Goal: Check status: Check status

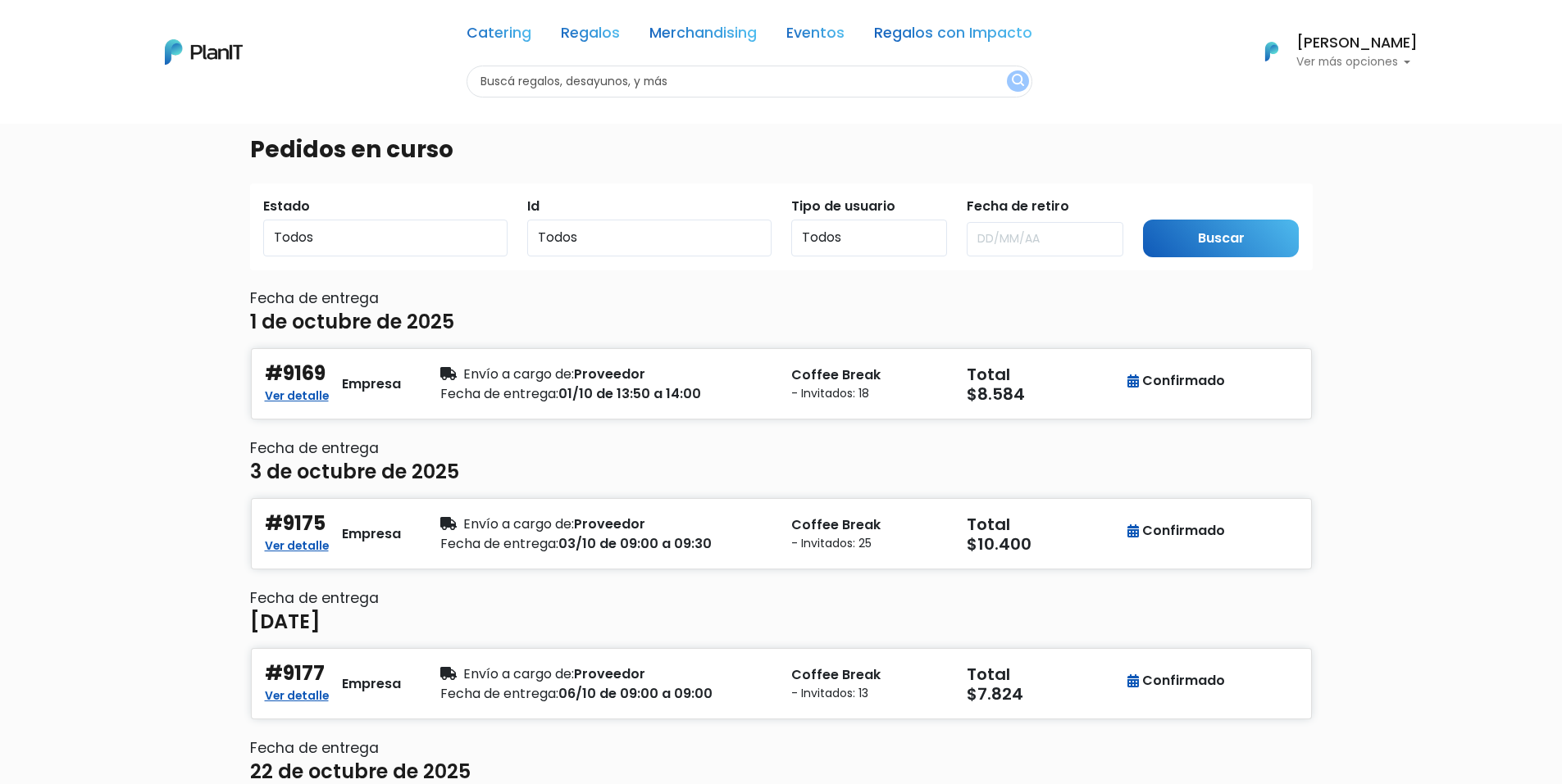
click at [1376, 63] on p "Ver más opciones" at bounding box center [1356, 62] width 121 height 12
click at [1338, 162] on link "Historial" at bounding box center [1344, 163] width 146 height 33
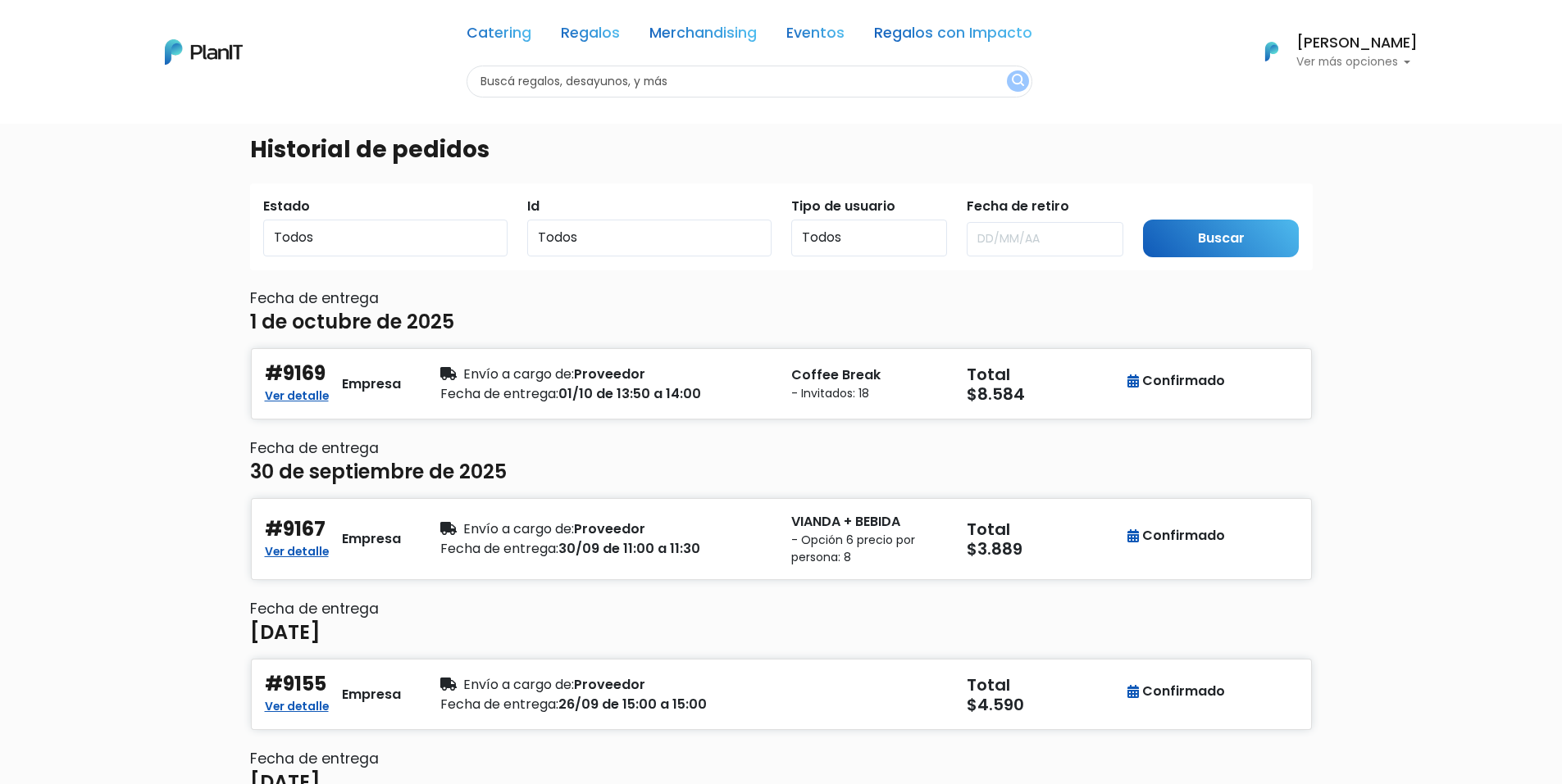
click at [1393, 64] on p "Ver más opciones" at bounding box center [1356, 62] width 121 height 12
click at [1344, 162] on link "Historial" at bounding box center [1344, 163] width 146 height 33
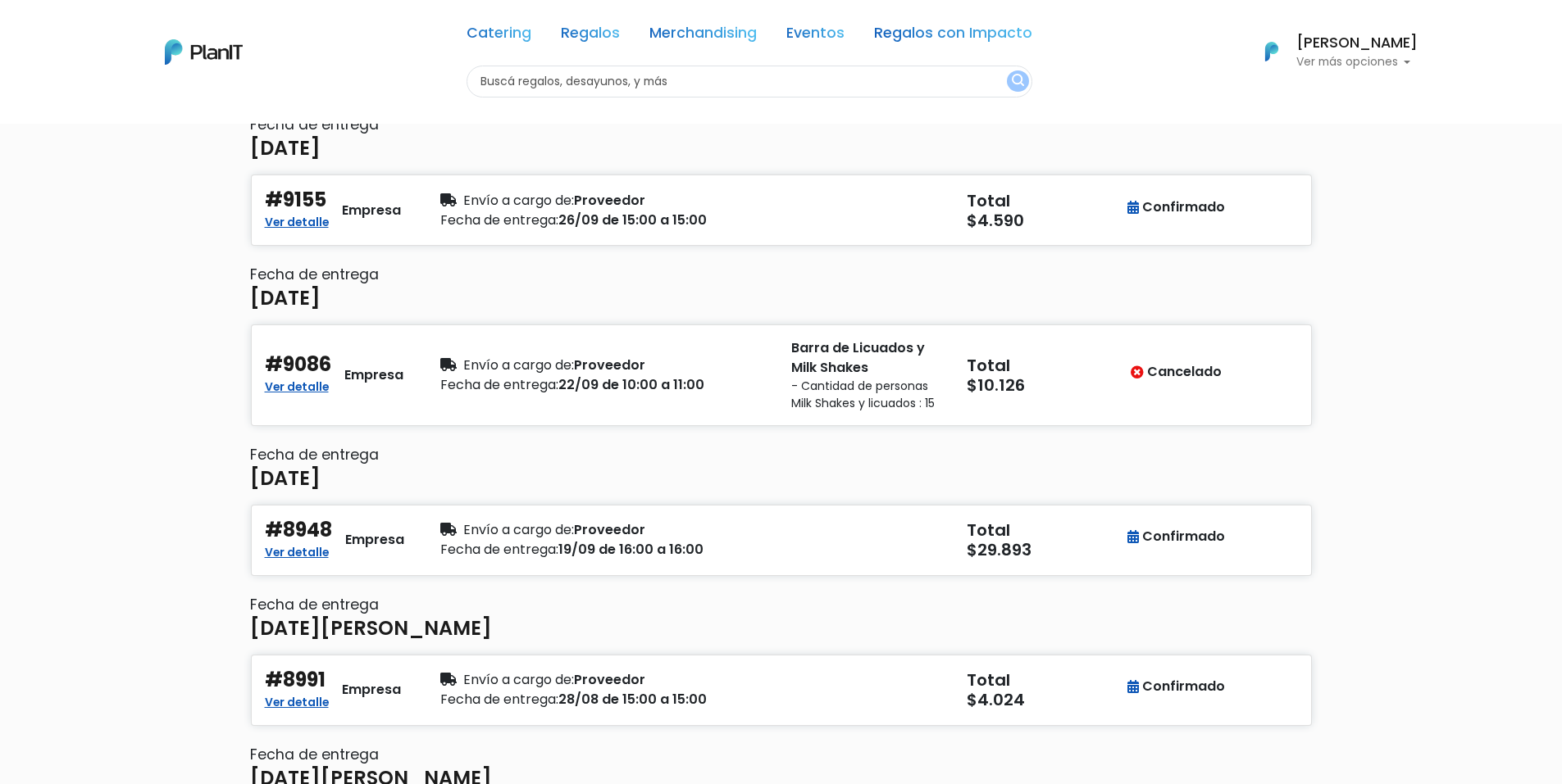
scroll to position [573, 0]
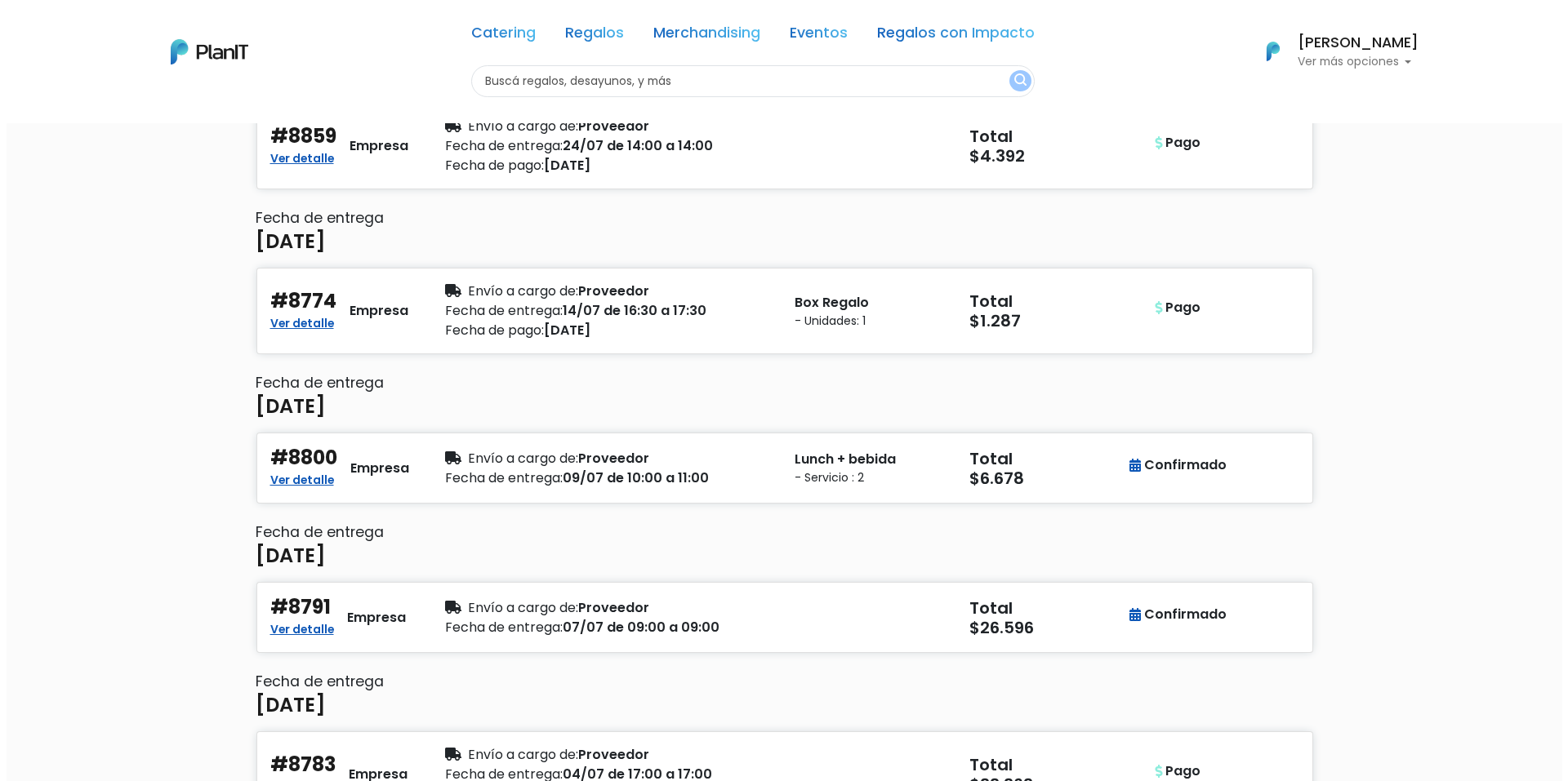
scroll to position [1796, 0]
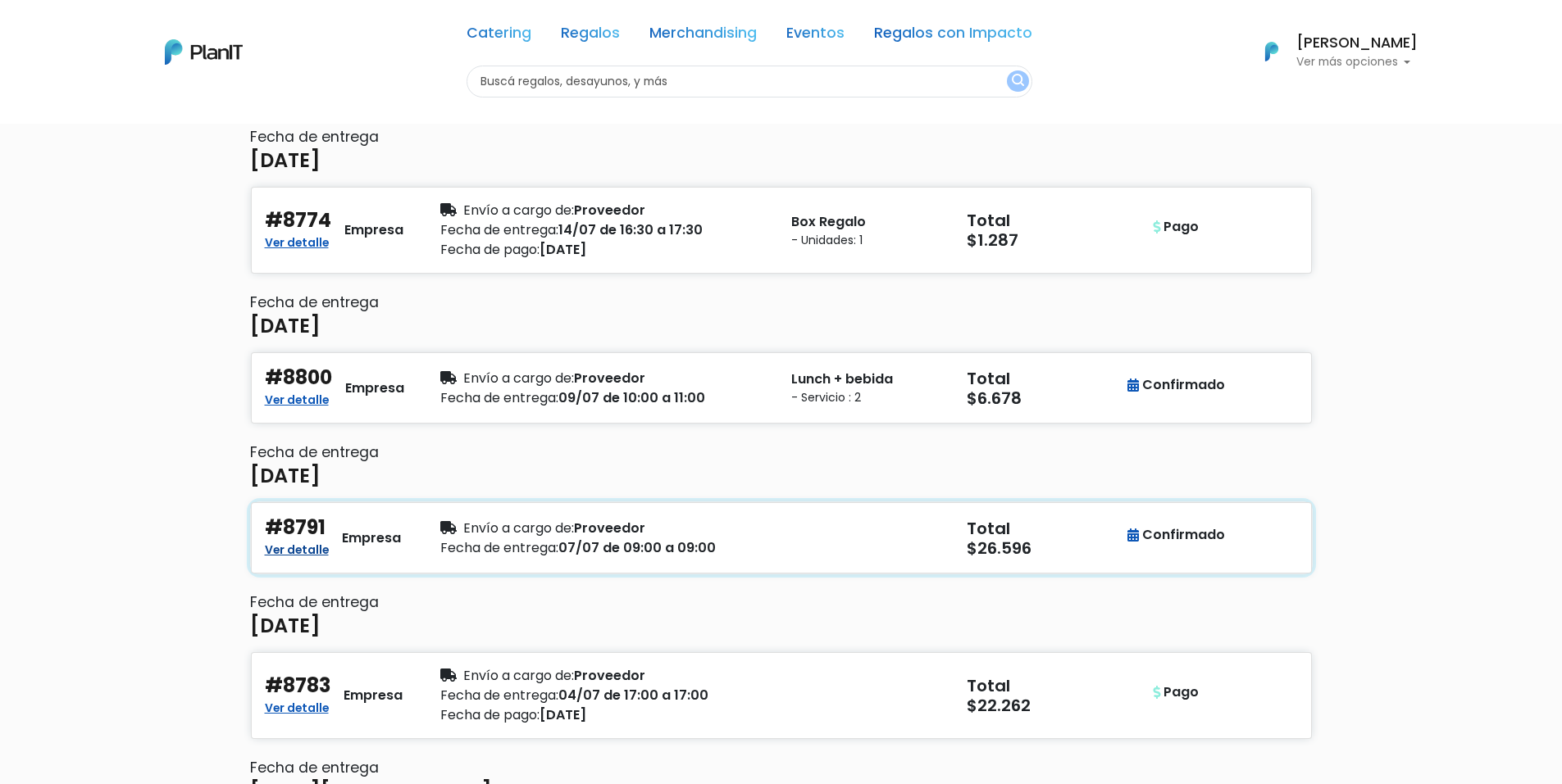
click at [306, 552] on link "Ver detalle" at bounding box center [296, 549] width 64 height 20
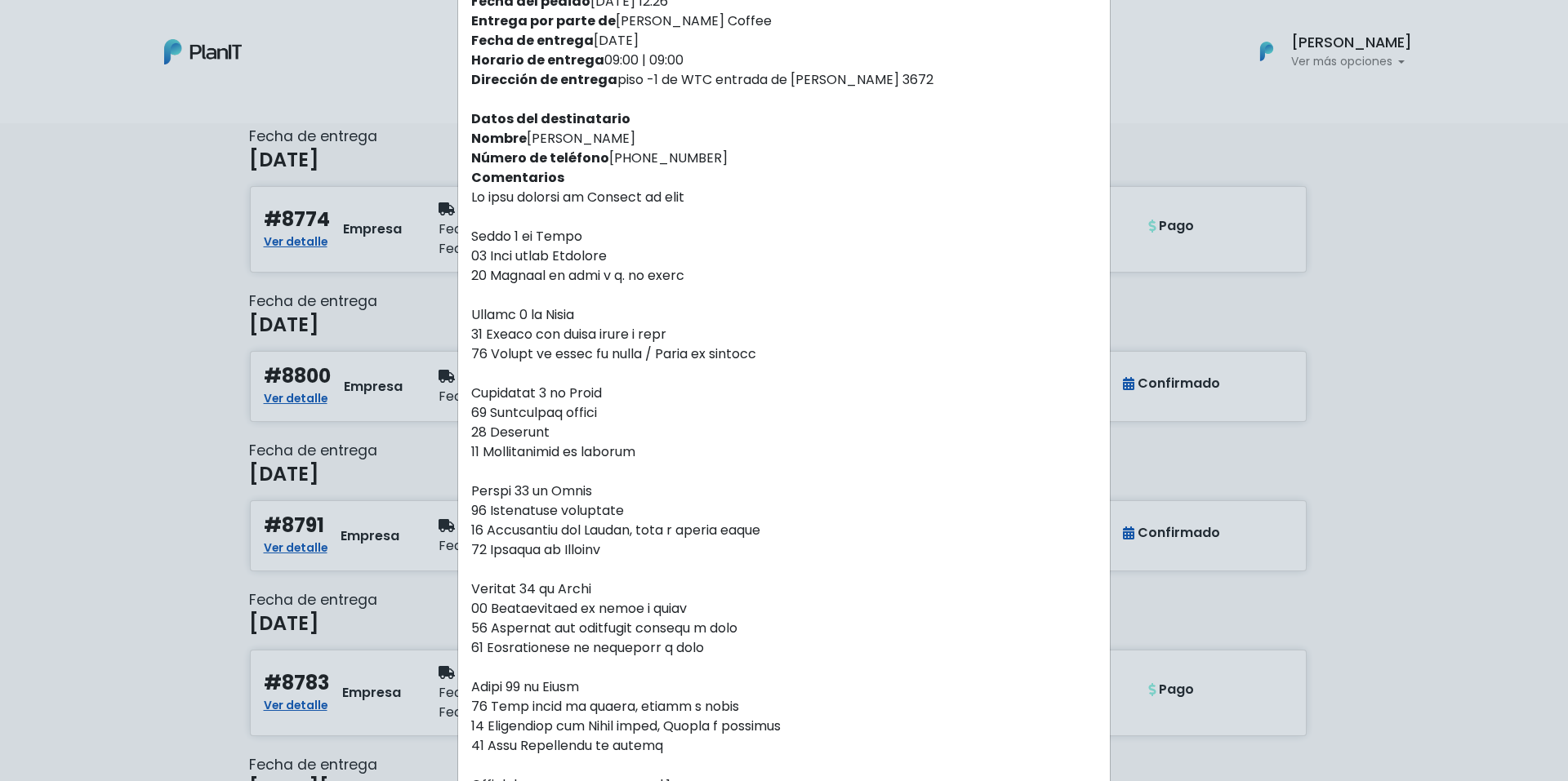
scroll to position [0, 0]
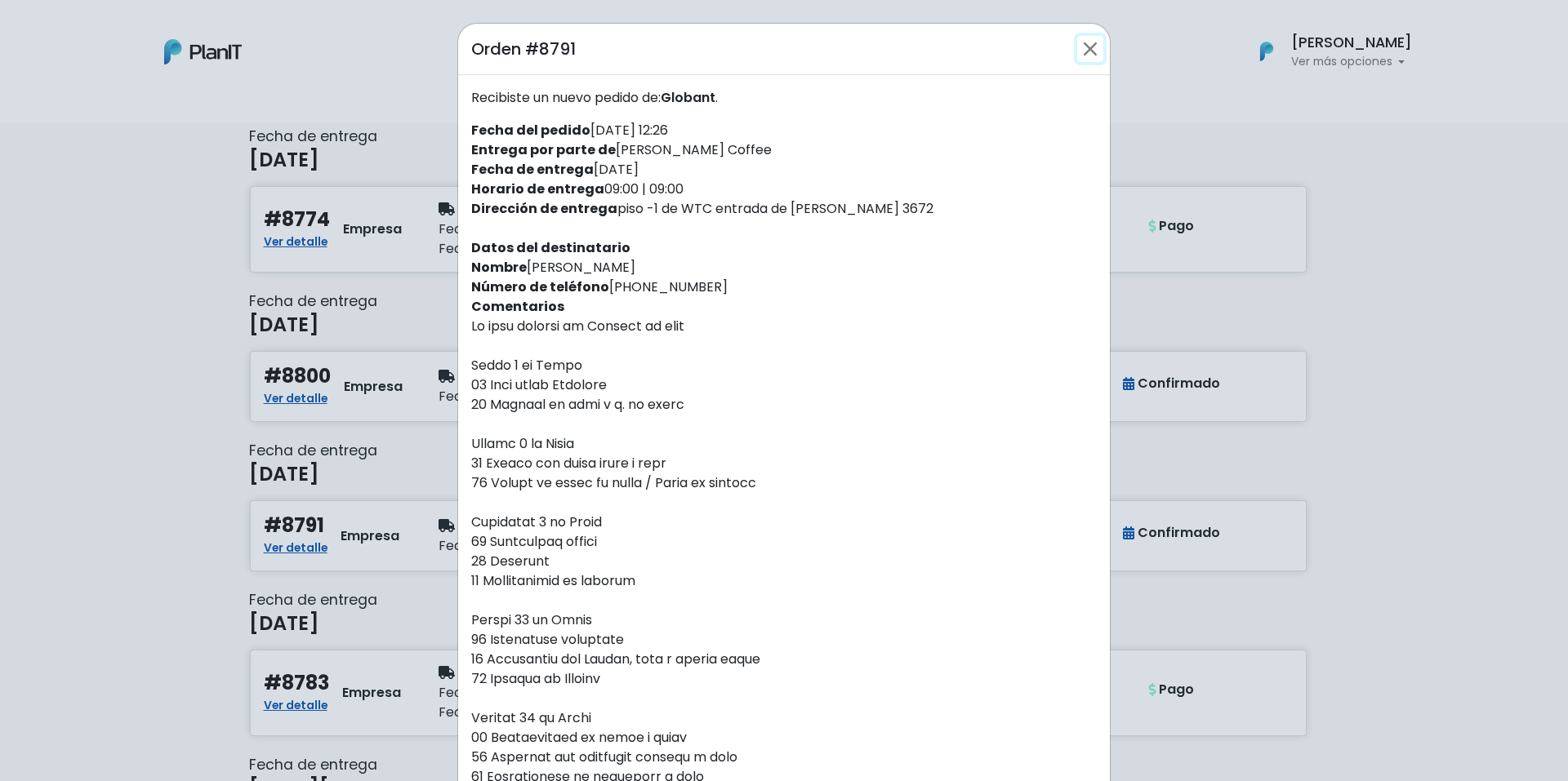
click at [1077, 52] on button "Close" at bounding box center [1090, 49] width 26 height 26
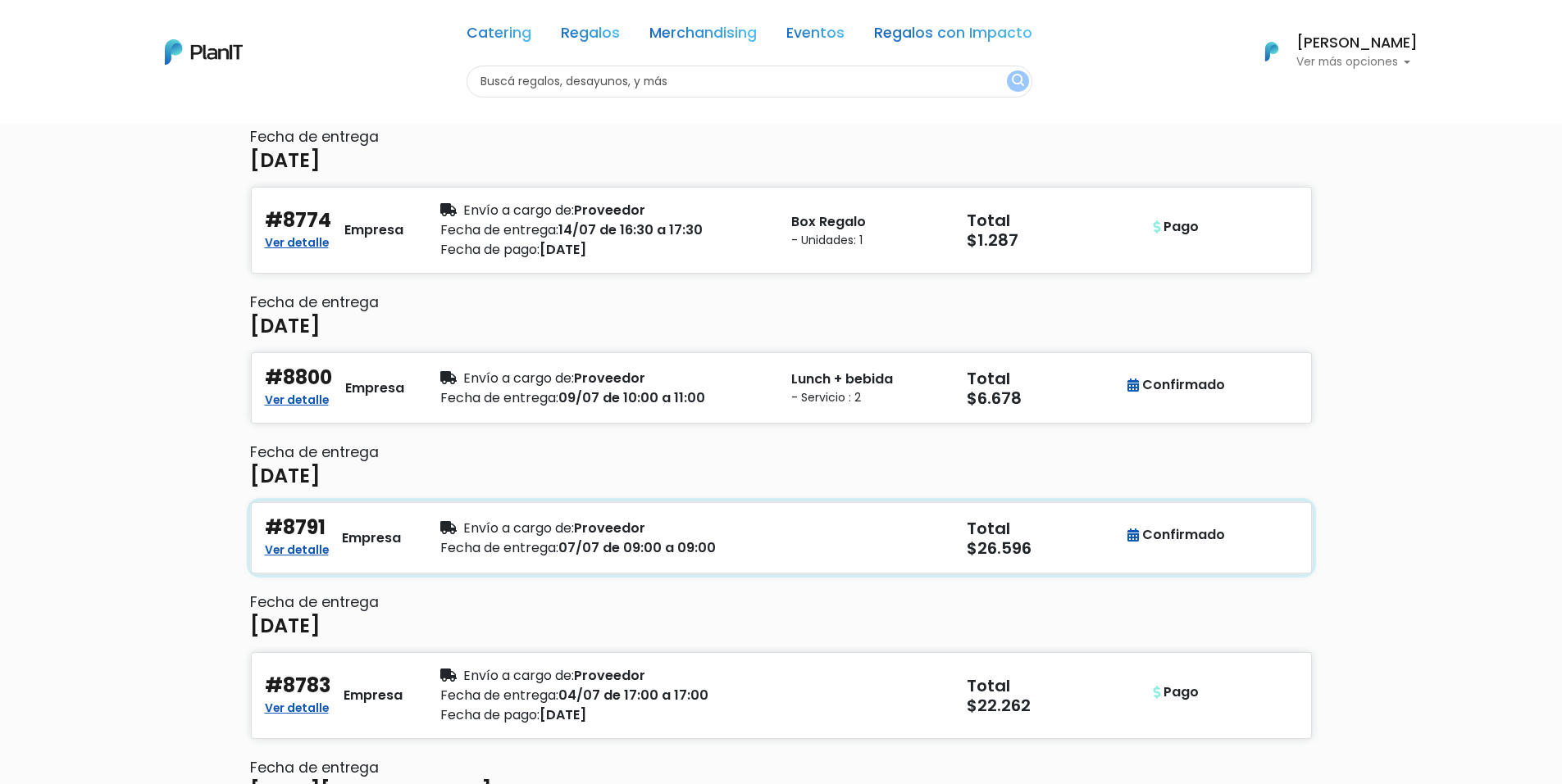
click at [293, 562] on div "#8791 Ver detalle Empresa Envío a cargo de: Proveedor Fecha de entrega: 07/07 d…" at bounding box center [781, 538] width 1060 height 71
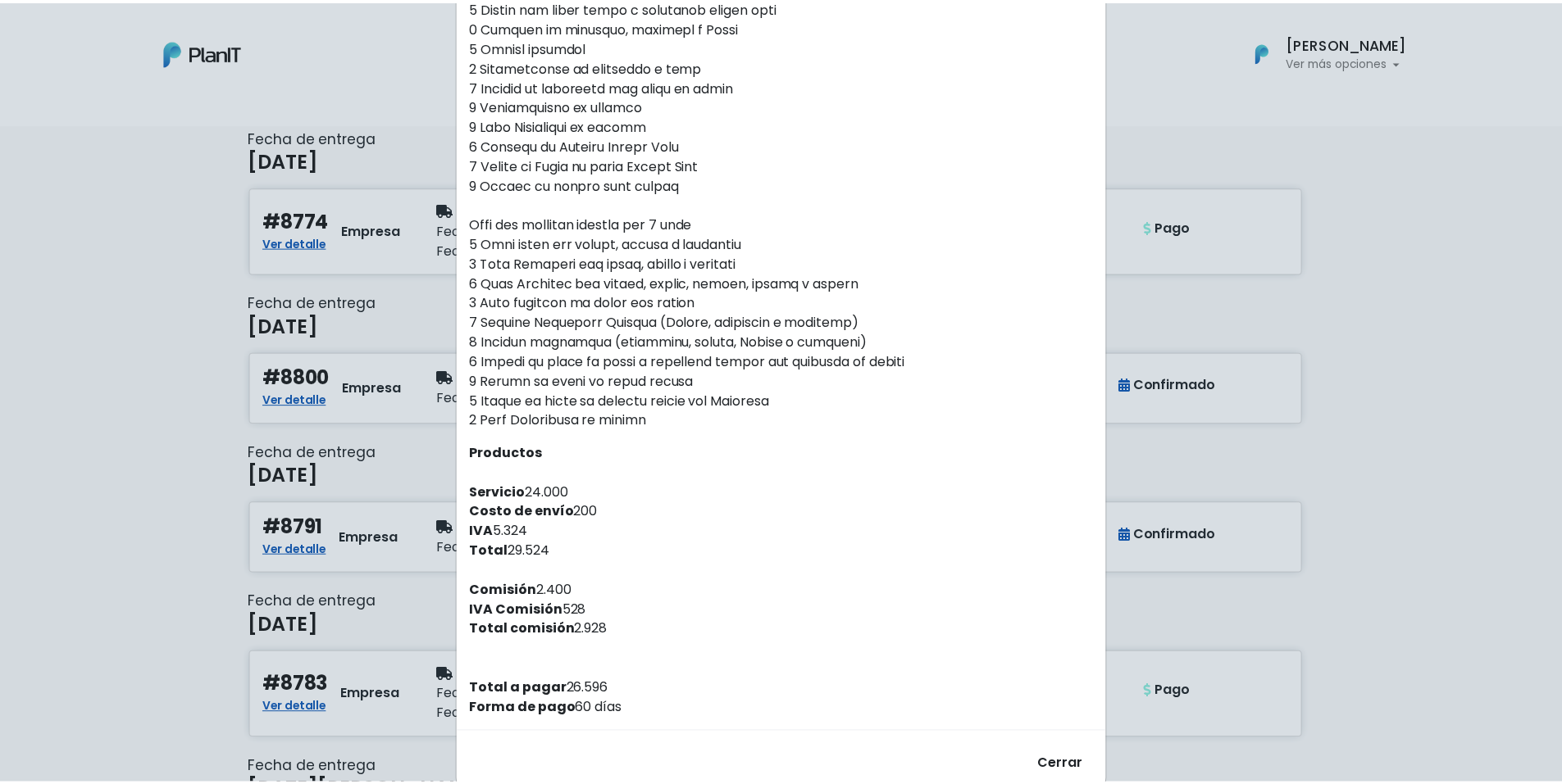
scroll to position [1047, 0]
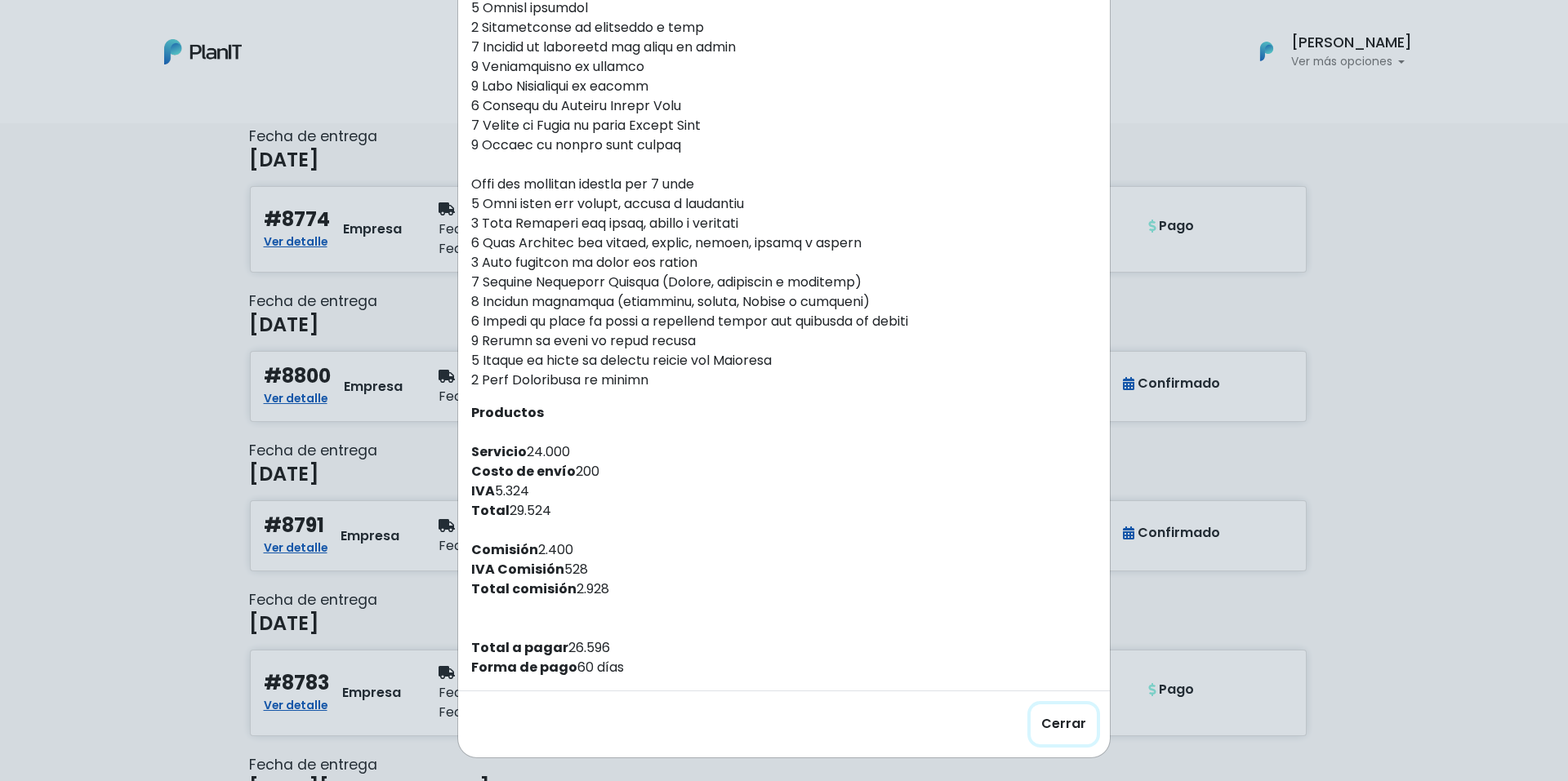
click at [1053, 727] on button "Cerrar" at bounding box center [1064, 725] width 66 height 40
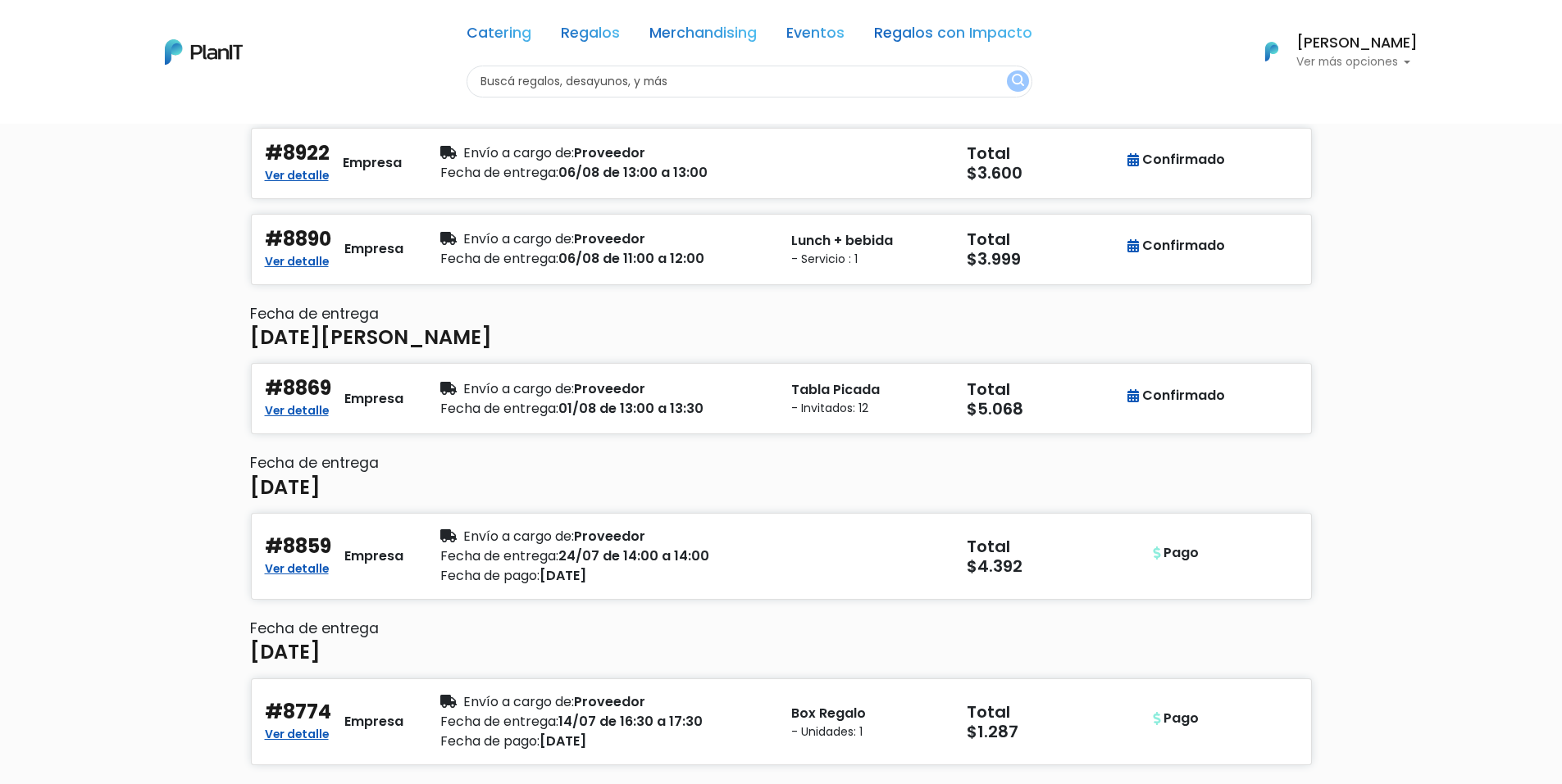
scroll to position [820, 0]
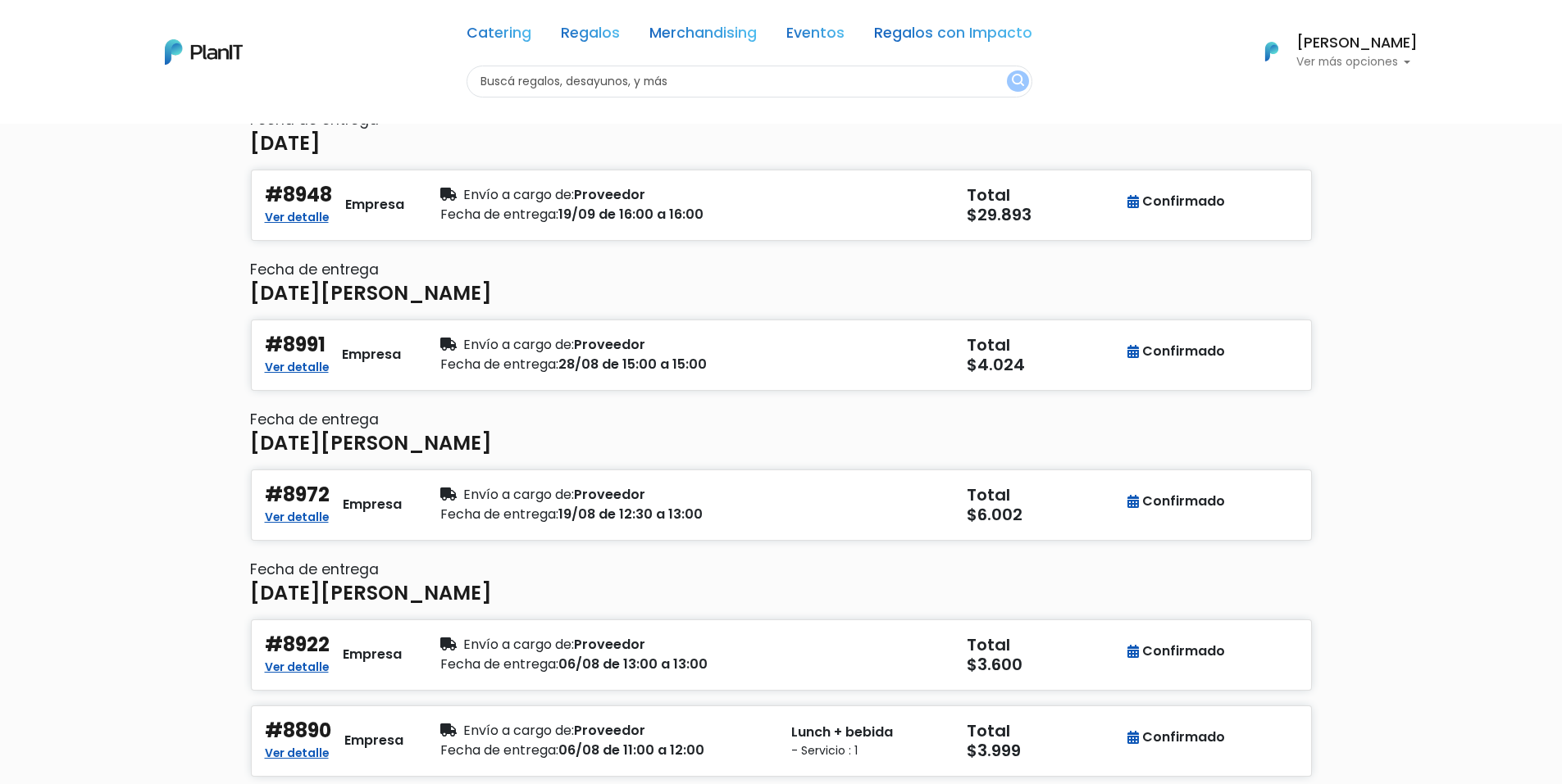
click at [1346, 64] on p "Ver más opciones" at bounding box center [1356, 62] width 121 height 12
click at [1352, 135] on link "En Curso" at bounding box center [1344, 130] width 146 height 33
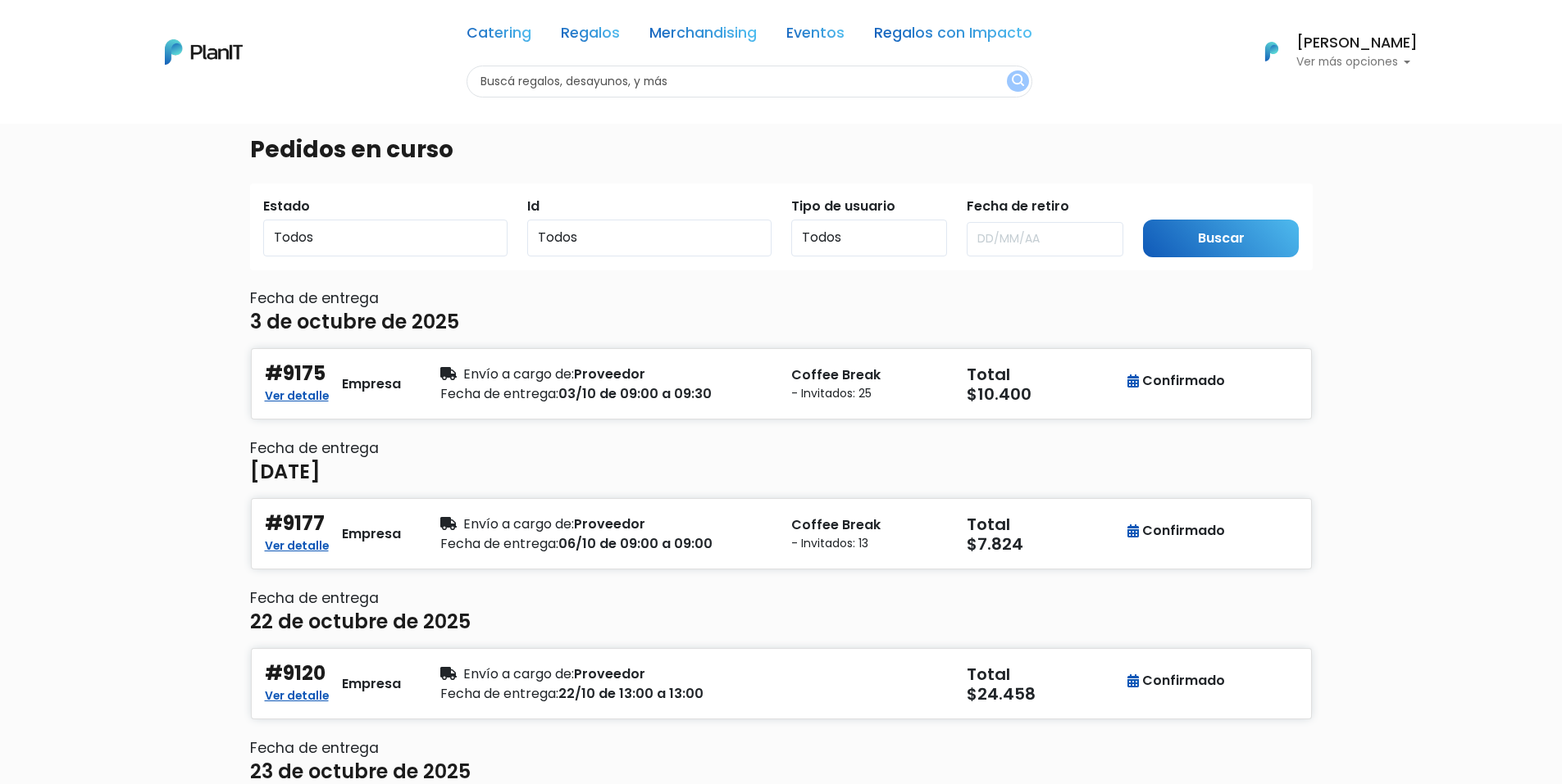
click at [1375, 68] on p "Ver más opciones" at bounding box center [1356, 62] width 121 height 12
click at [1319, 101] on span "Pedidos" at bounding box center [1309, 97] width 50 height 19
click at [1345, 61] on p "Ver más opciones" at bounding box center [1356, 62] width 121 height 12
click at [1321, 130] on span "En Curso" at bounding box center [1313, 129] width 57 height 19
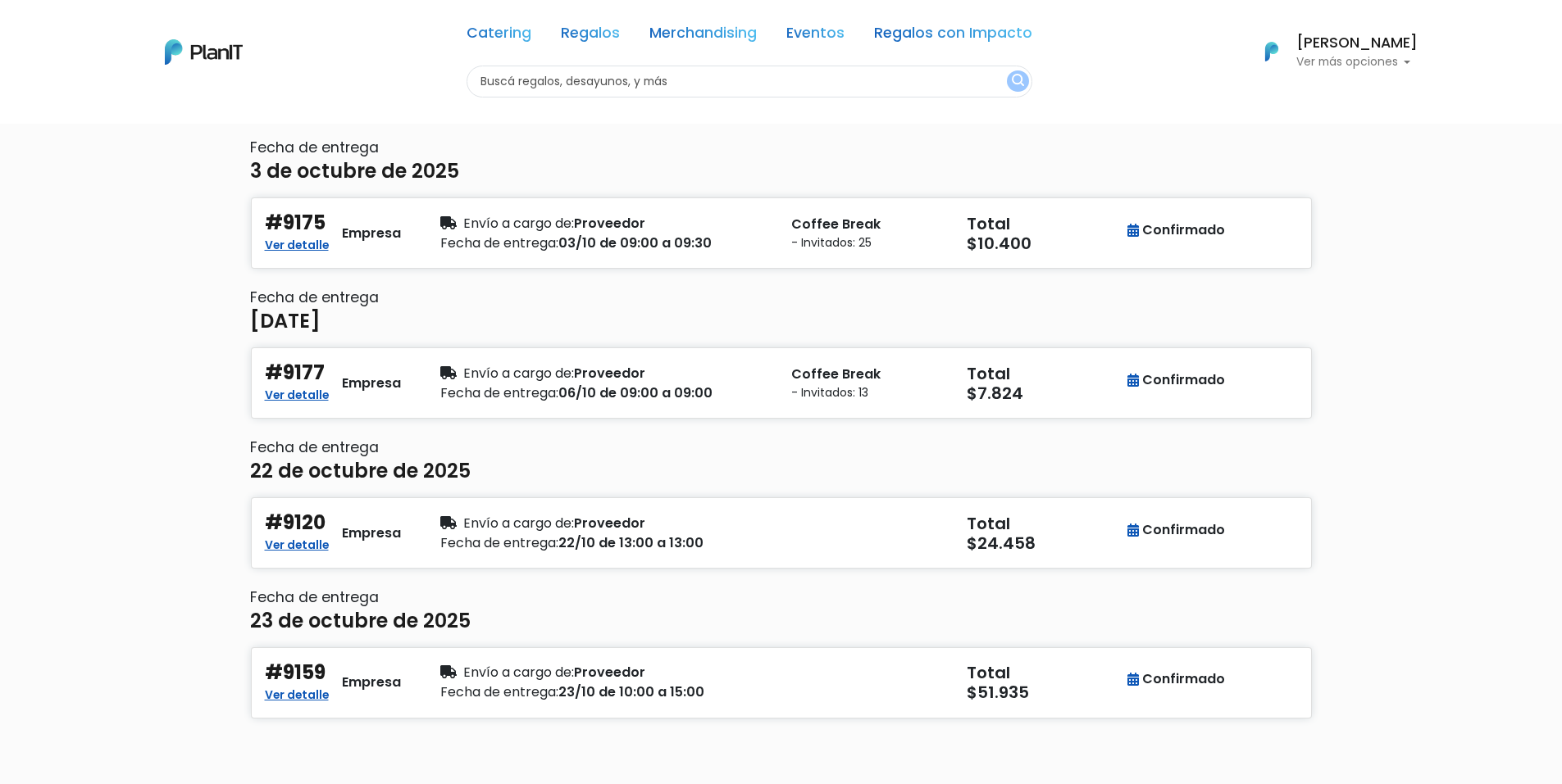
scroll to position [179, 0]
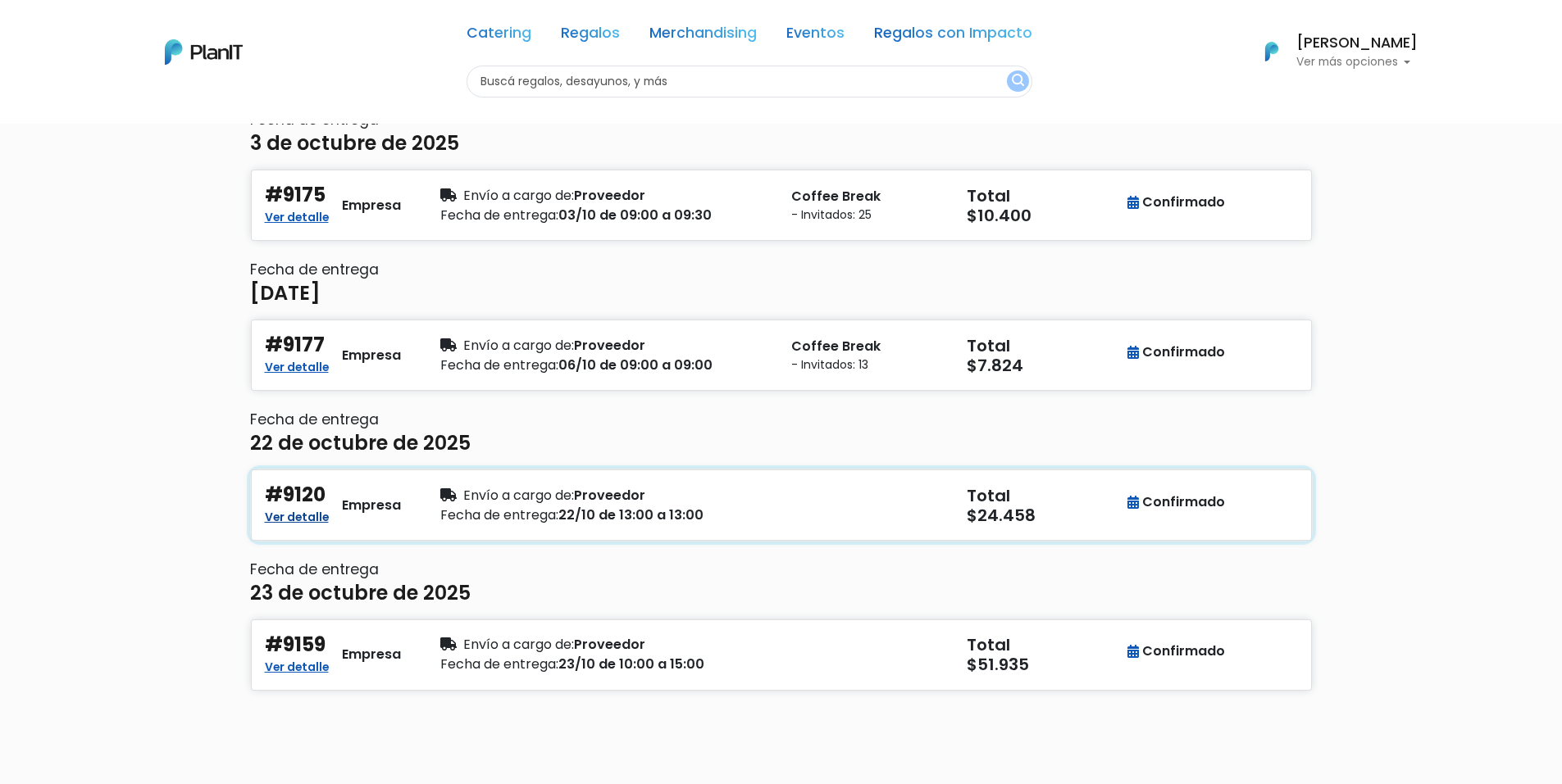
click at [293, 511] on link "Ver detalle" at bounding box center [296, 516] width 64 height 20
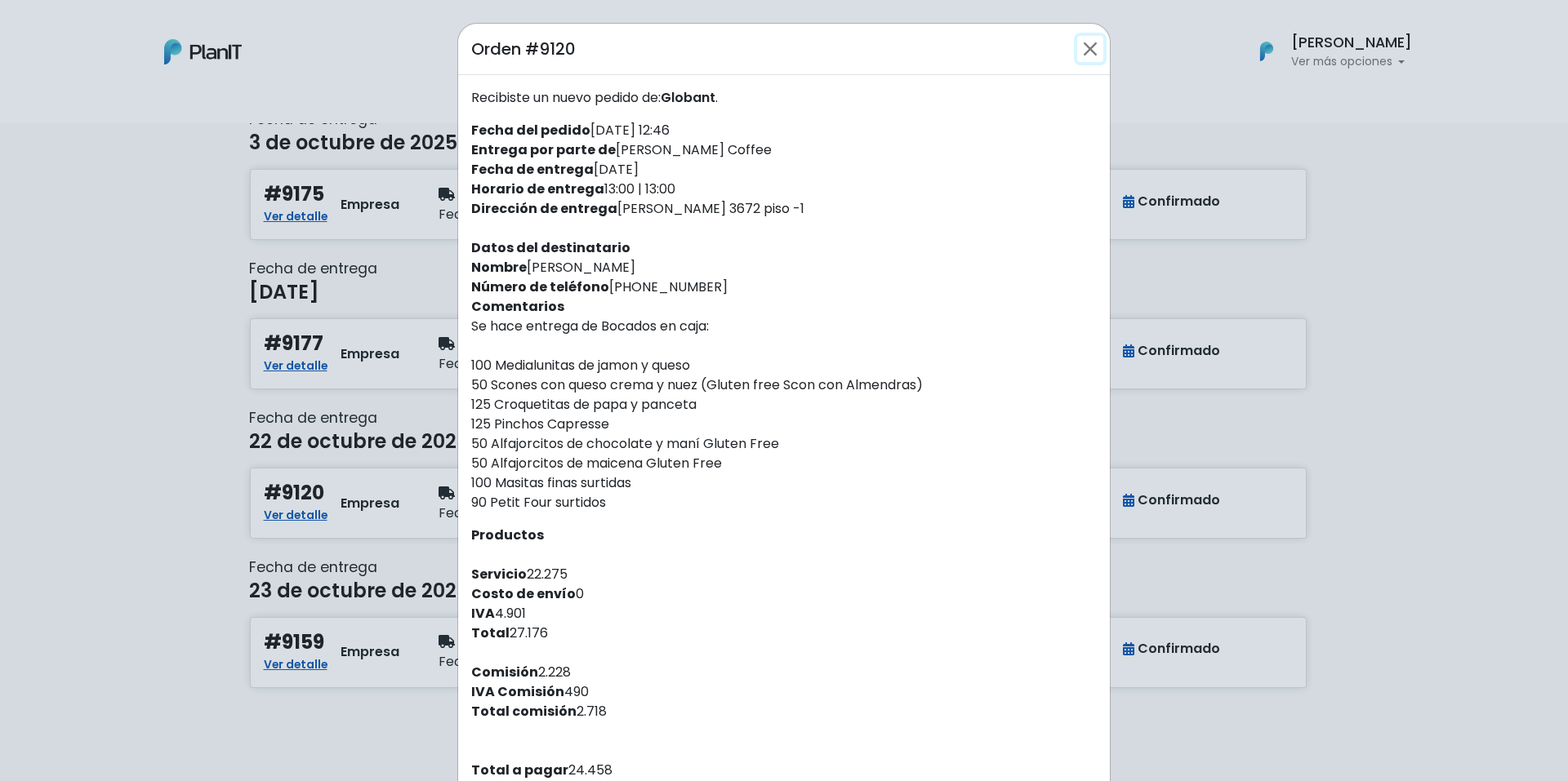
drag, startPoint x: 1078, startPoint y: 46, endPoint x: 1454, endPoint y: 142, distance: 388.1
click at [1078, 47] on button "Close" at bounding box center [1090, 49] width 26 height 26
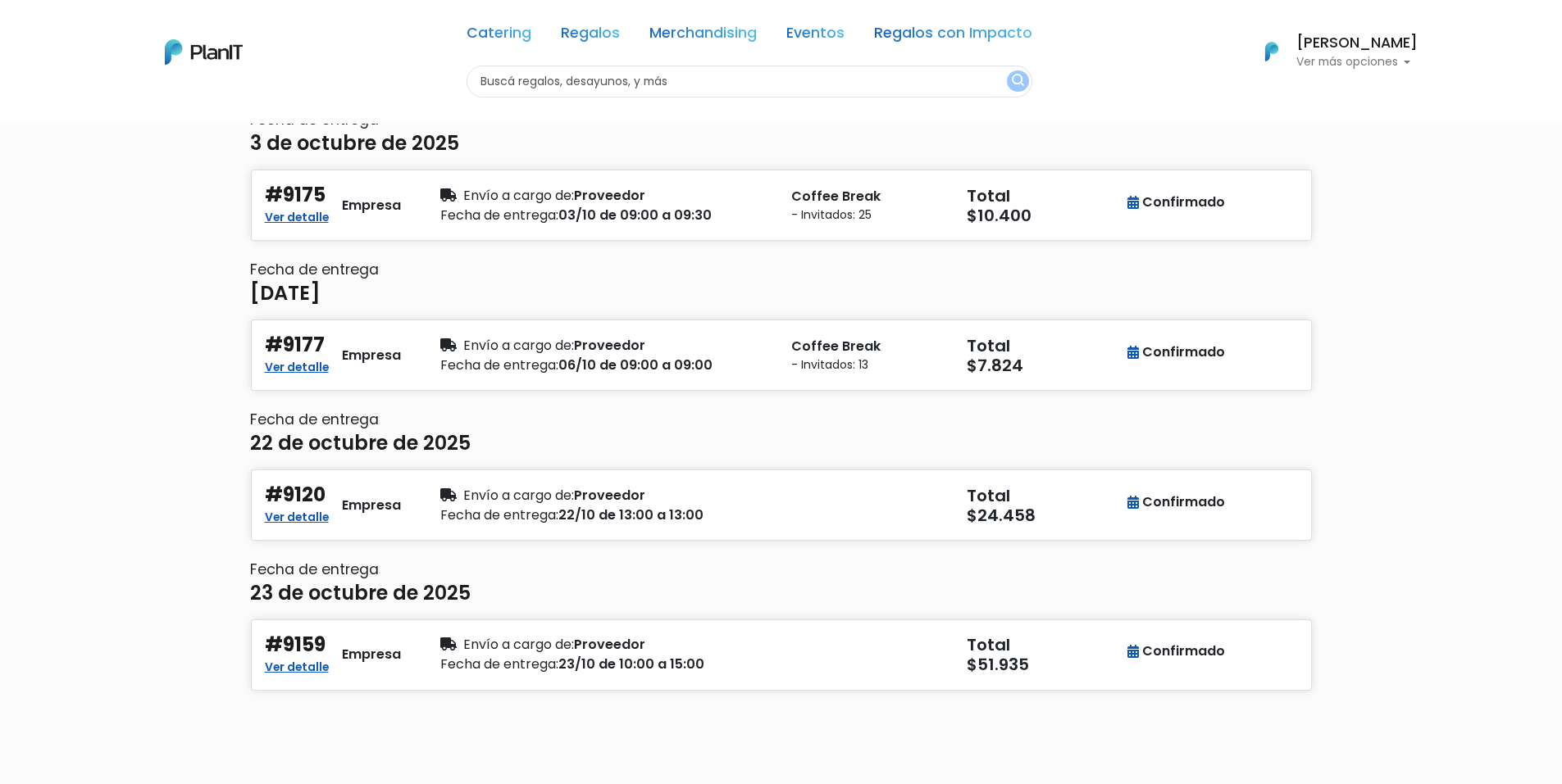
click at [1367, 57] on p "Ver más opciones" at bounding box center [1356, 62] width 121 height 12
drag, startPoint x: 1325, startPoint y: 164, endPoint x: 1205, endPoint y: 185, distance: 121.8
click at [1324, 164] on span "Historial" at bounding box center [1310, 162] width 52 height 19
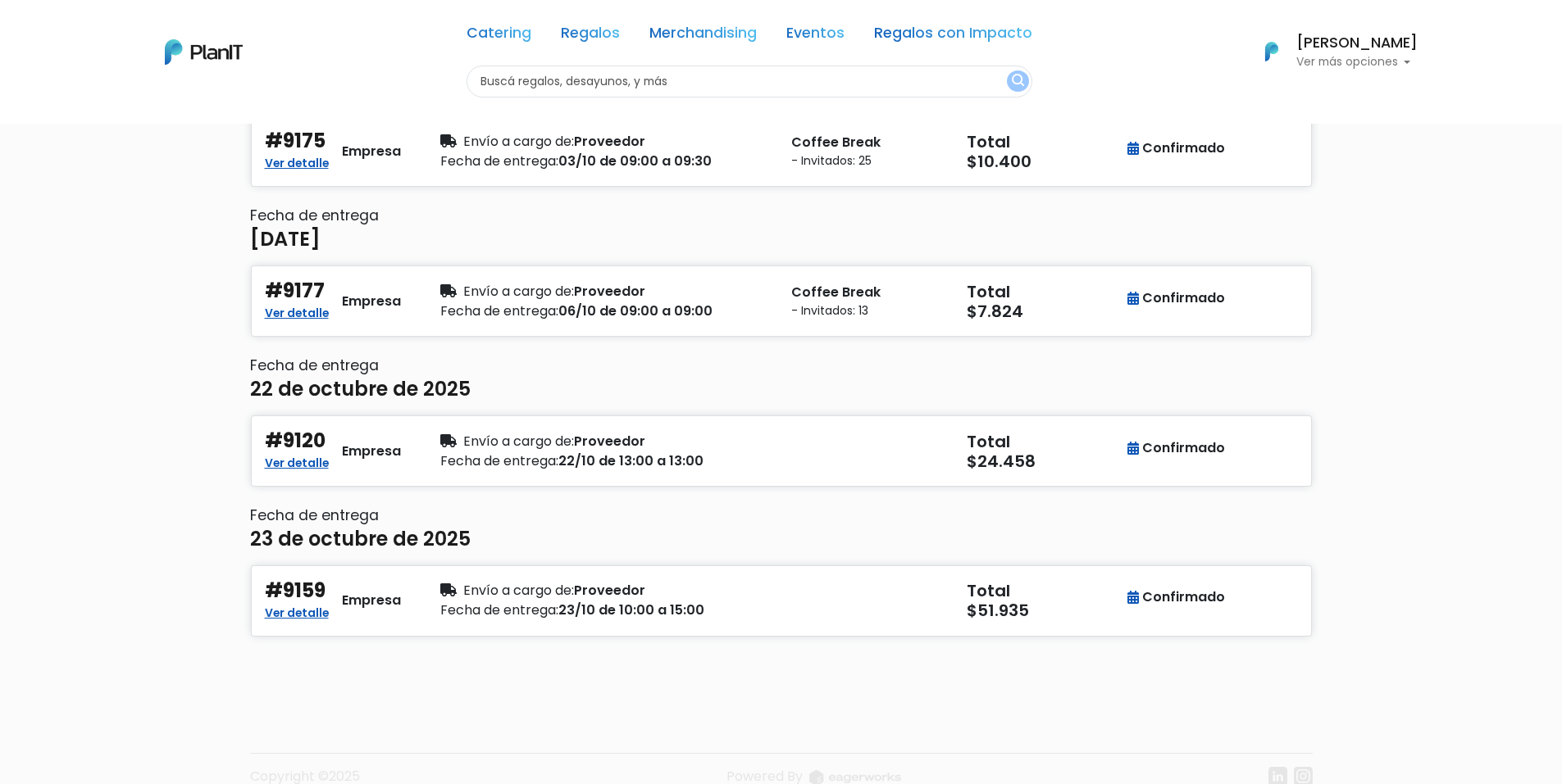
scroll to position [261, 0]
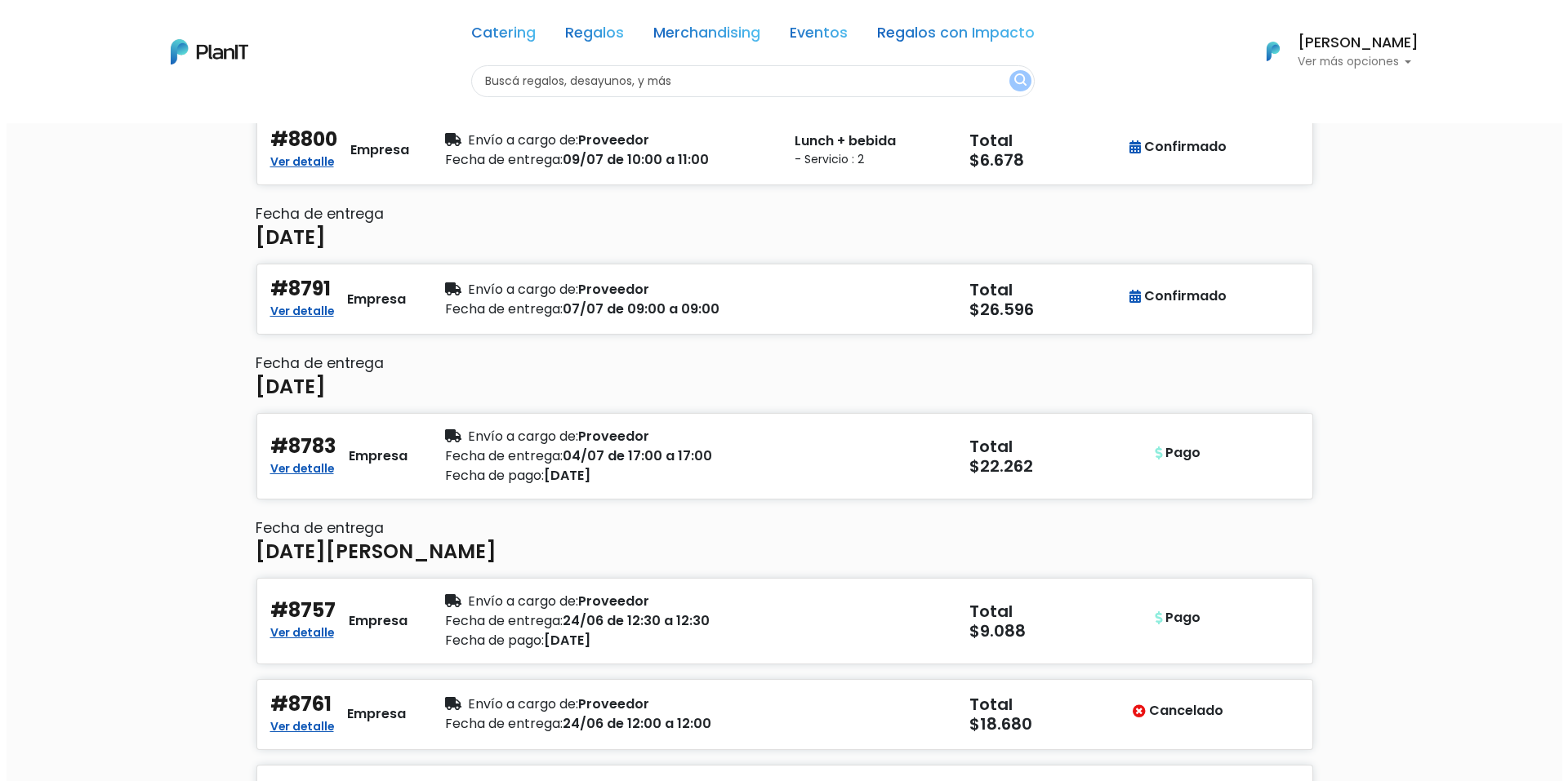
scroll to position [2004, 0]
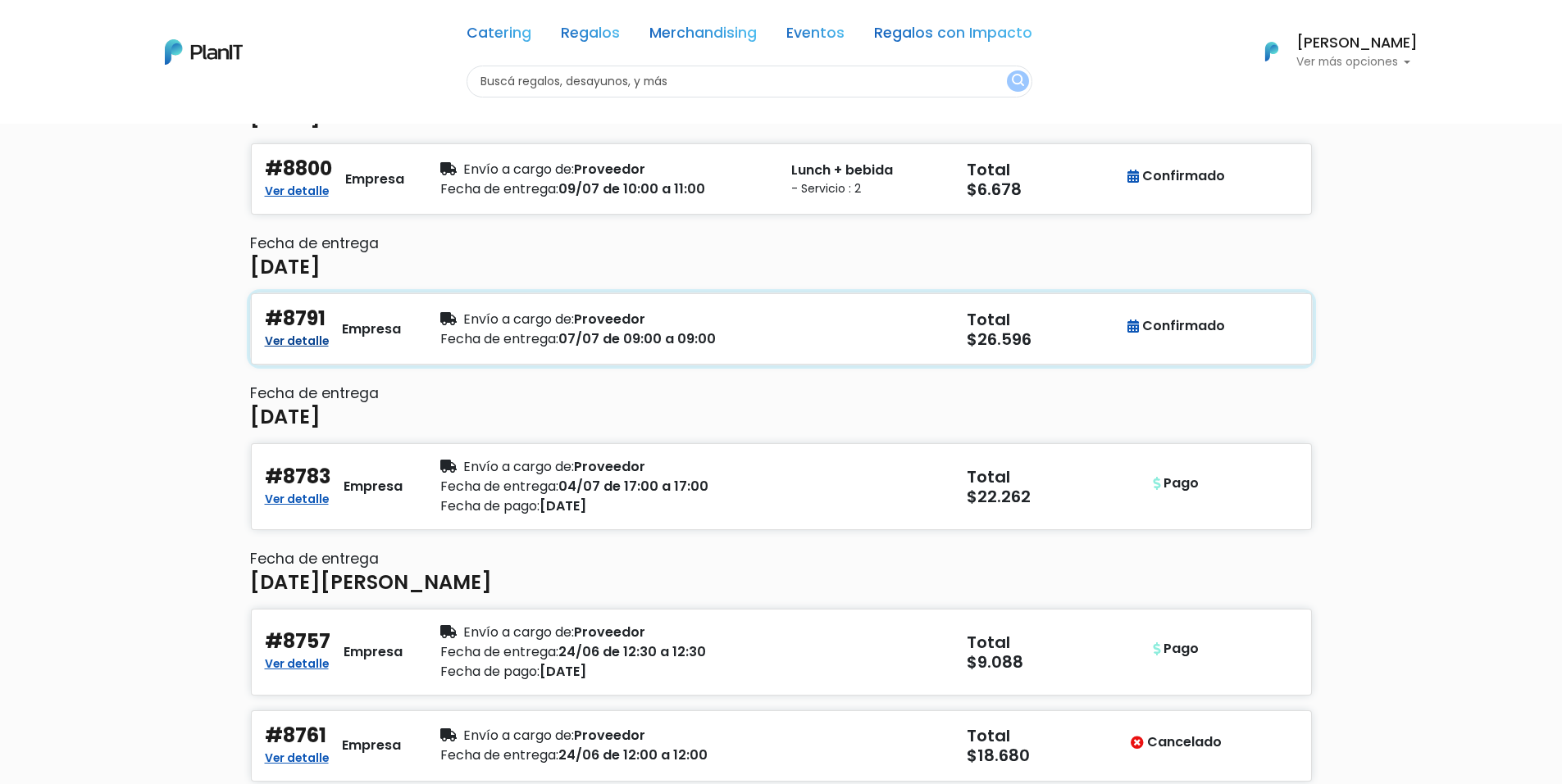
click at [295, 346] on link "Ver detalle" at bounding box center [296, 339] width 64 height 20
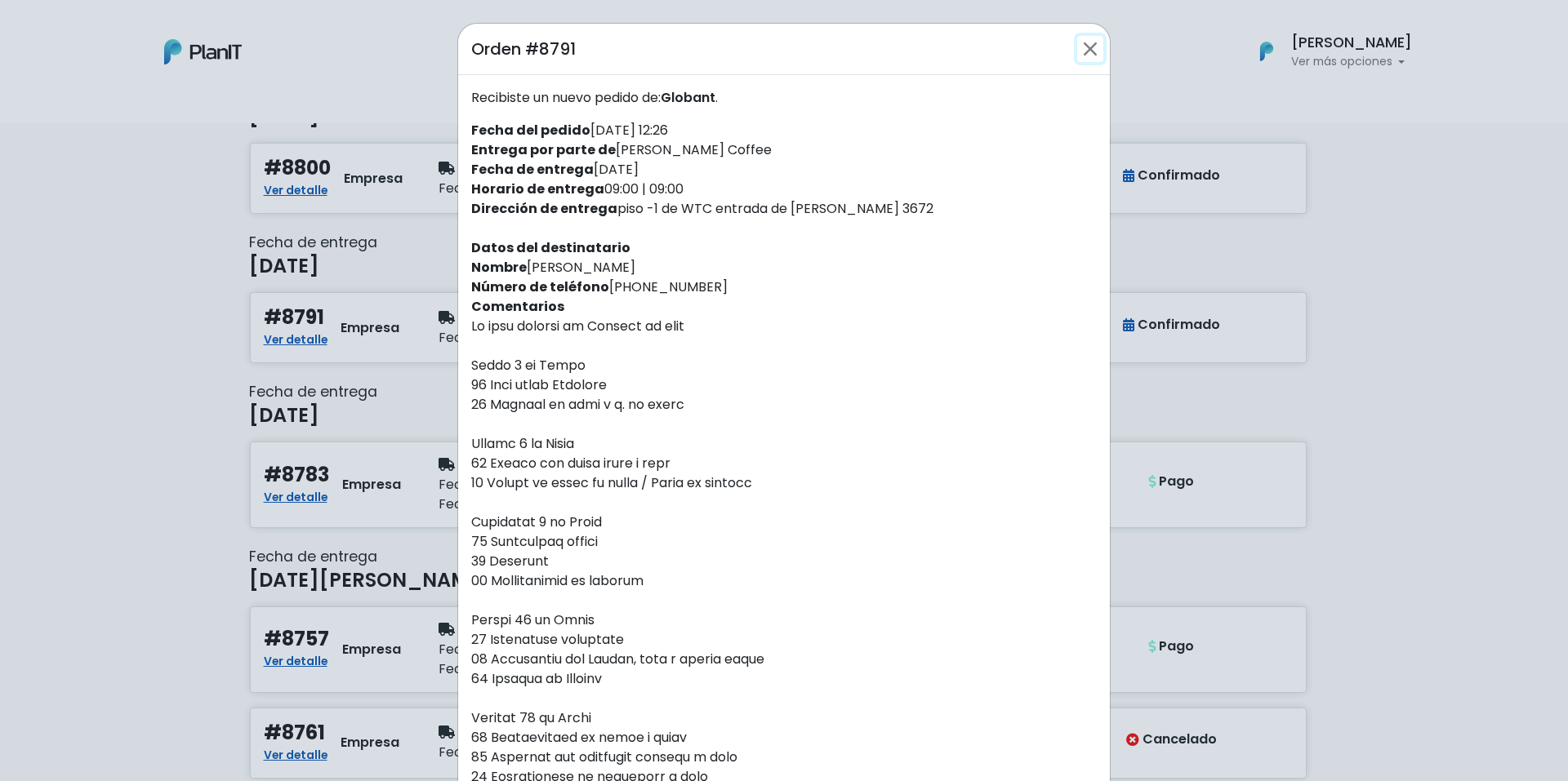
click at [1083, 38] on button "Close" at bounding box center [1090, 49] width 26 height 26
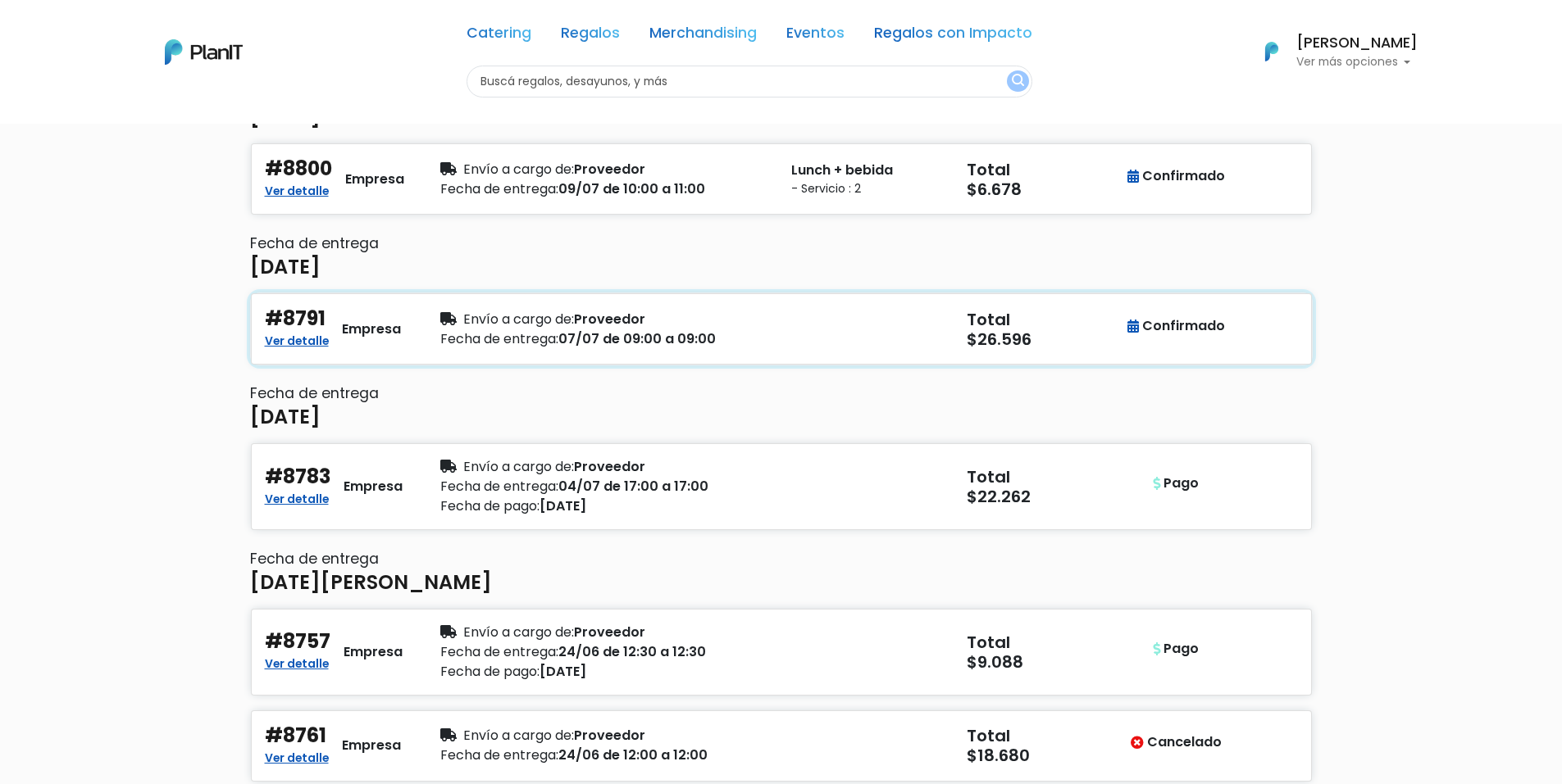
click at [330, 335] on div "#8791 Ver detalle Empresa" at bounding box center [342, 329] width 156 height 44
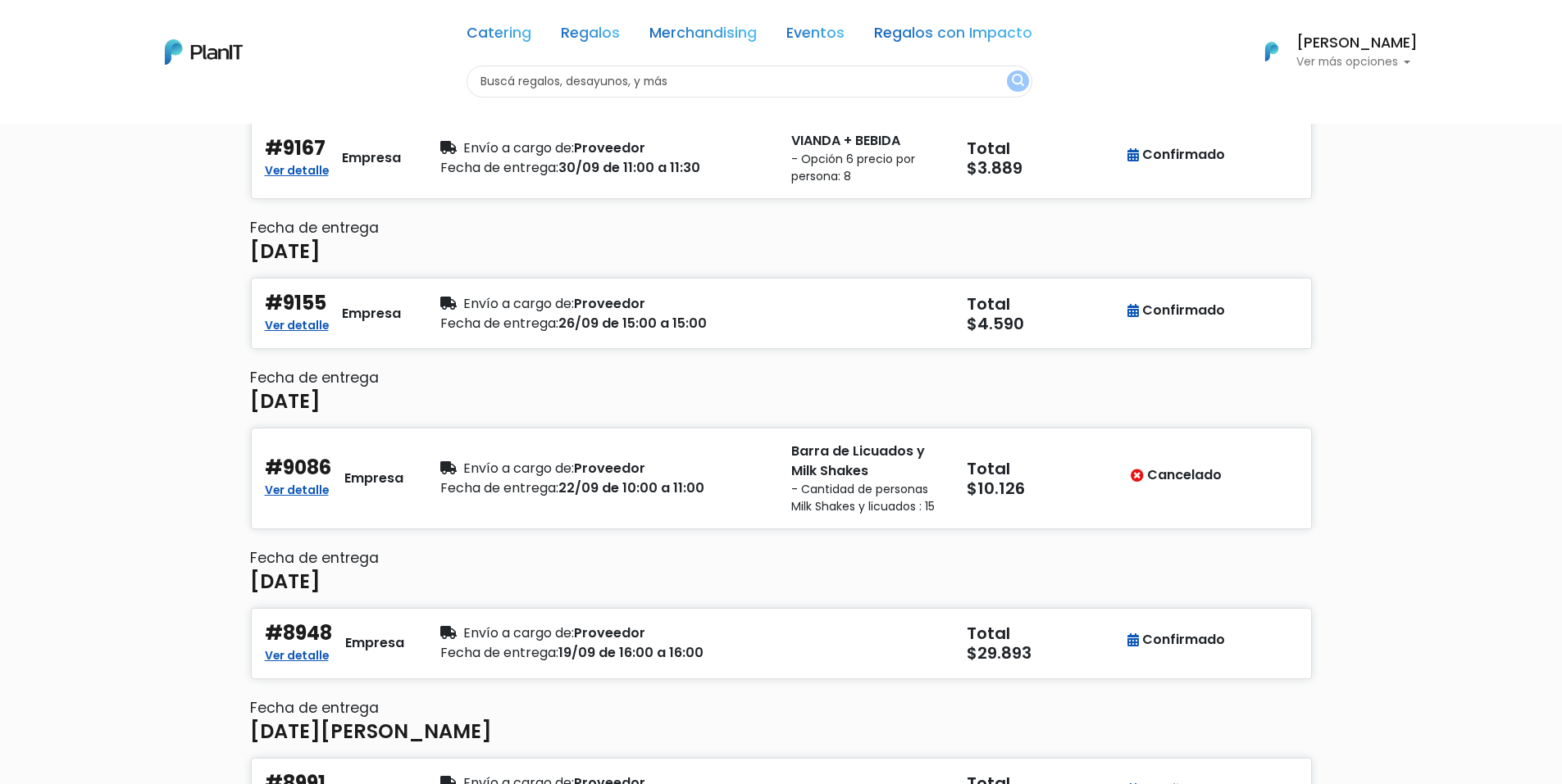
scroll to position [410, 0]
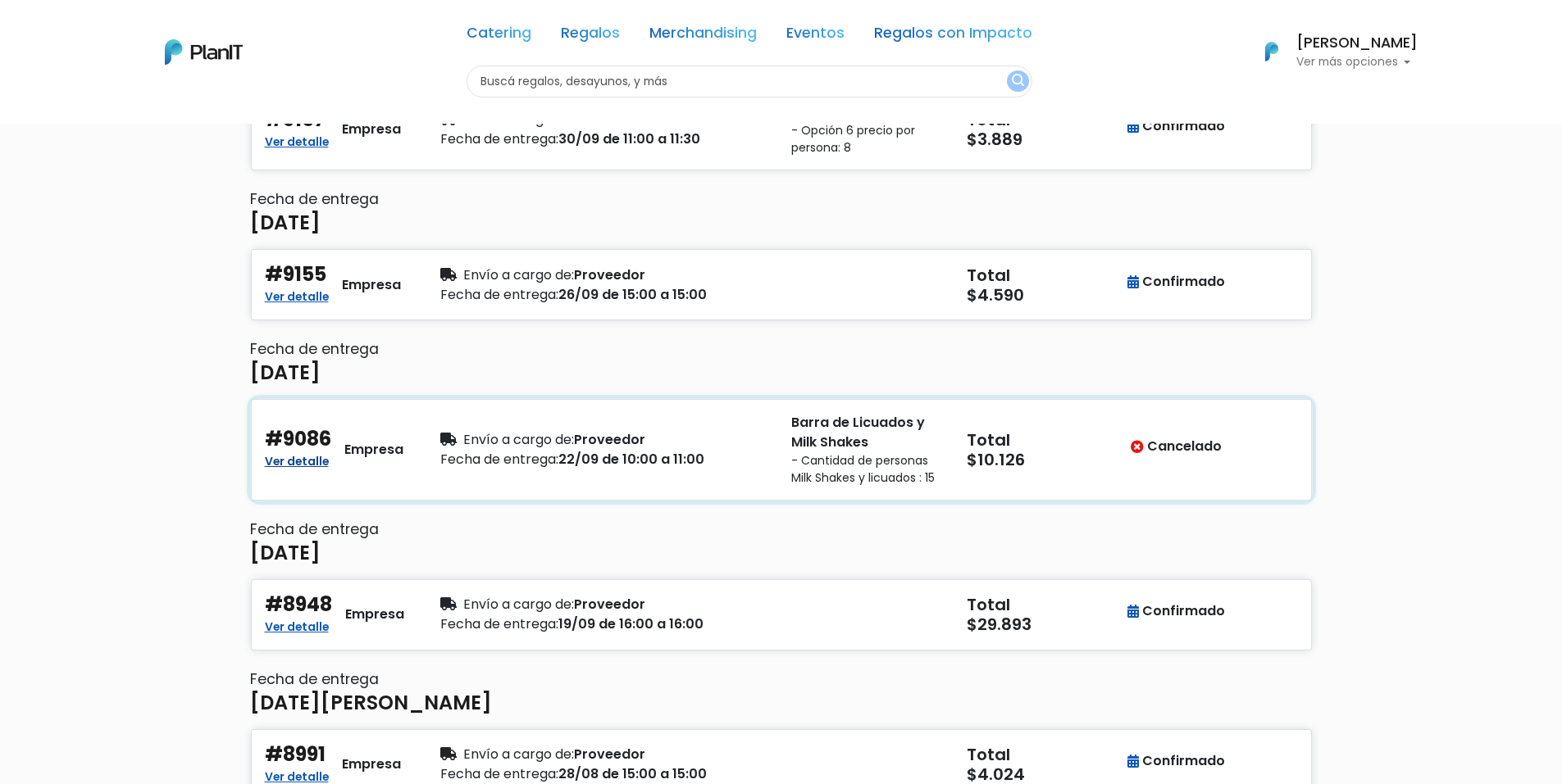
click at [306, 459] on link "Ver detalle" at bounding box center [296, 460] width 64 height 20
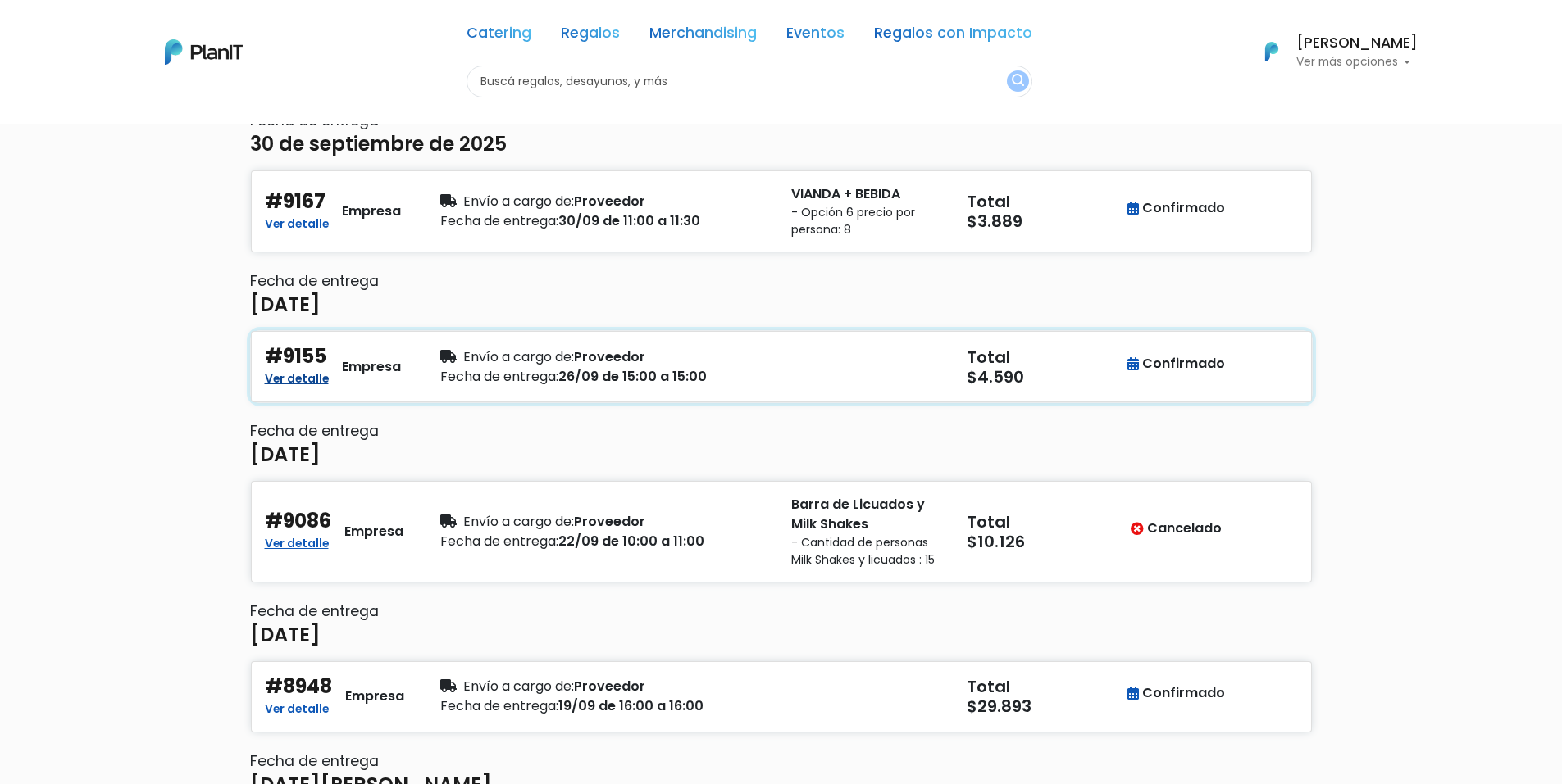
click at [325, 382] on link "Ver detalle" at bounding box center [296, 377] width 64 height 20
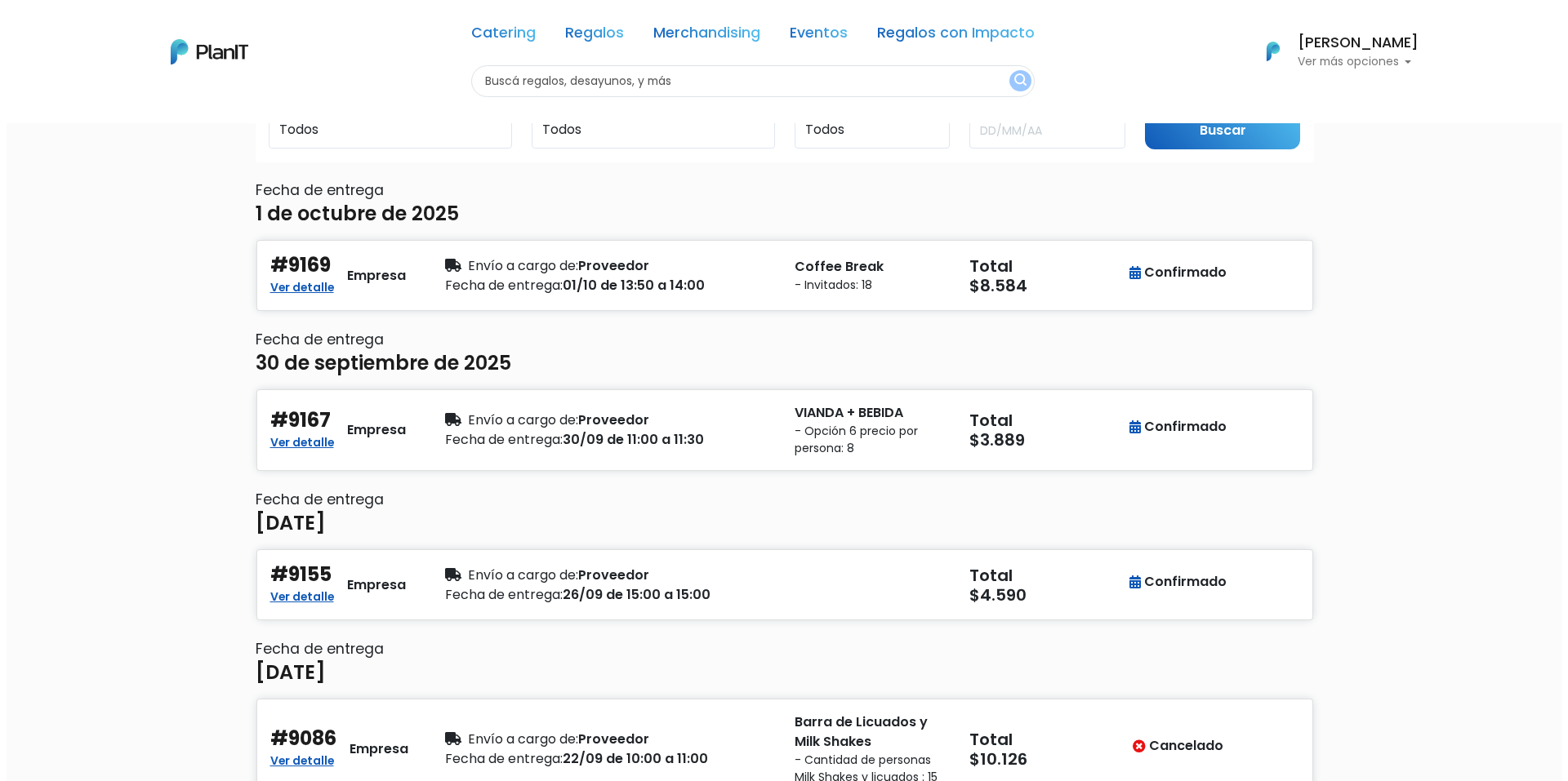
scroll to position [82, 0]
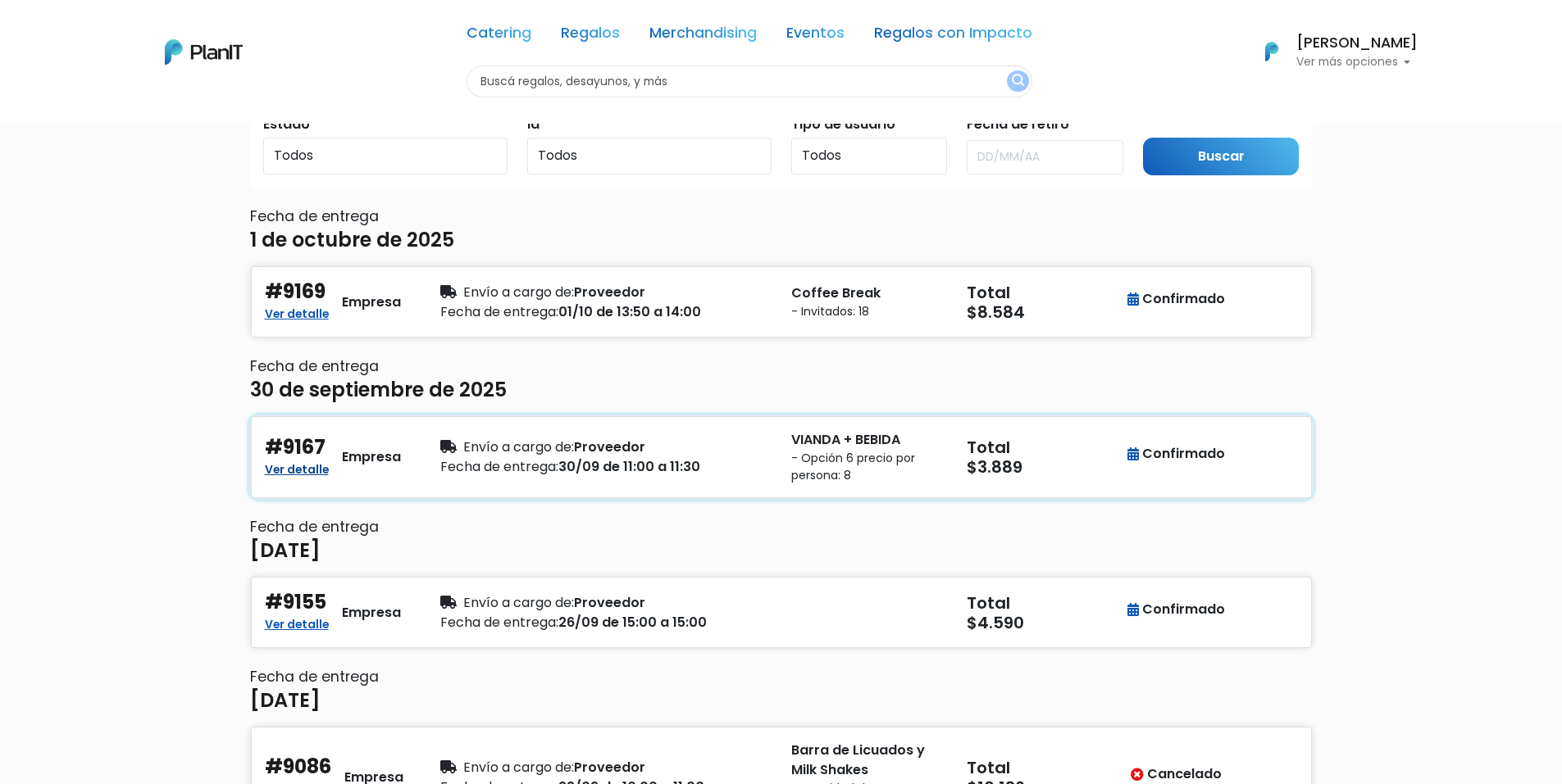
click at [296, 468] on link "Ver detalle" at bounding box center [296, 469] width 64 height 20
click at [315, 624] on link "Ver detalle" at bounding box center [296, 624] width 64 height 20
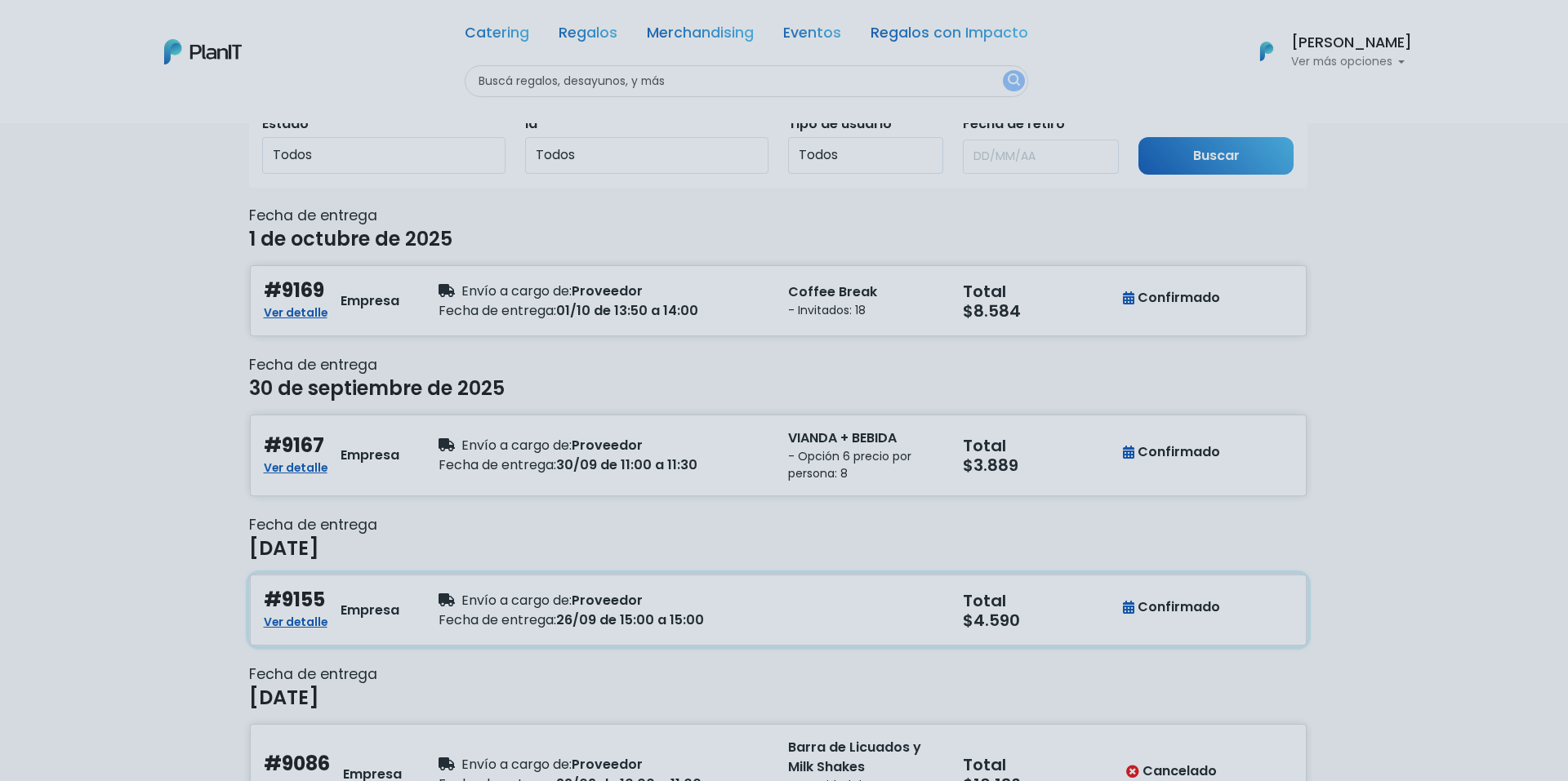
scroll to position [0, 0]
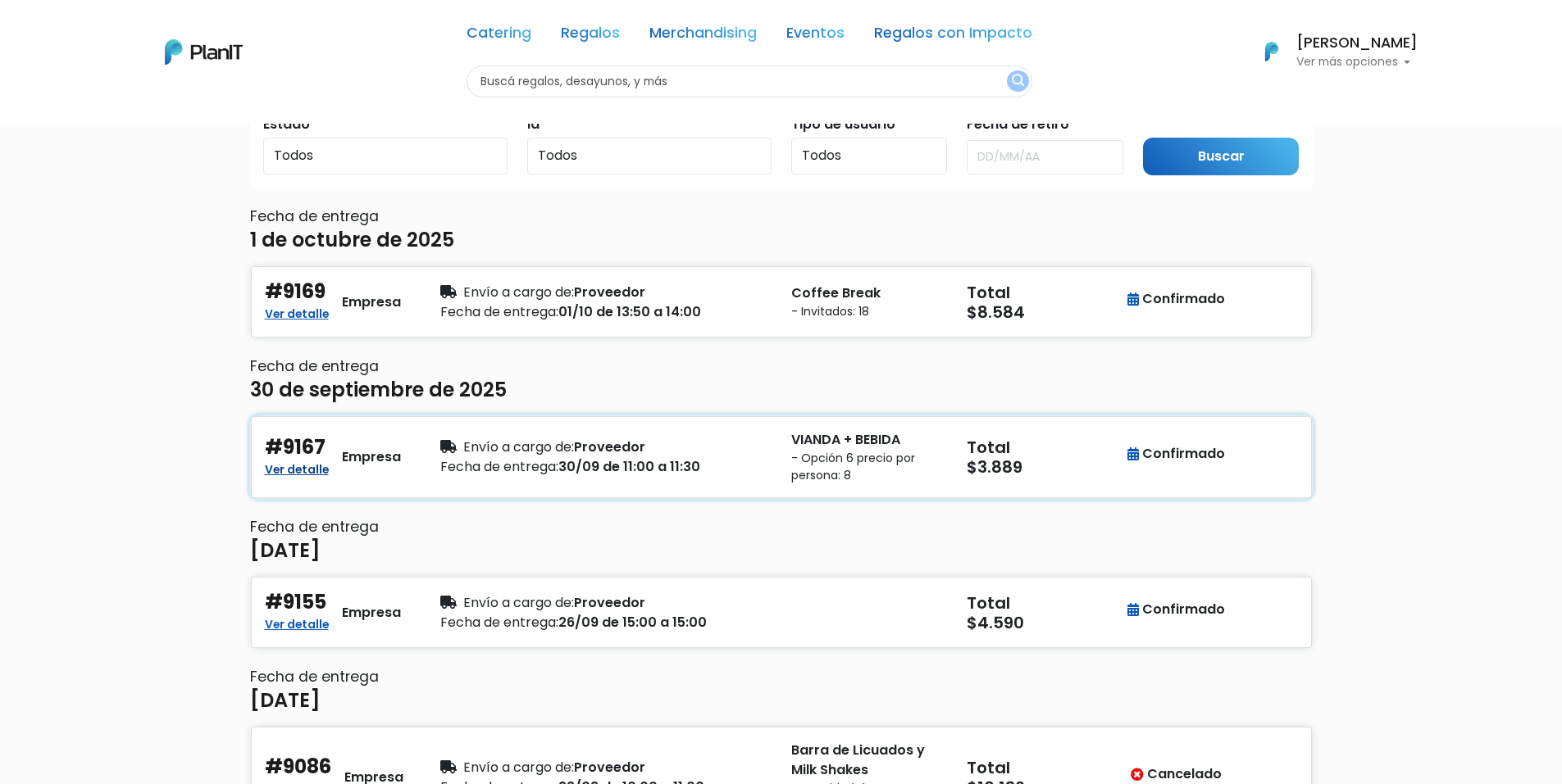
click at [311, 468] on link "Ver detalle" at bounding box center [296, 469] width 64 height 20
click at [319, 450] on h4 "#9167" at bounding box center [295, 448] width 61 height 24
click at [301, 321] on link "Ver detalle" at bounding box center [296, 313] width 64 height 20
click at [289, 305] on link "Ver detalle" at bounding box center [296, 313] width 64 height 20
click at [306, 308] on link "Ver detalle" at bounding box center [296, 313] width 64 height 20
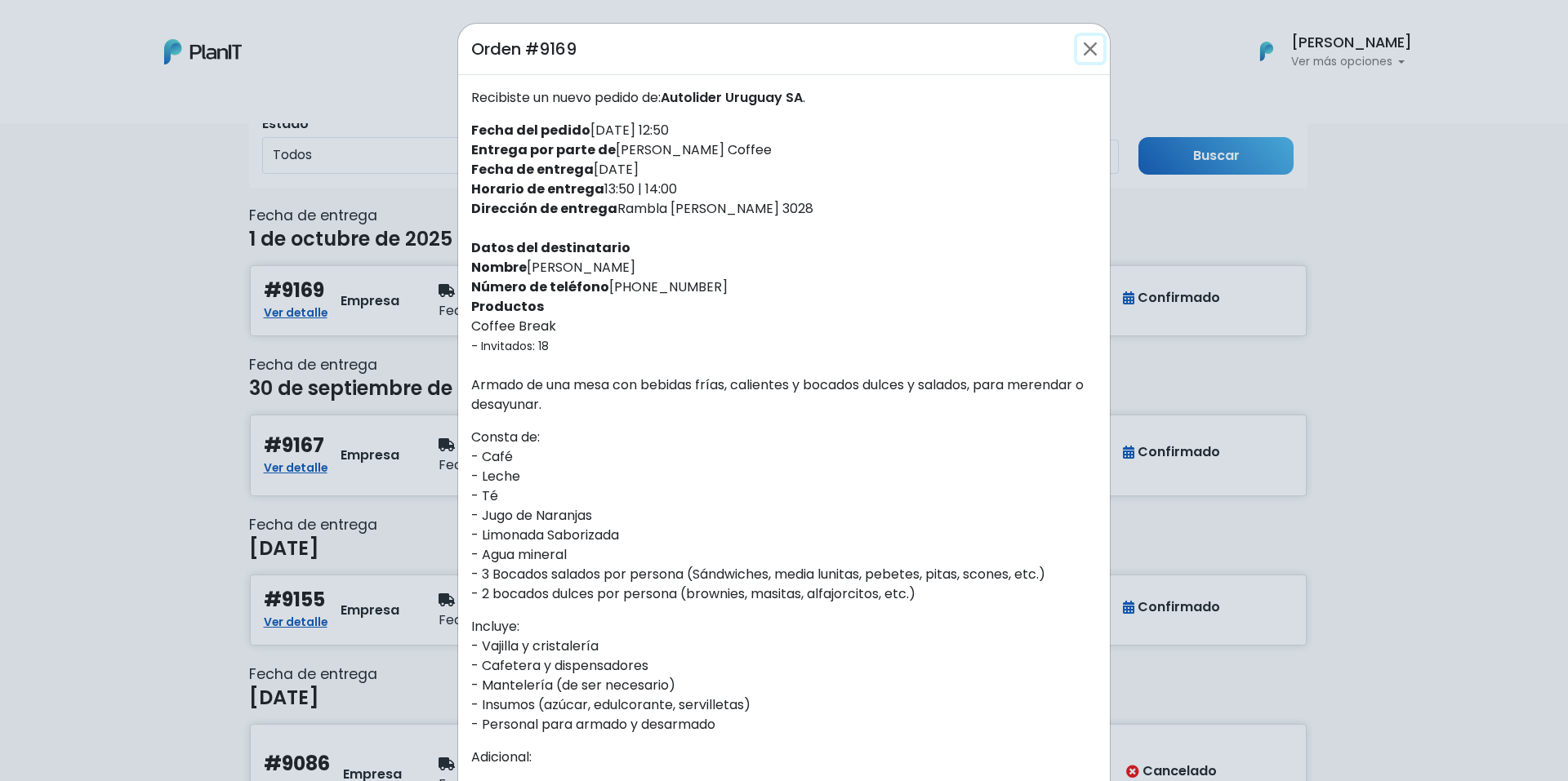
click at [1082, 54] on button "Close" at bounding box center [1090, 49] width 26 height 26
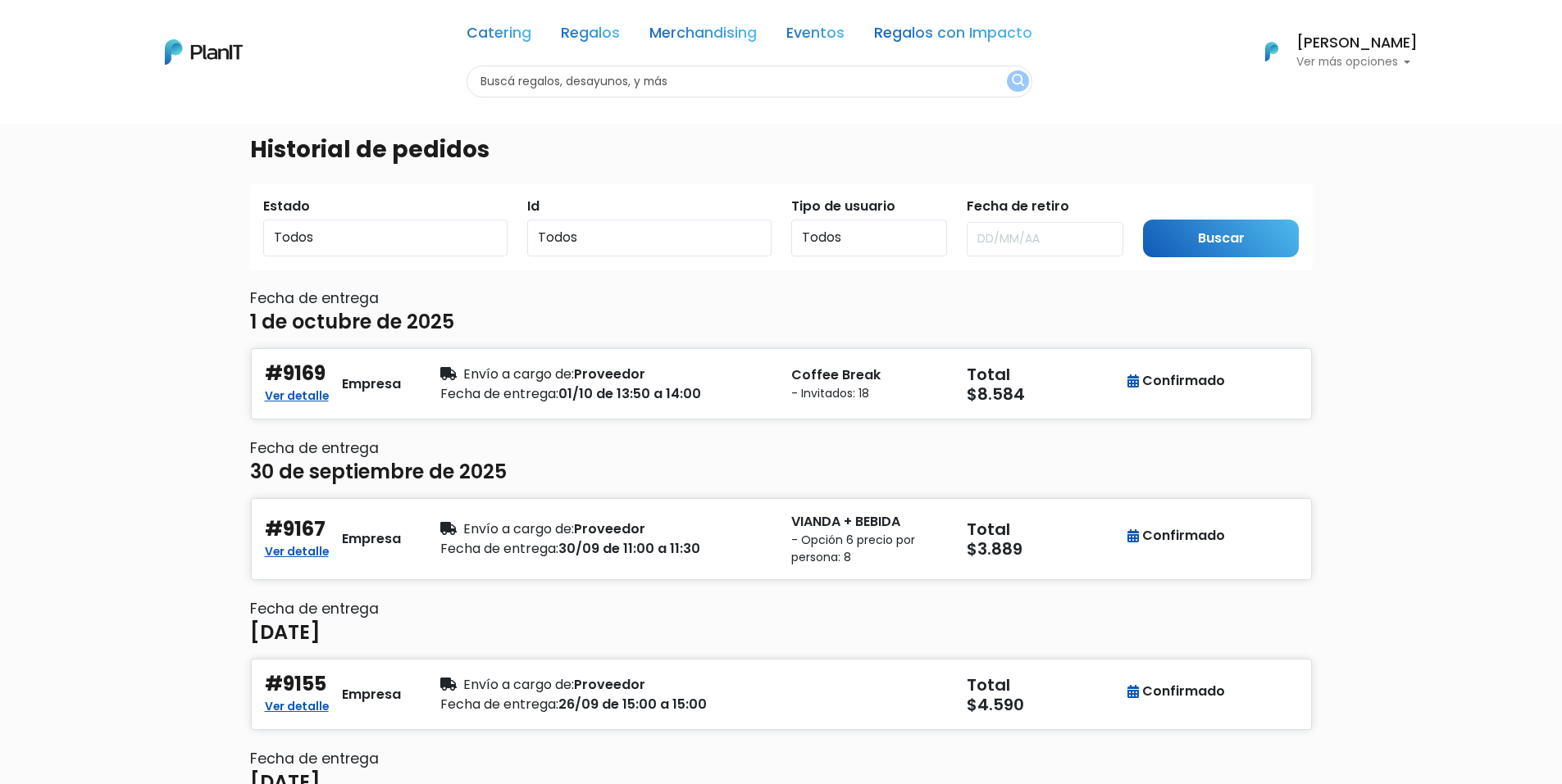
click at [1391, 68] on p "Ver más opciones" at bounding box center [1356, 62] width 121 height 12
click at [1348, 119] on link "En Curso" at bounding box center [1344, 130] width 146 height 33
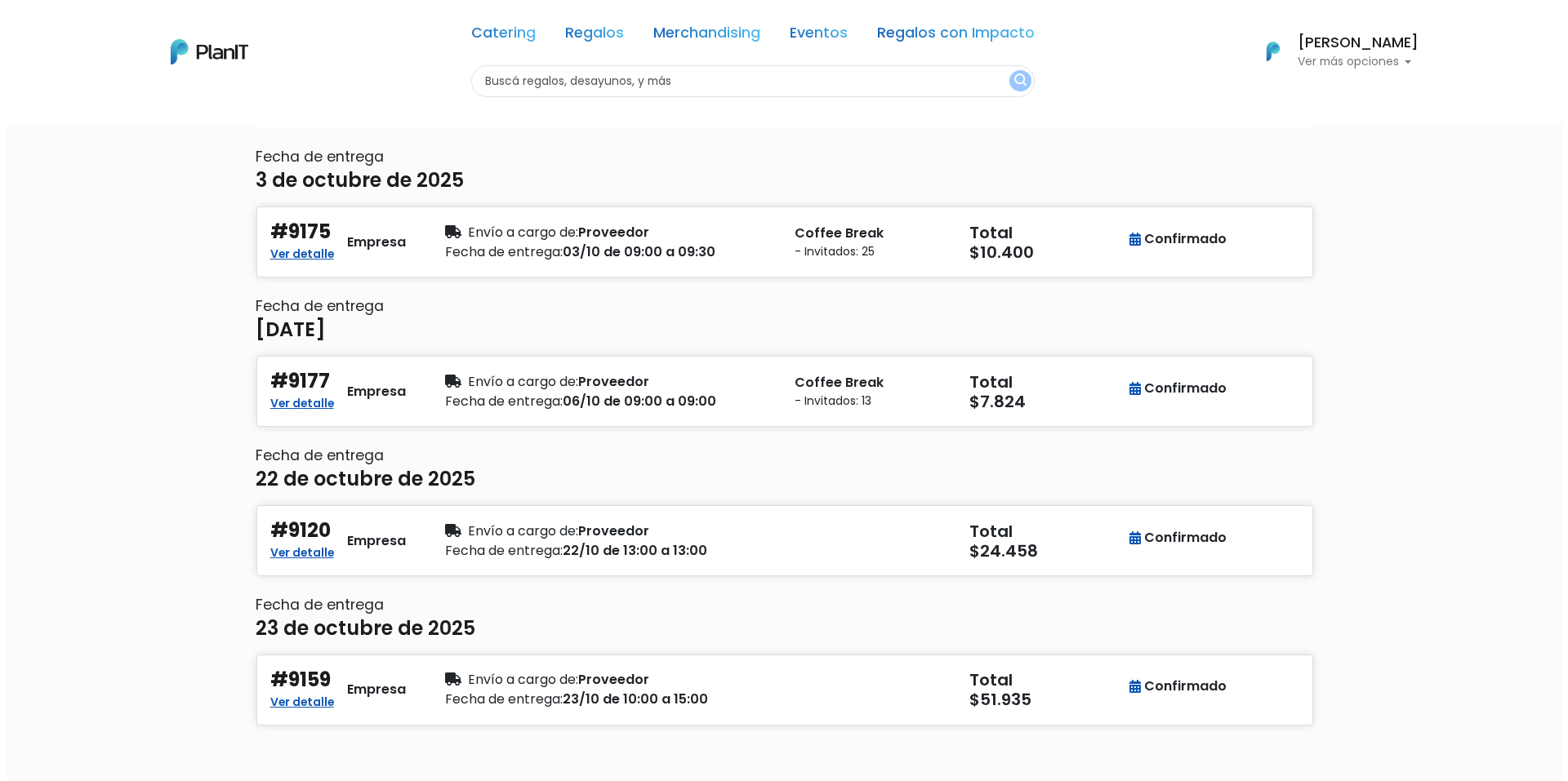
scroll to position [260, 0]
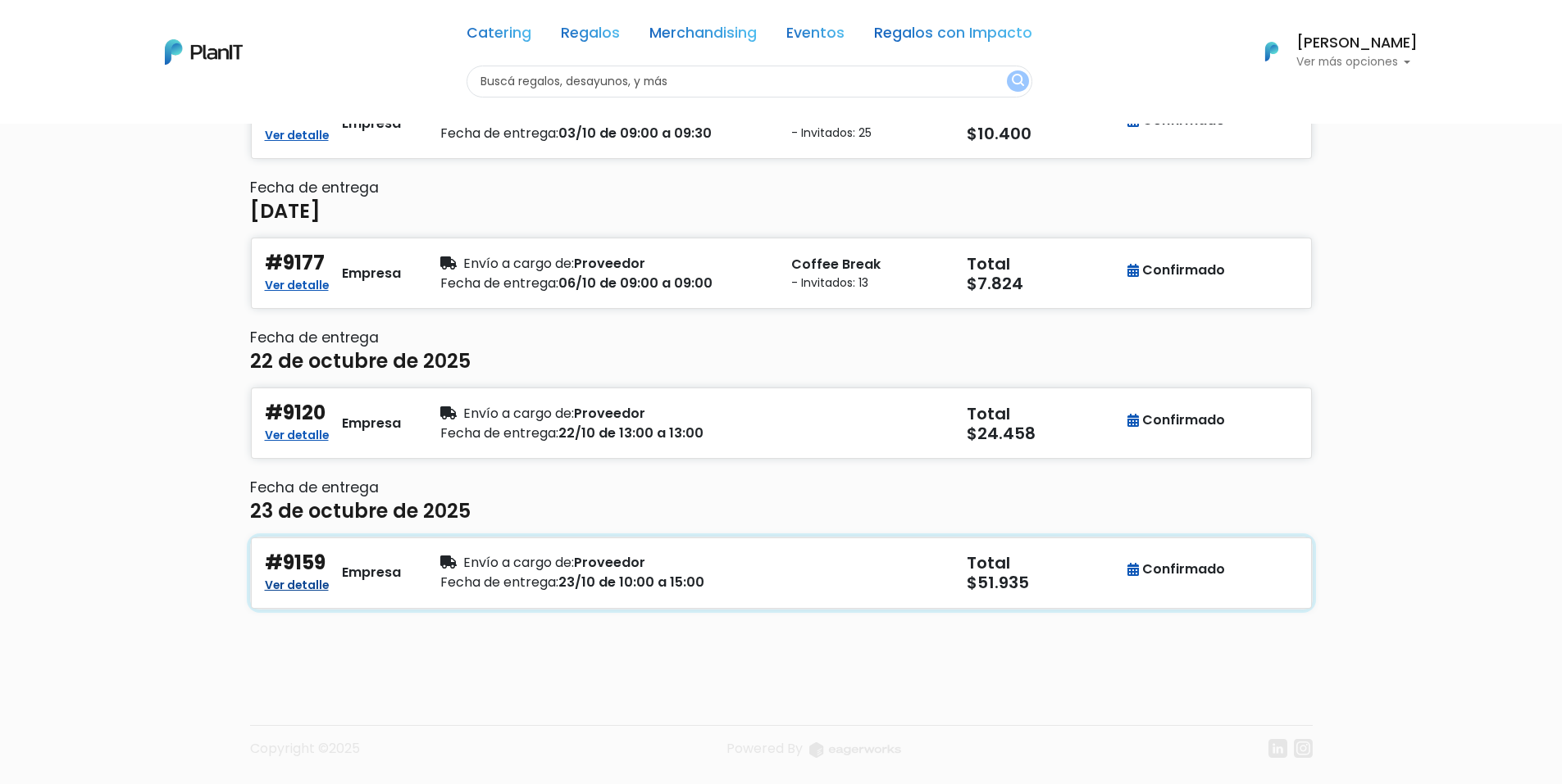
click at [307, 580] on link "Ver detalle" at bounding box center [296, 583] width 64 height 20
click at [280, 578] on link "Ver detalle" at bounding box center [296, 583] width 64 height 20
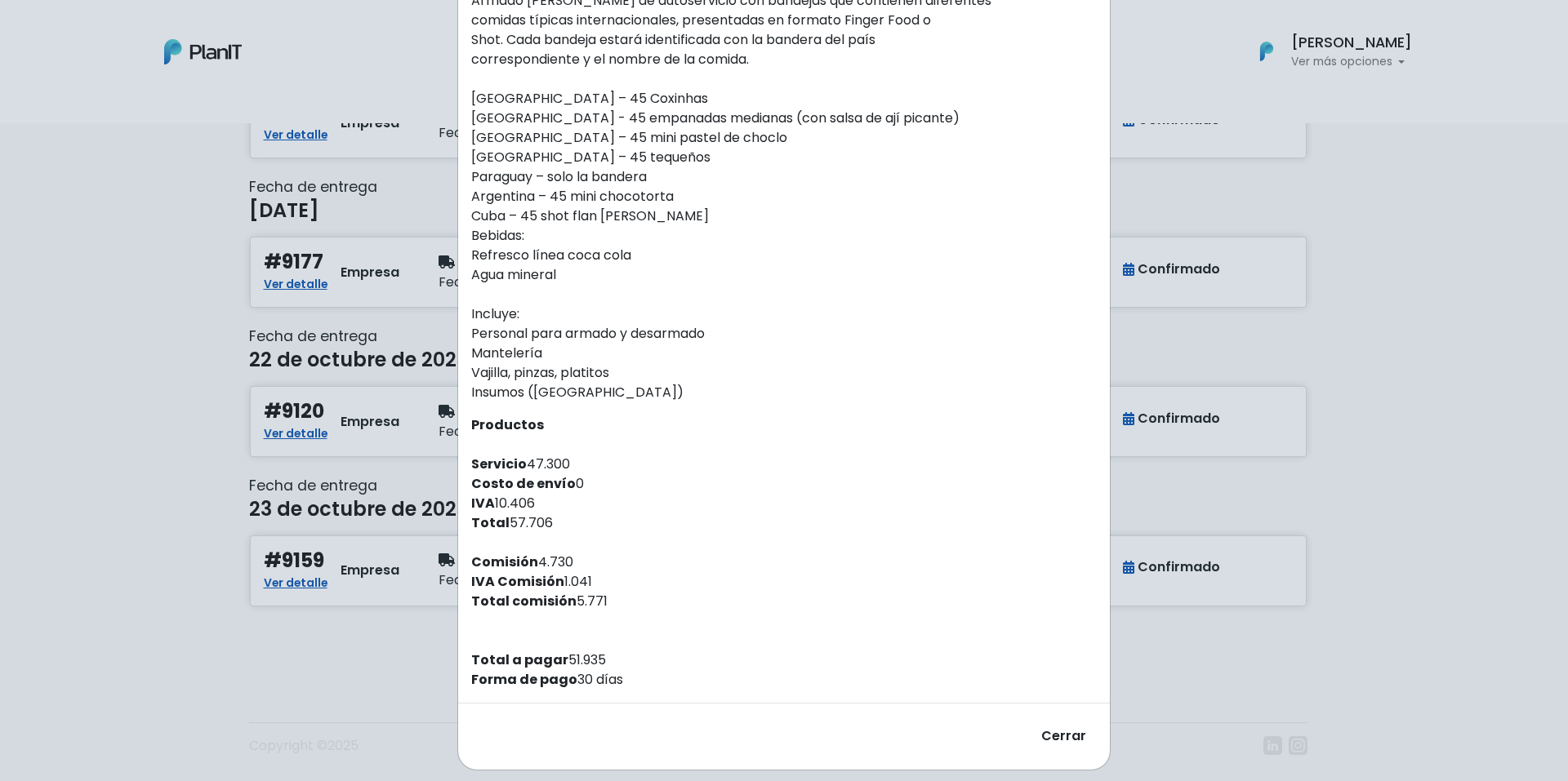
scroll to position [338, 0]
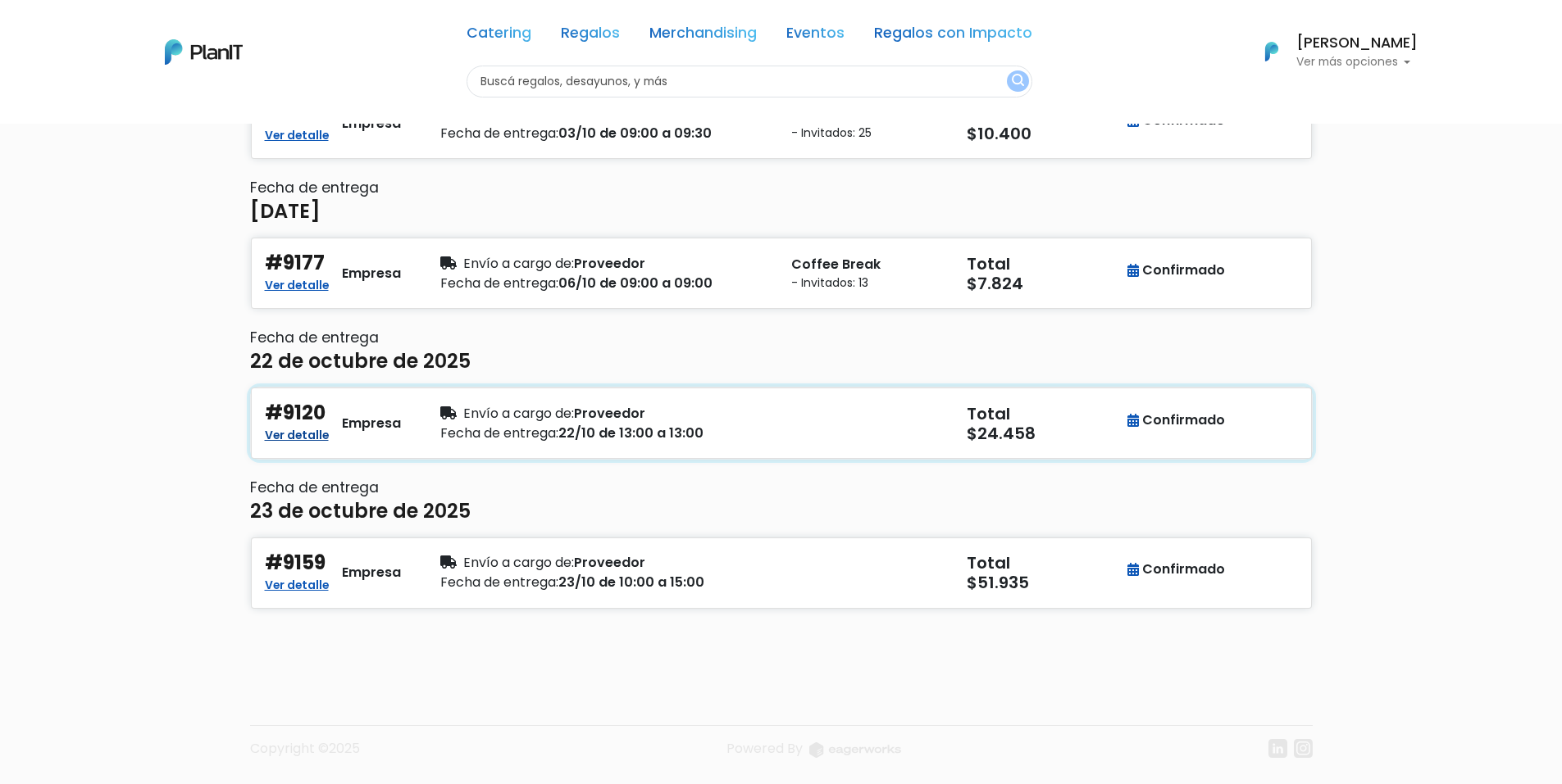
click at [321, 442] on link "Ver detalle" at bounding box center [296, 434] width 64 height 20
click at [281, 431] on link "Ver detalle" at bounding box center [296, 434] width 64 height 20
click at [307, 444] on div "Ver detalle" at bounding box center [296, 436] width 64 height 20
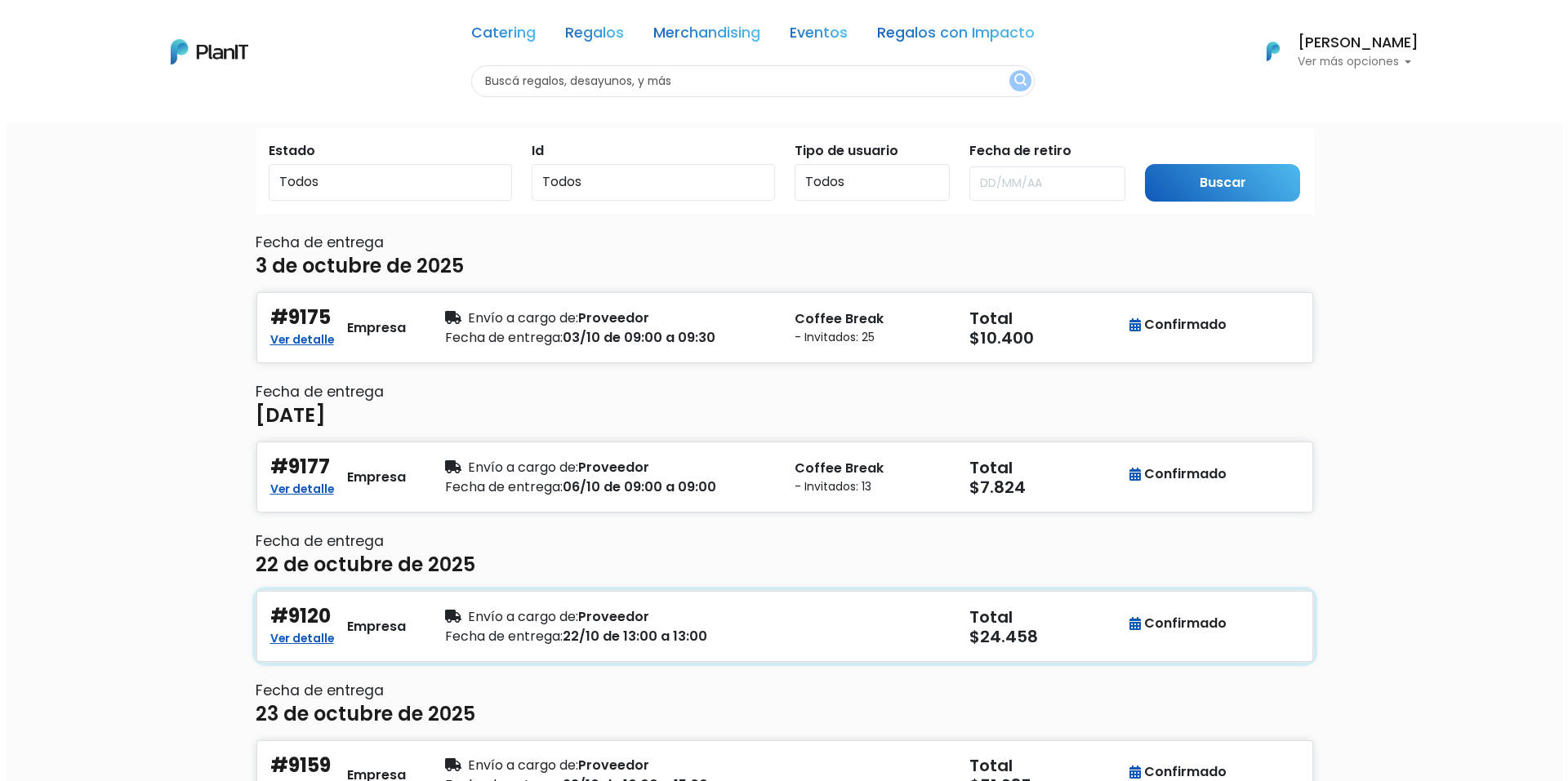
scroll to position [82, 0]
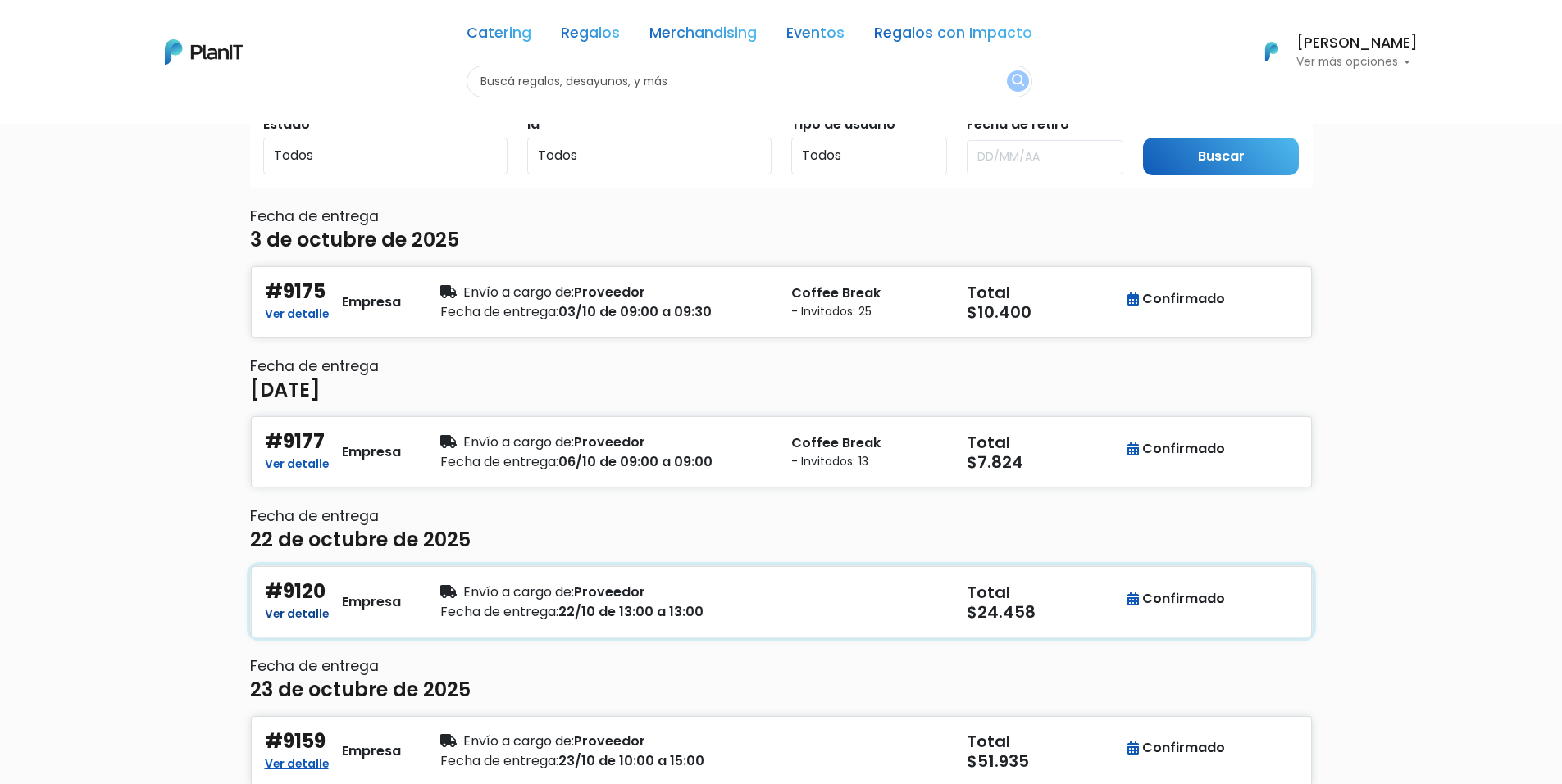
click at [295, 617] on link "Ver detalle" at bounding box center [296, 613] width 64 height 20
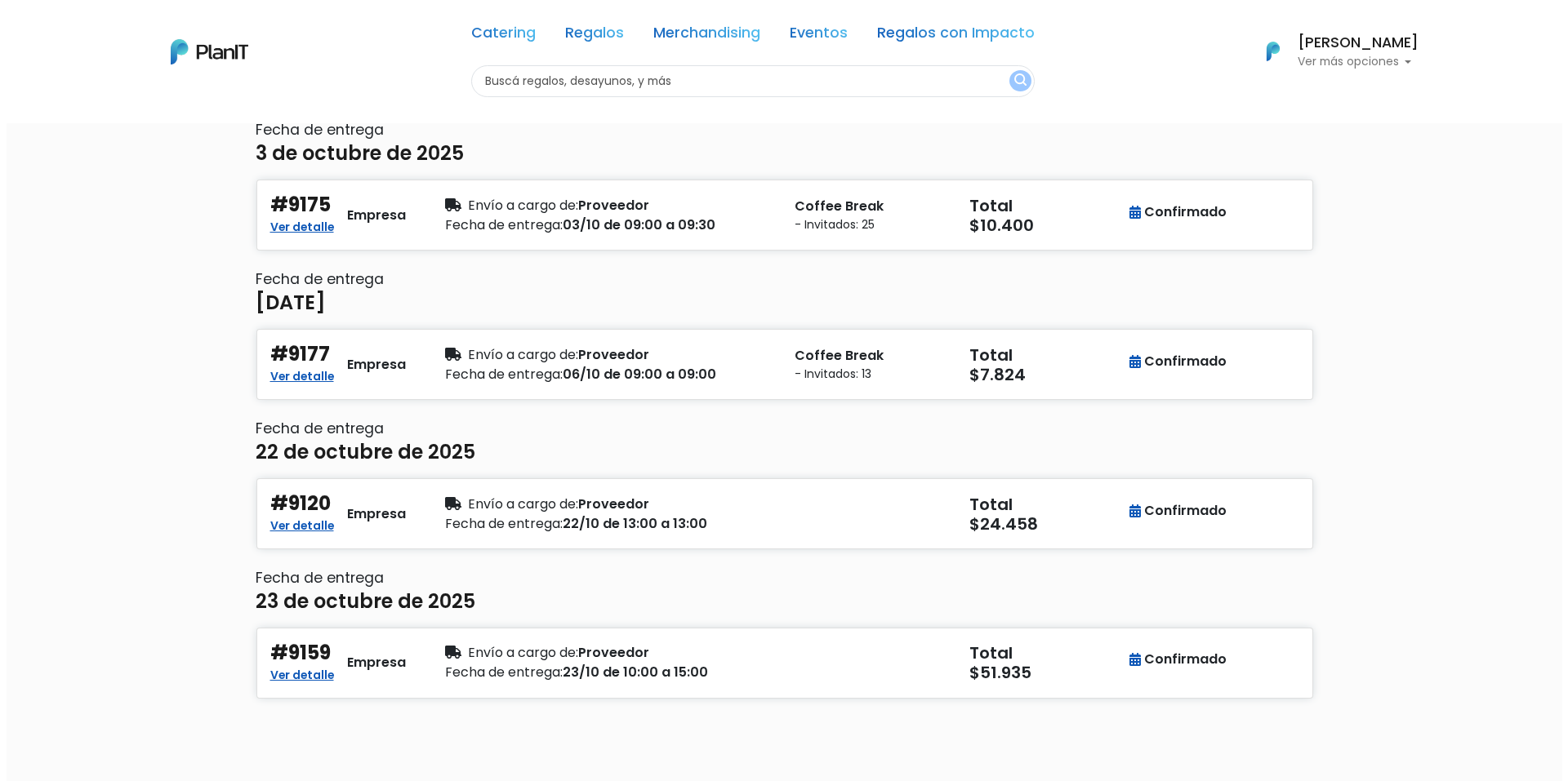
scroll to position [15, 0]
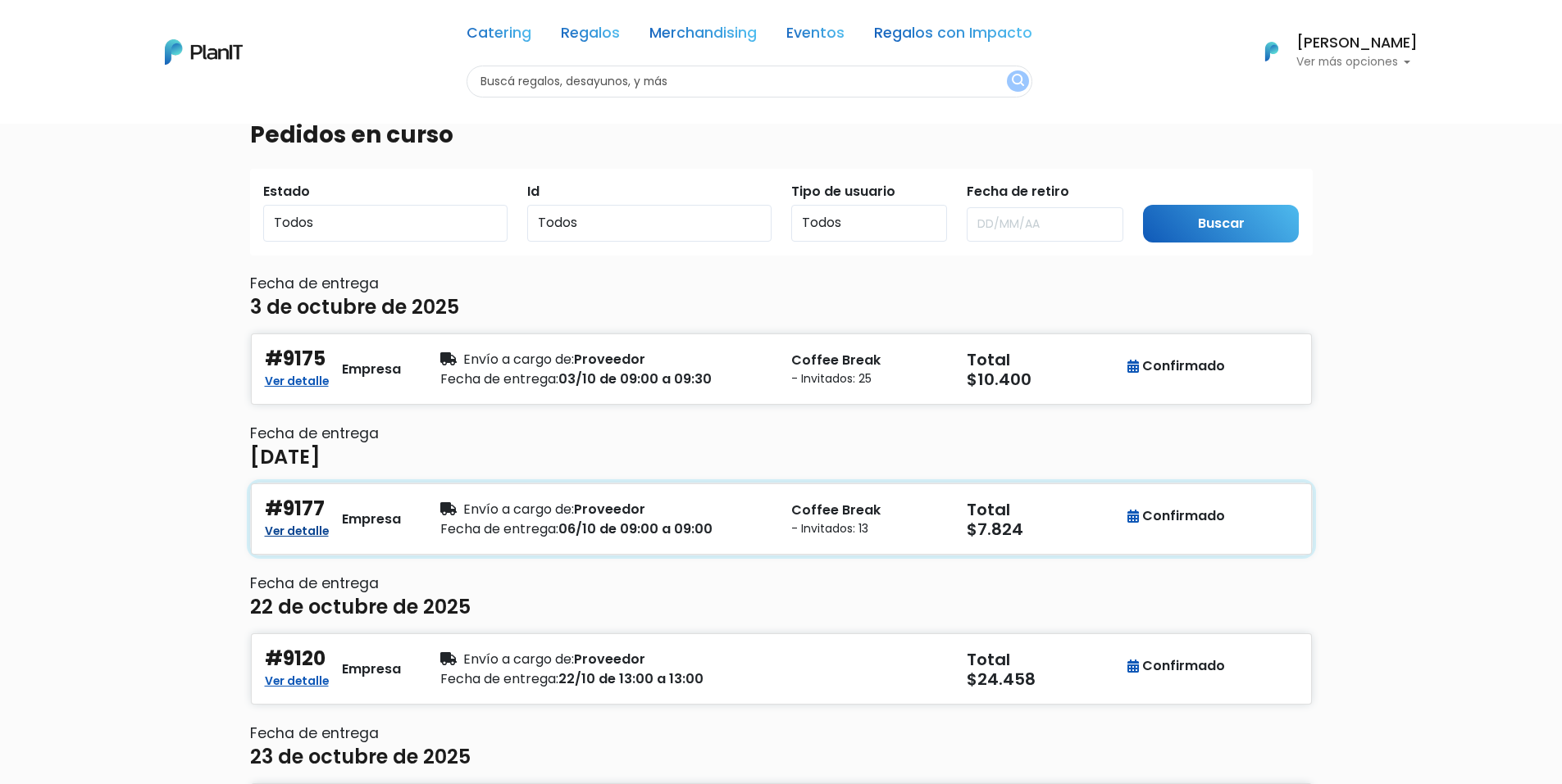
click at [307, 523] on link "Ver detalle" at bounding box center [296, 530] width 64 height 20
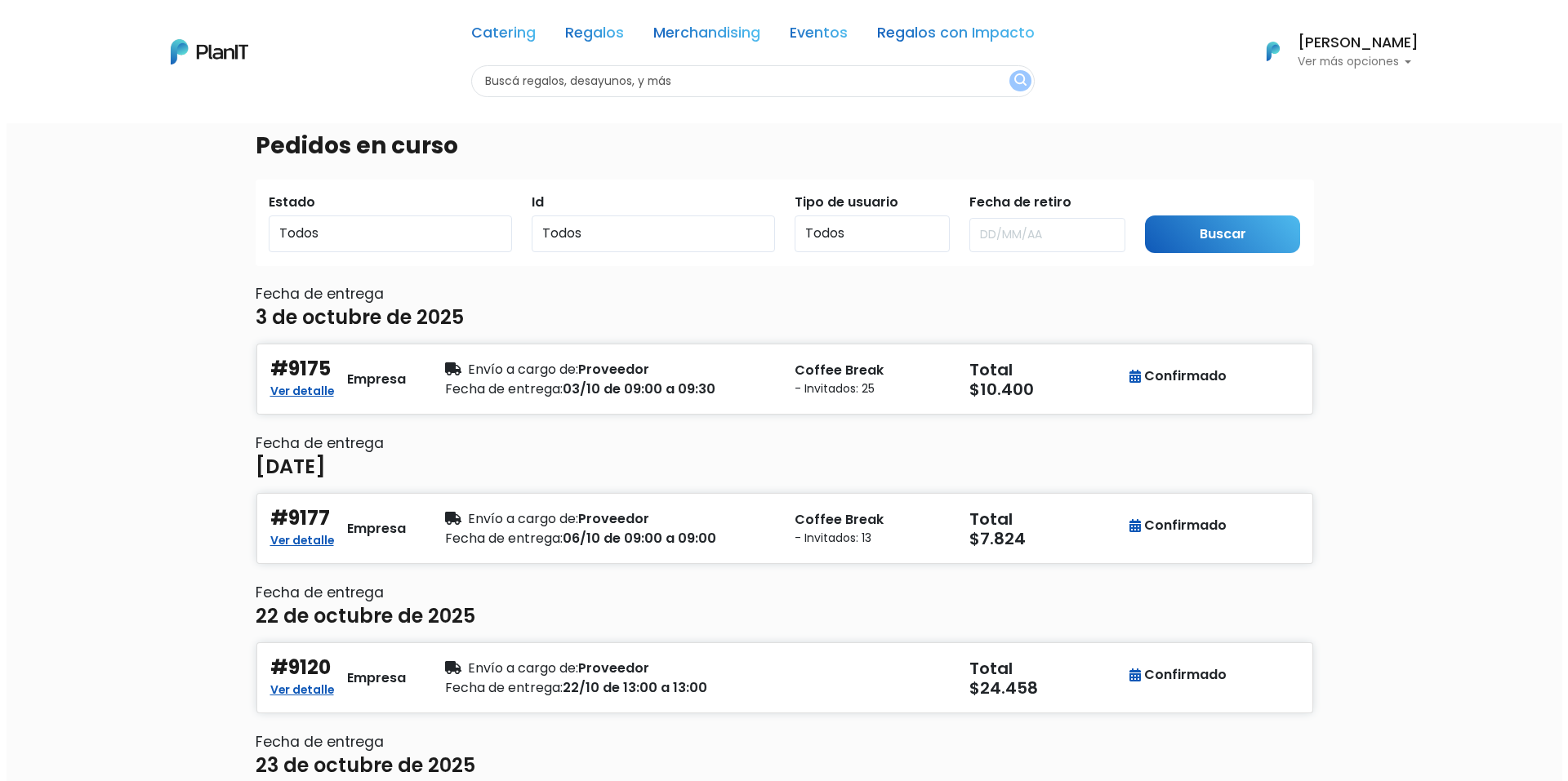
scroll to position [0, 0]
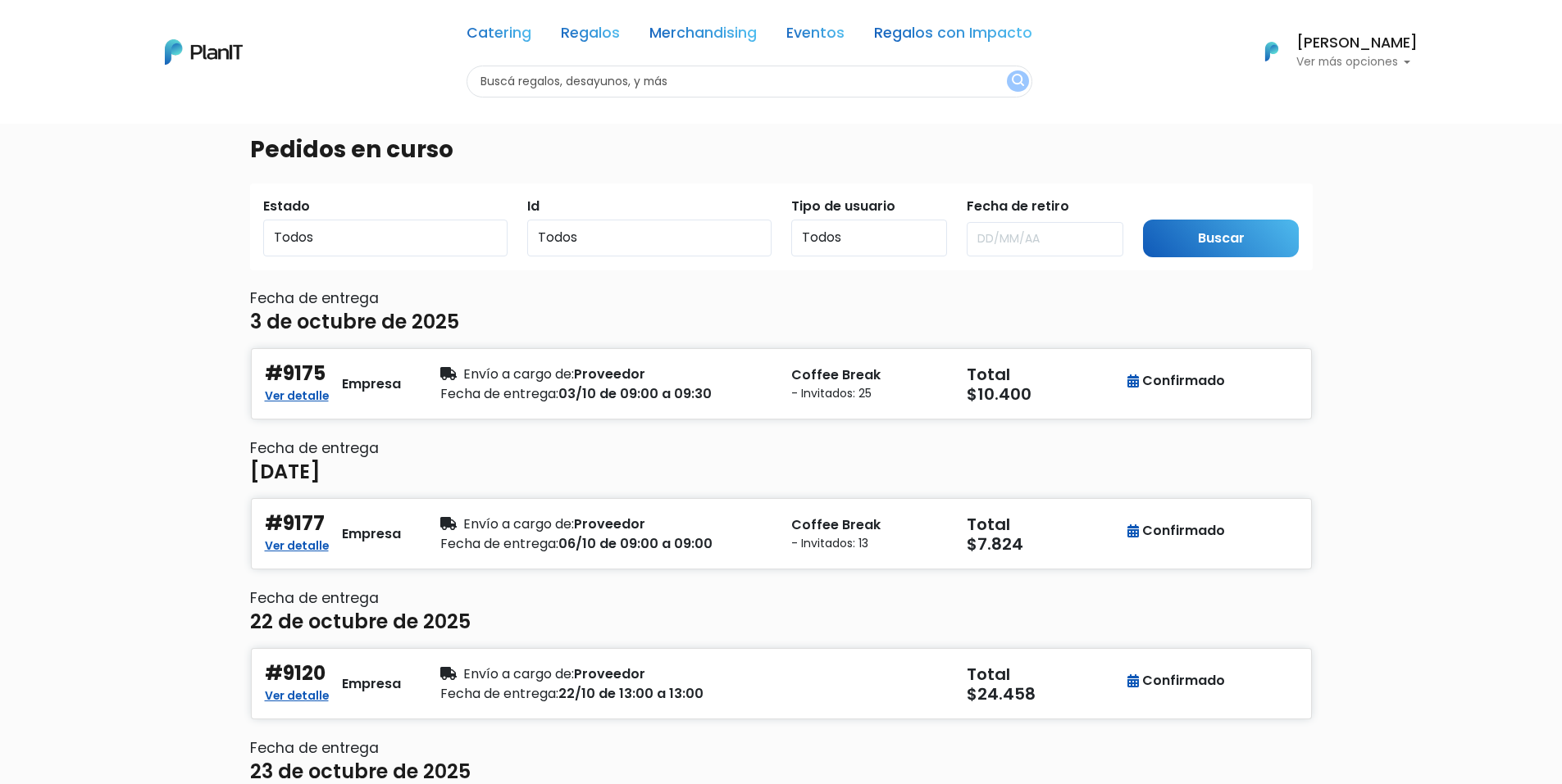
click at [1387, 74] on div "Catering Regalos Merchandising Eventos Regalos con Impacto Catering Regalos Mer…" at bounding box center [781, 52] width 1312 height 91
click at [1380, 67] on p "Ver más opciones" at bounding box center [1356, 62] width 121 height 12
click at [1514, 211] on div "Pedidos en curso Estado Todos Pendiente Confirmado Pago Id Todos 9175 9177 9120…" at bounding box center [781, 583] width 1562 height 922
click at [309, 402] on link "Ver detalle" at bounding box center [296, 395] width 64 height 20
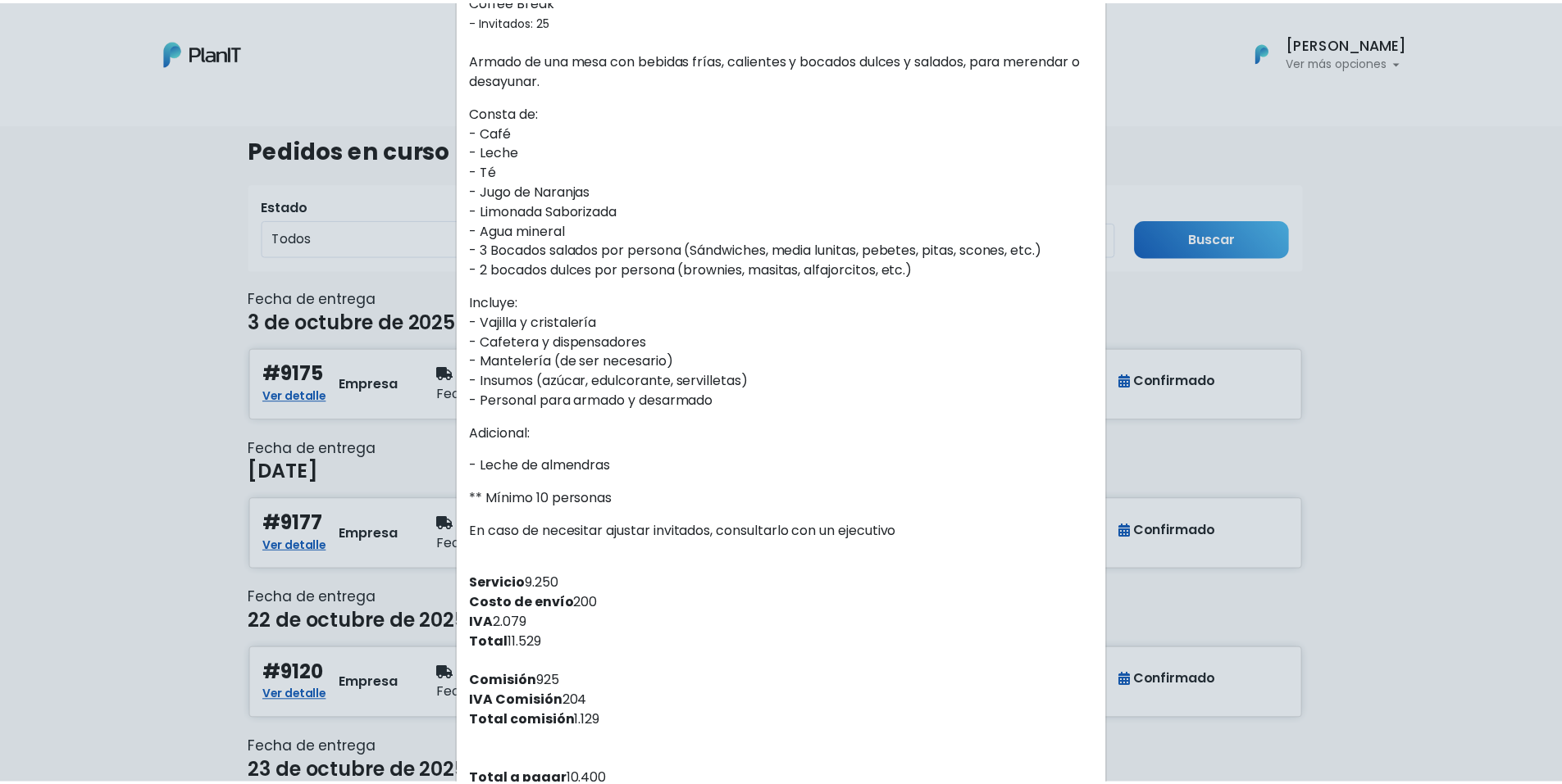
scroll to position [458, 0]
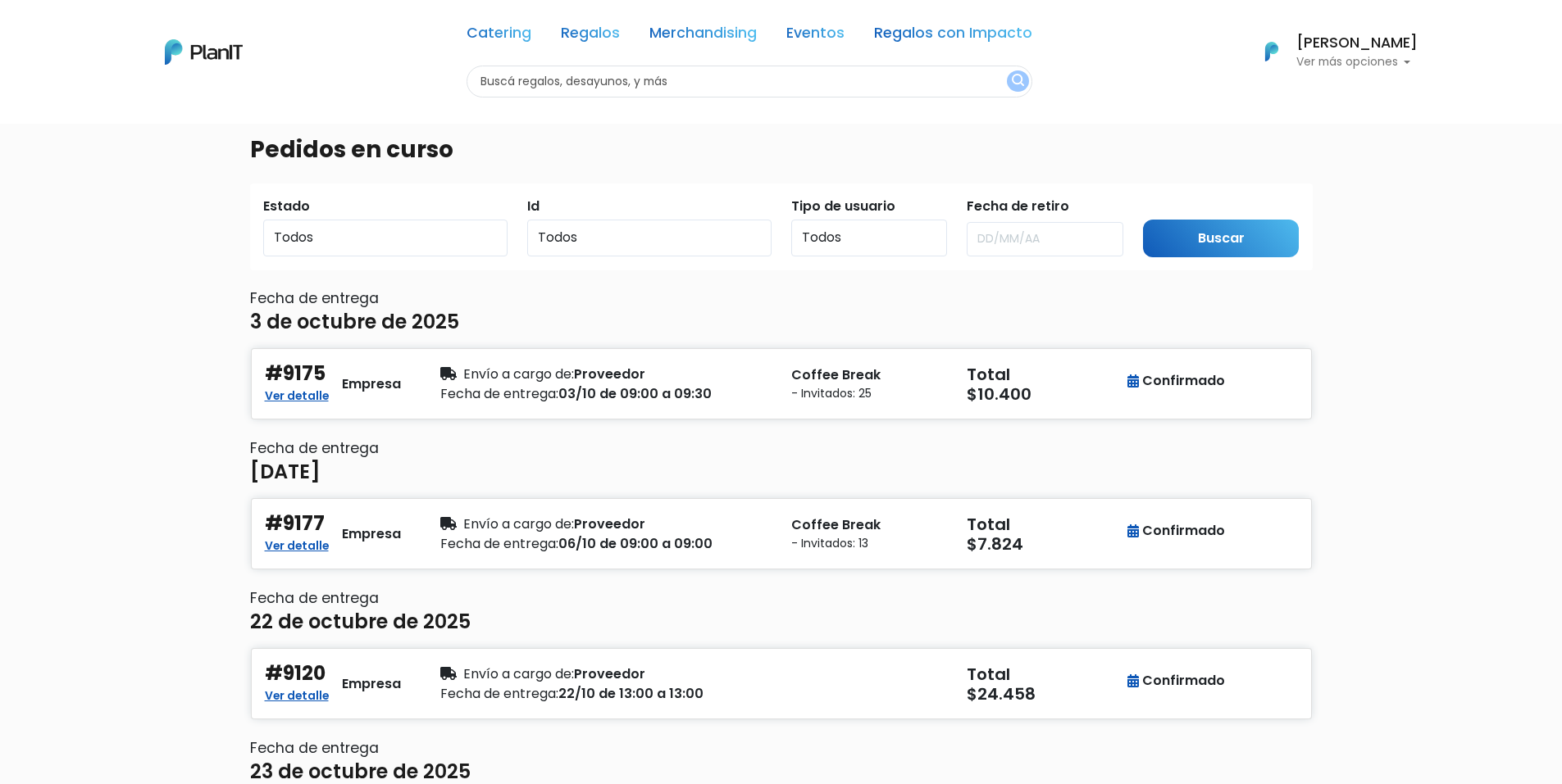
click at [1355, 57] on p "Ver más opciones" at bounding box center [1356, 62] width 121 height 12
click at [1353, 93] on li "Pedidos" at bounding box center [1344, 98] width 146 height 33
click at [1374, 64] on p "Ver más opciones" at bounding box center [1356, 62] width 121 height 12
click at [1349, 94] on li "Pedidos" at bounding box center [1344, 98] width 146 height 33
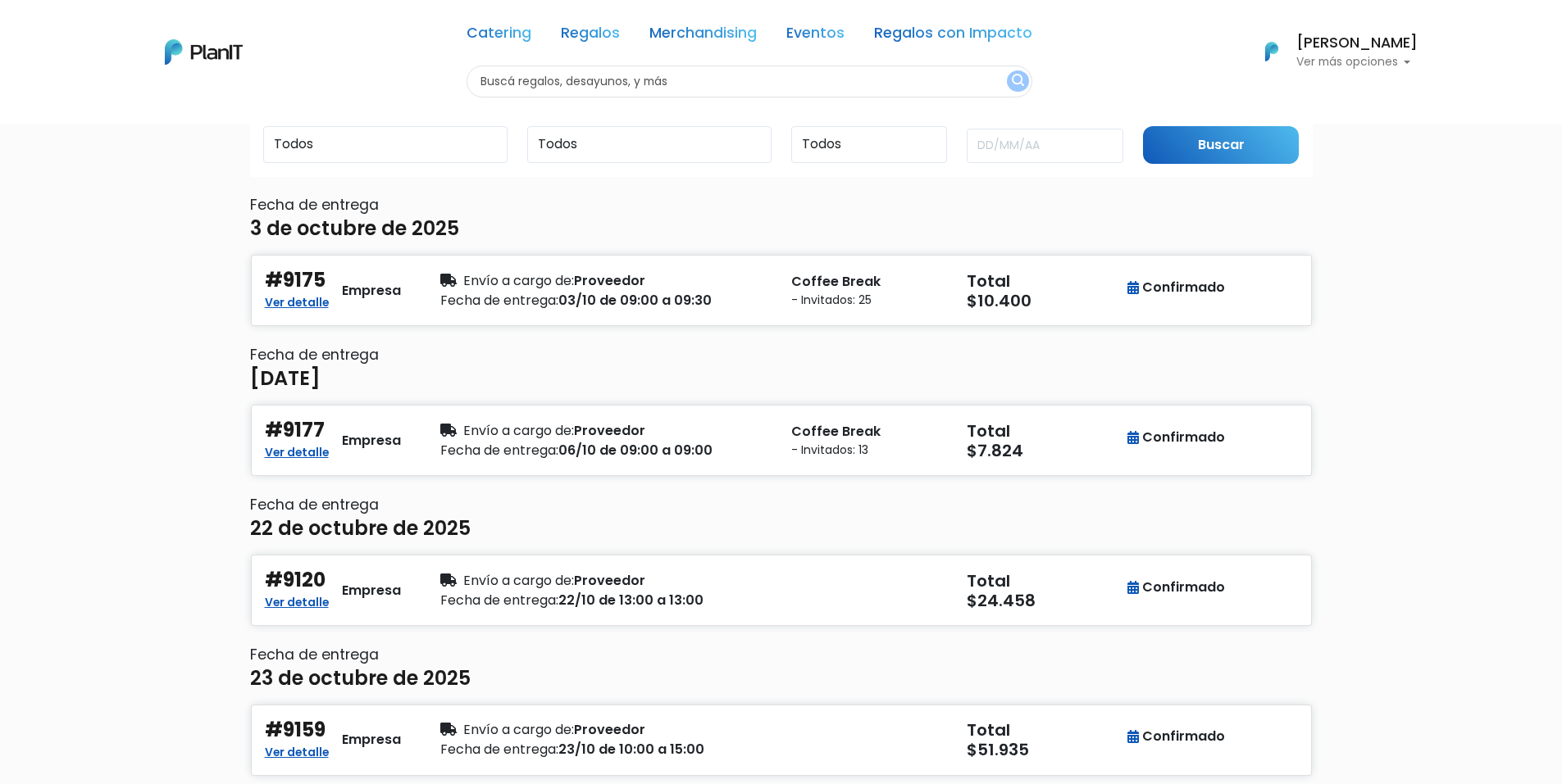
scroll to position [0, 0]
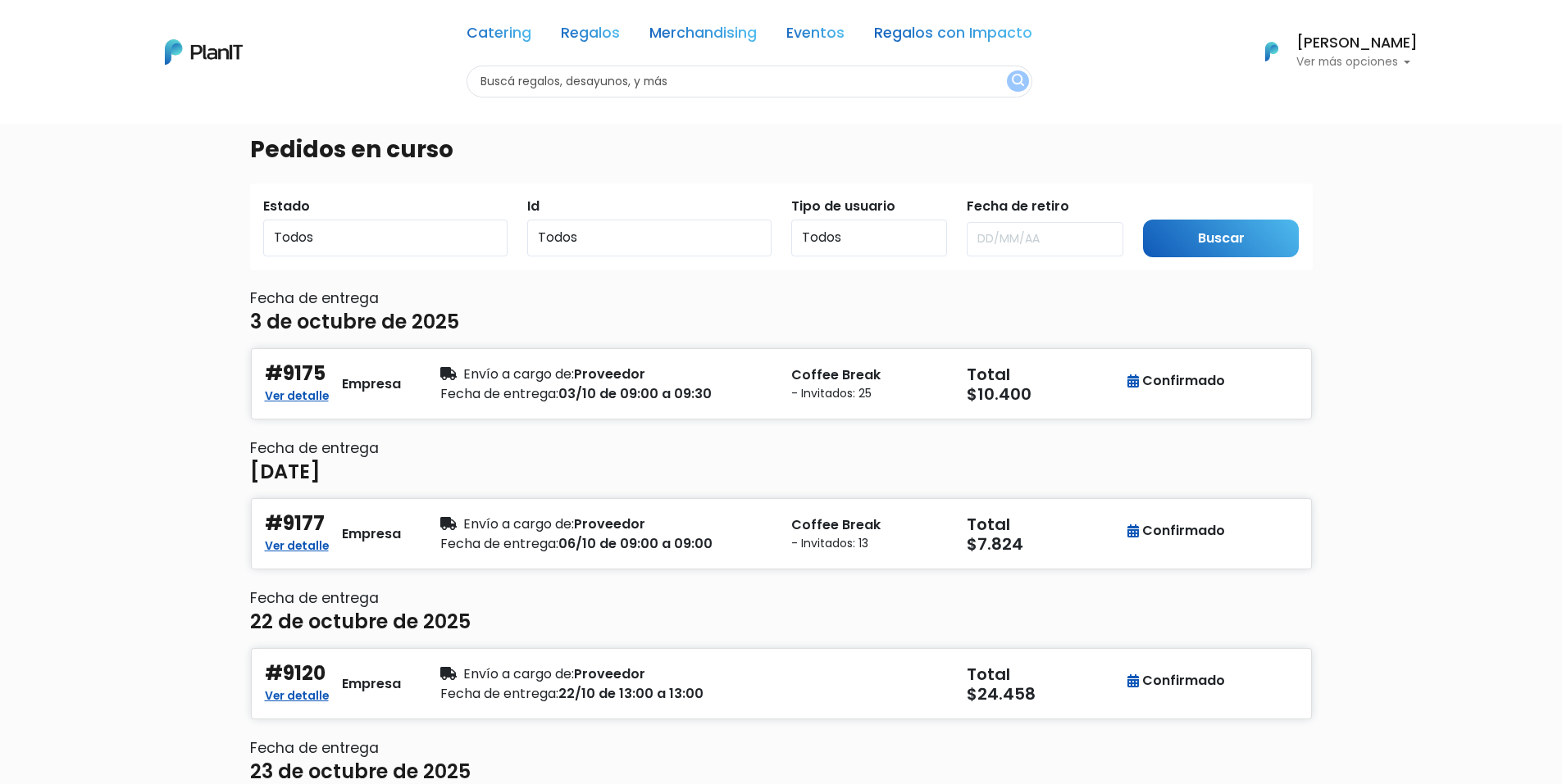
click at [1363, 59] on p "Ver más opciones" at bounding box center [1356, 62] width 121 height 12
click at [1331, 139] on span "En Curso" at bounding box center [1313, 129] width 57 height 19
click at [1335, 76] on div "Catering Regalos Merchandising Eventos Regalos con Impacto Catering Regalos Mer…" at bounding box center [781, 52] width 1312 height 91
click at [1333, 74] on div "Catering Regalos Merchandising Eventos Regalos con Impacto Catering Regalos Mer…" at bounding box center [781, 52] width 1312 height 91
click at [1345, 61] on p "Ver más opciones" at bounding box center [1356, 62] width 121 height 12
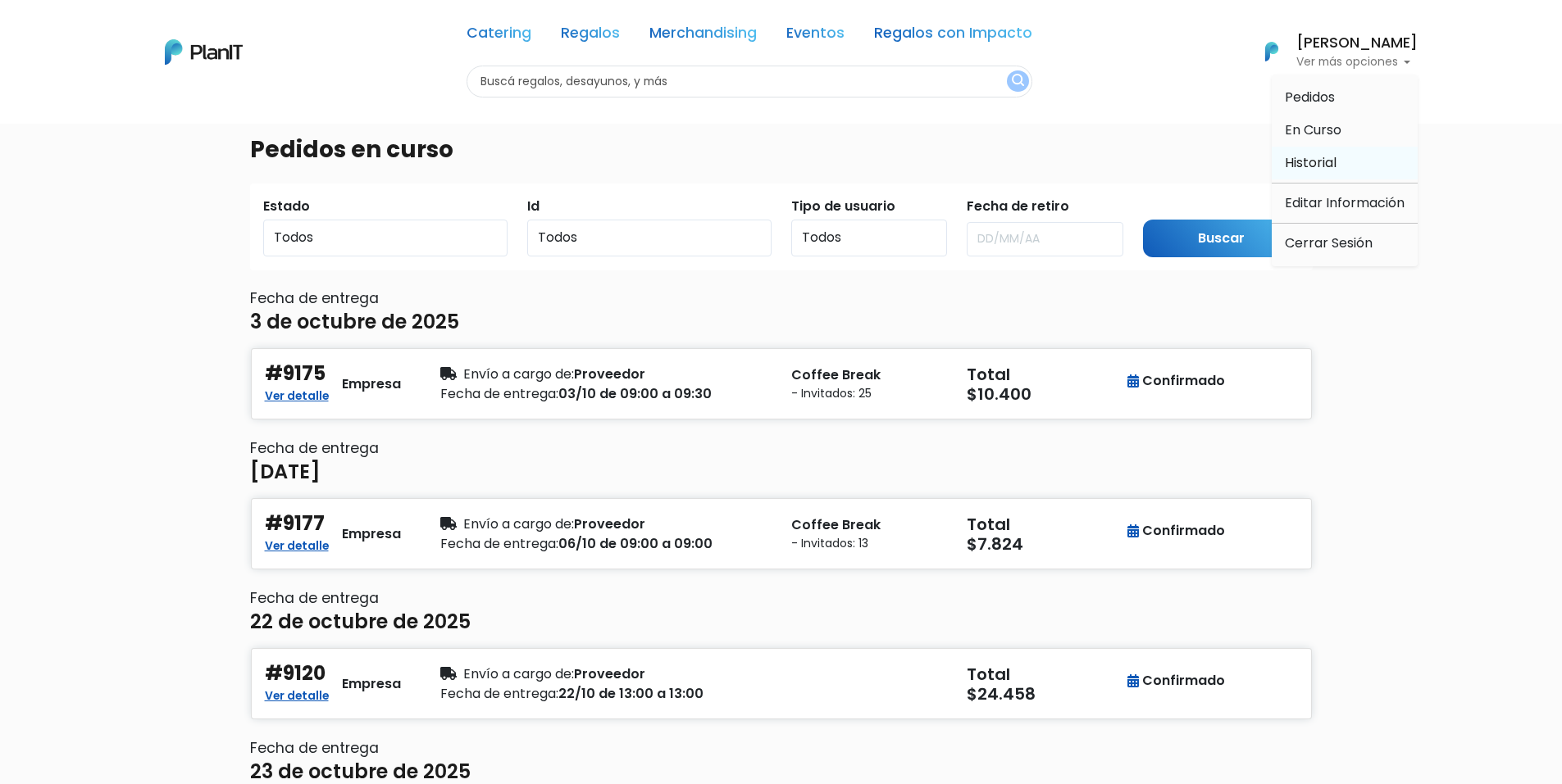
click at [1329, 166] on span "Historial" at bounding box center [1310, 162] width 52 height 19
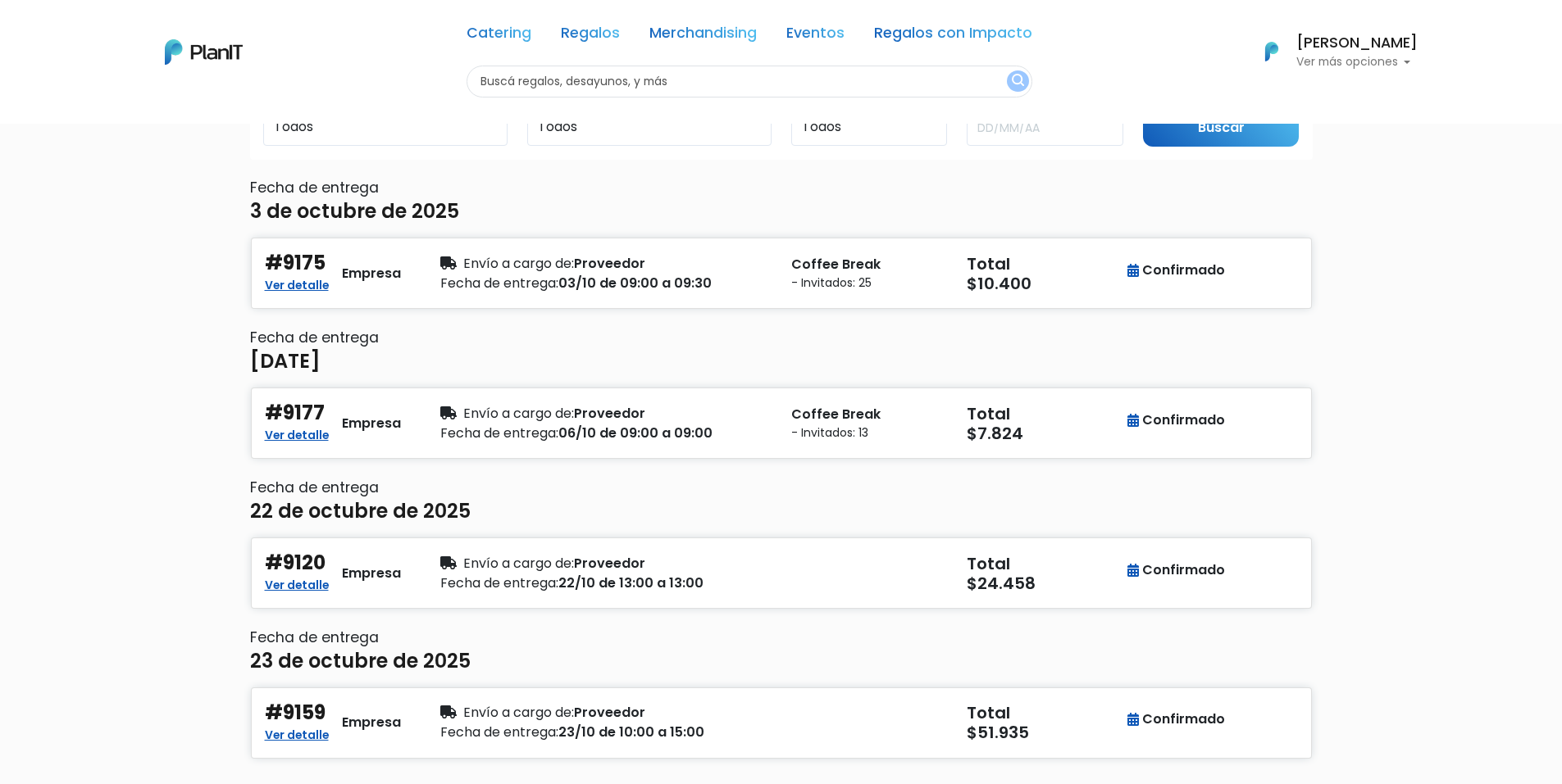
scroll to position [261, 0]
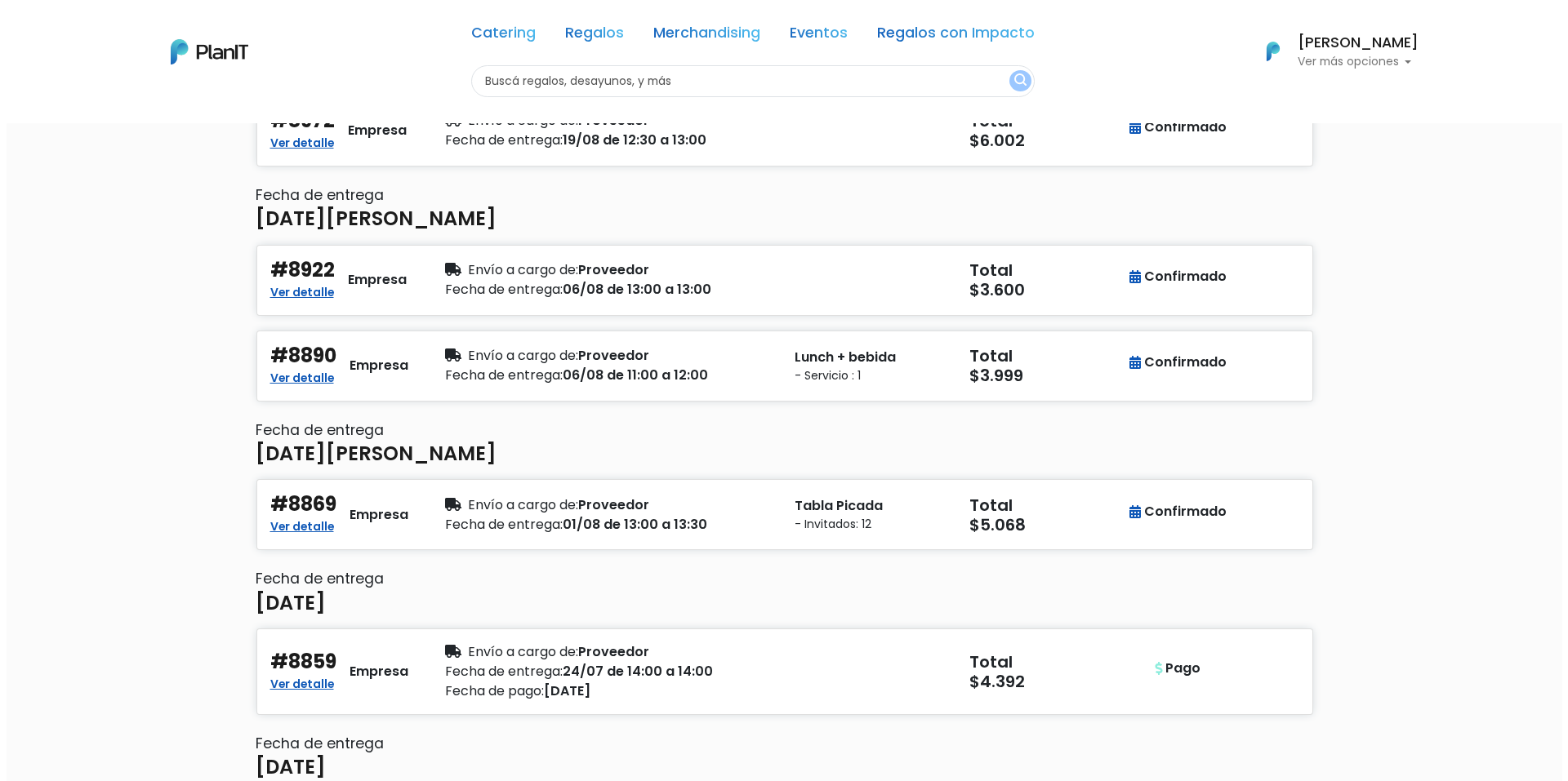
scroll to position [1225, 0]
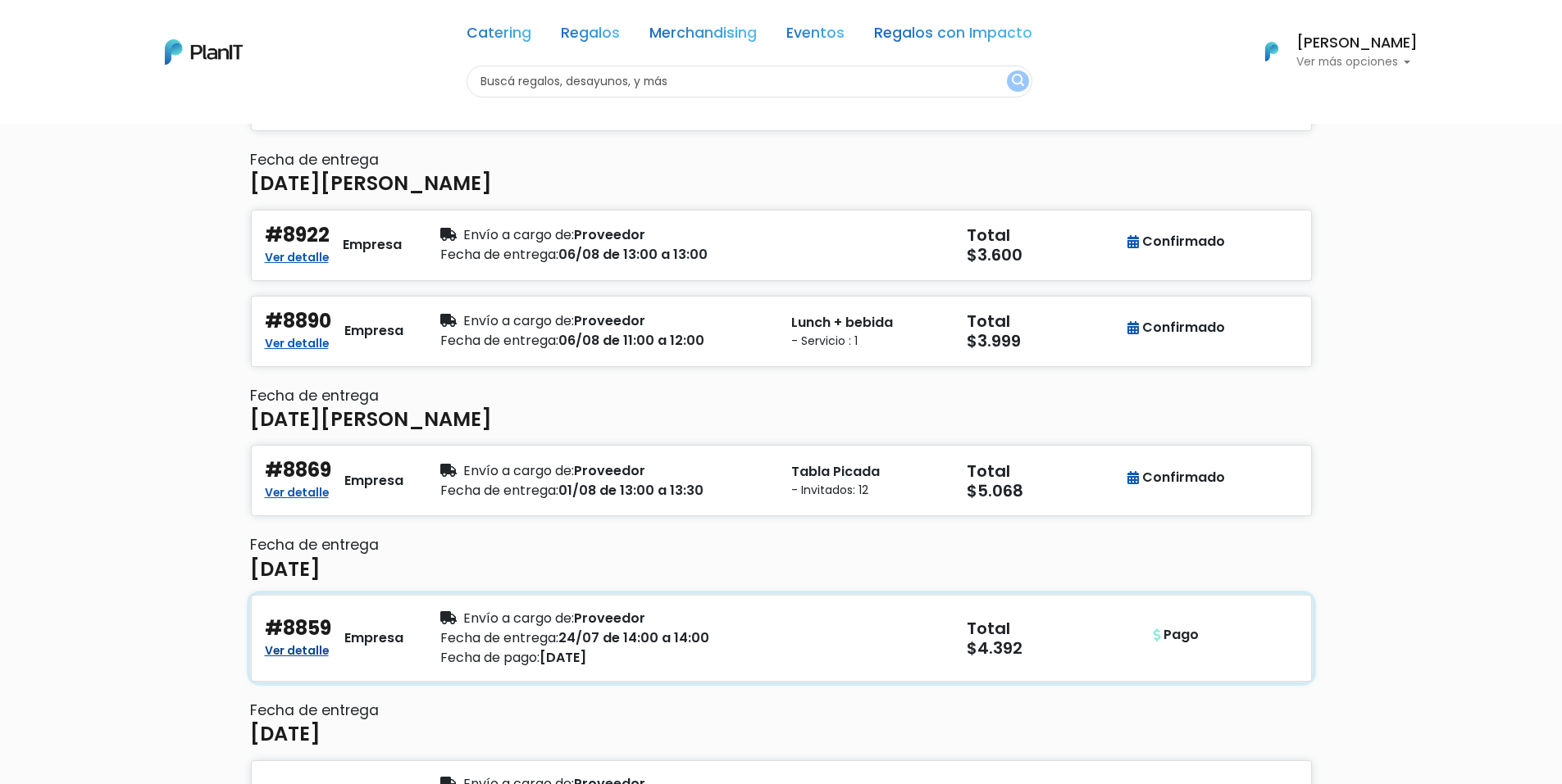
click at [309, 646] on link "Ver detalle" at bounding box center [296, 649] width 64 height 20
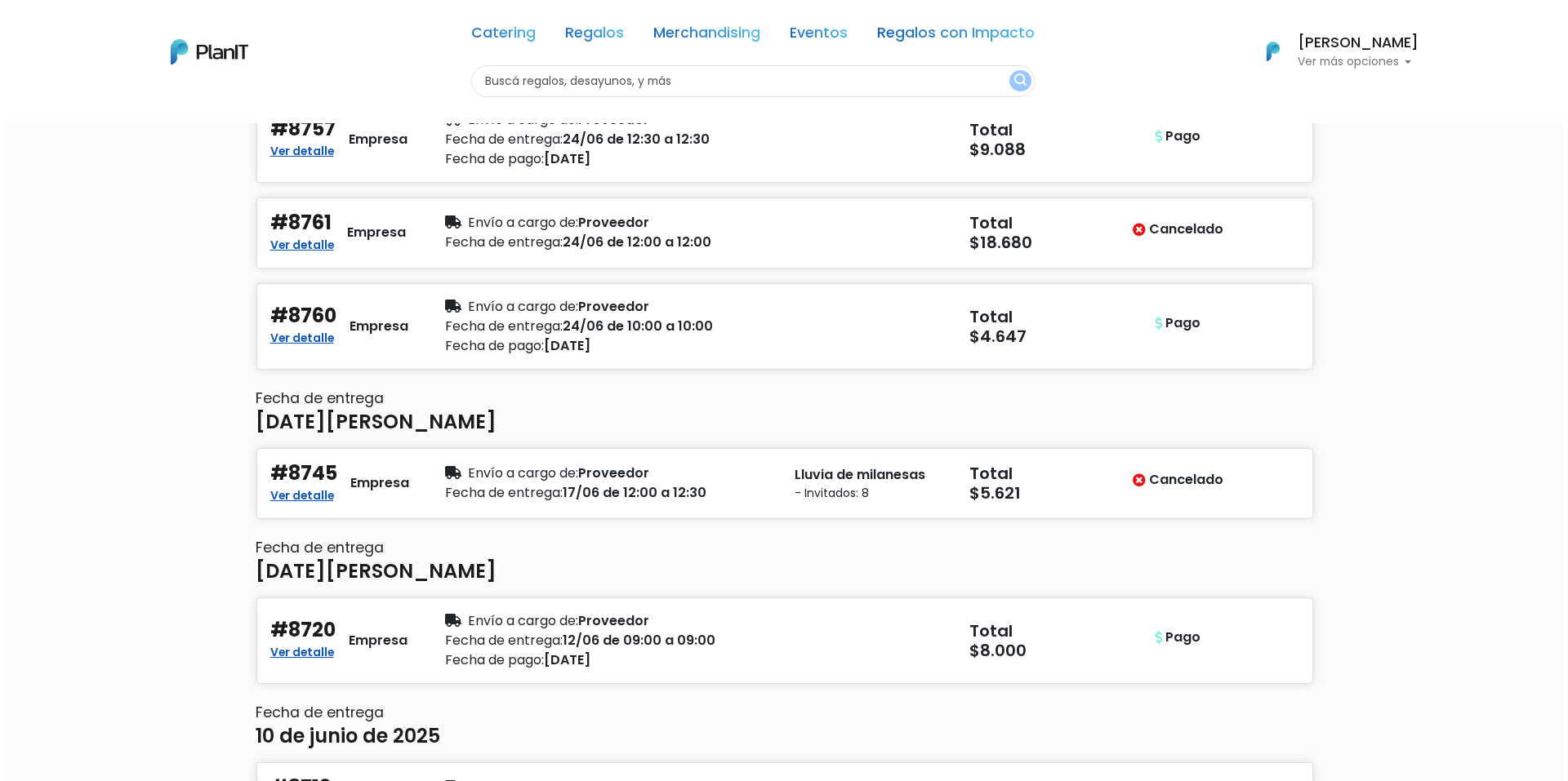
scroll to position [2613, 0]
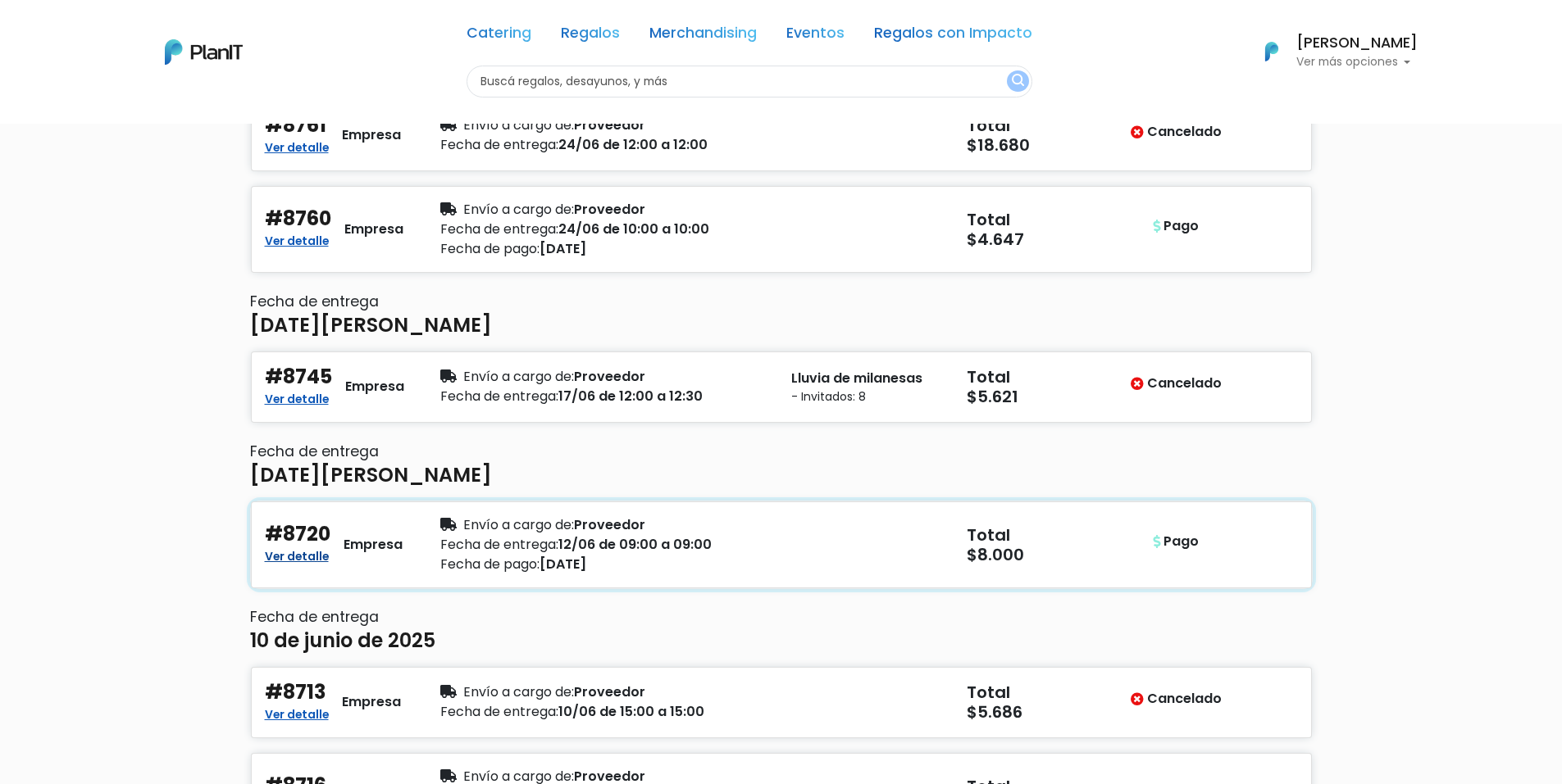
click at [320, 555] on link "Ver detalle" at bounding box center [296, 555] width 64 height 20
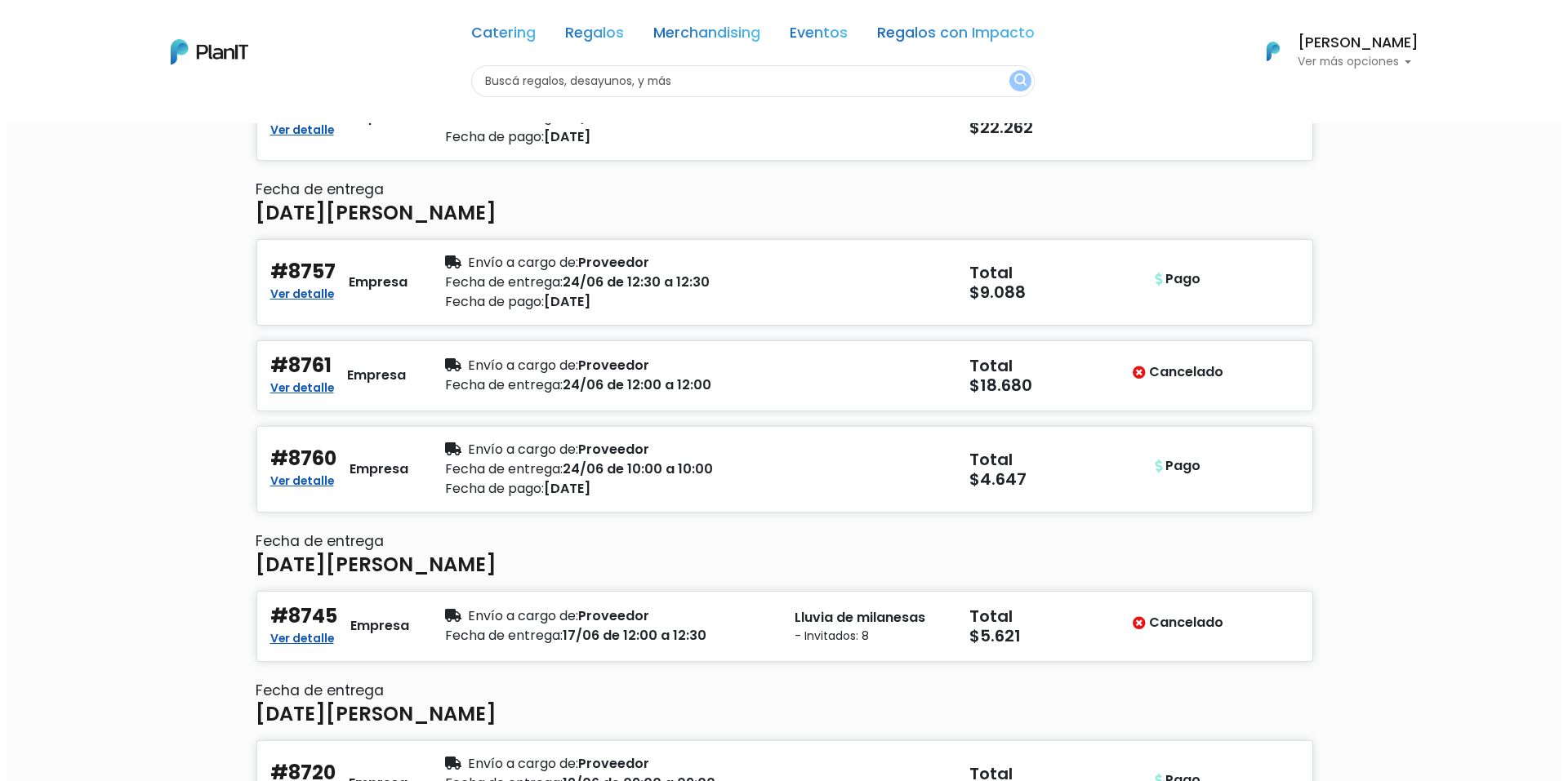
scroll to position [2368, 0]
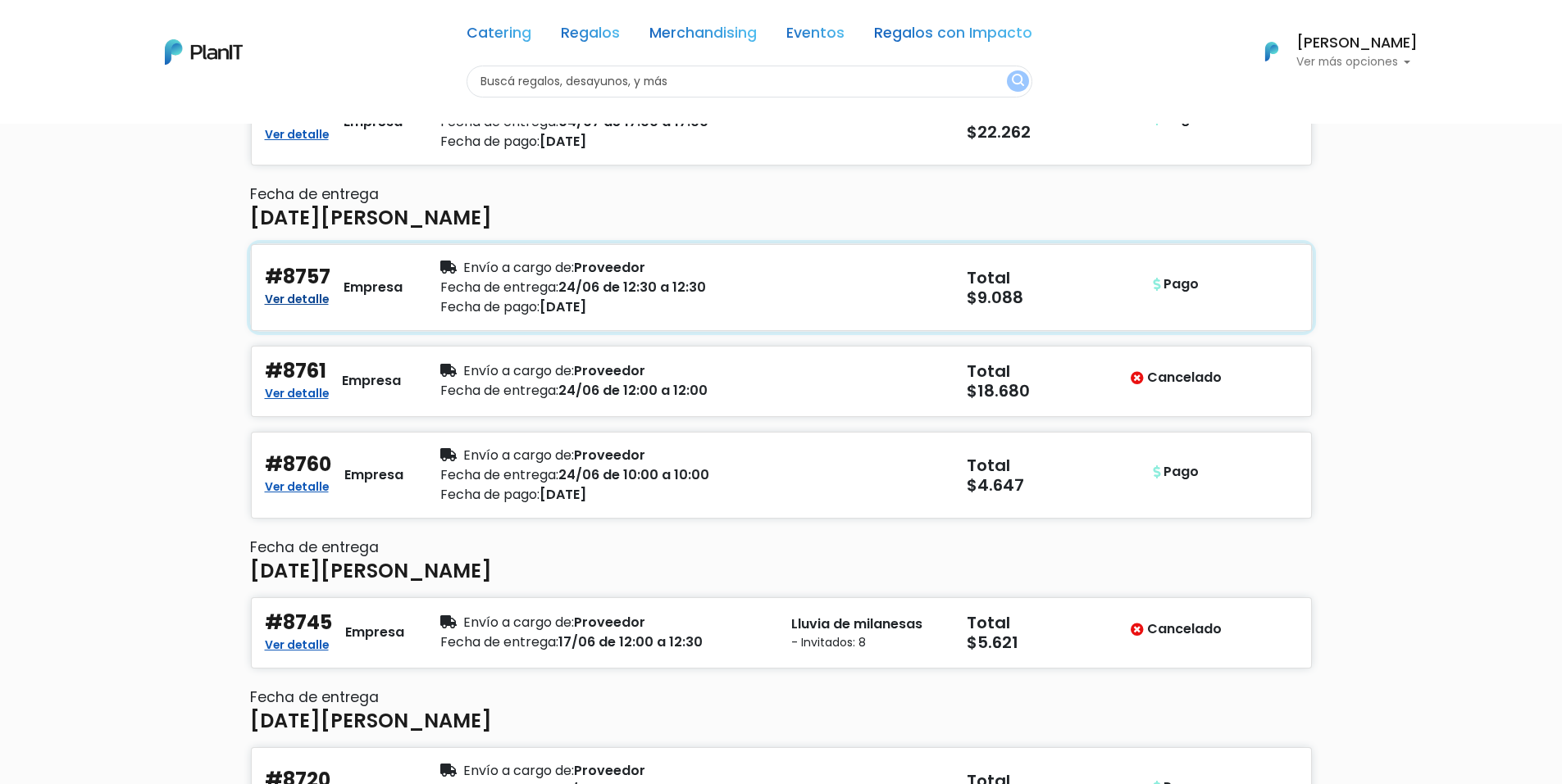
click at [287, 294] on link "Ver detalle" at bounding box center [296, 298] width 64 height 20
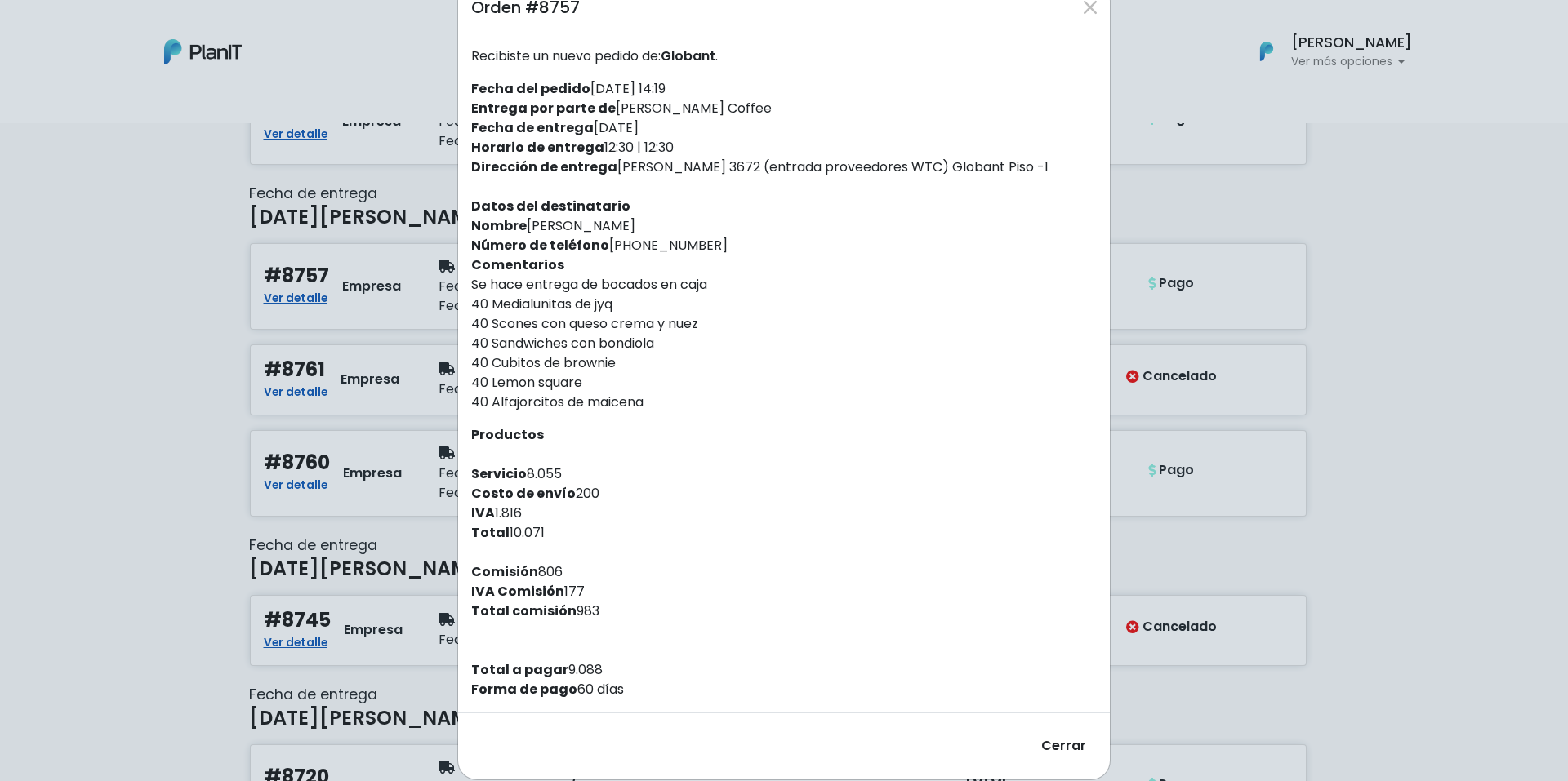
scroll to position [64, 0]
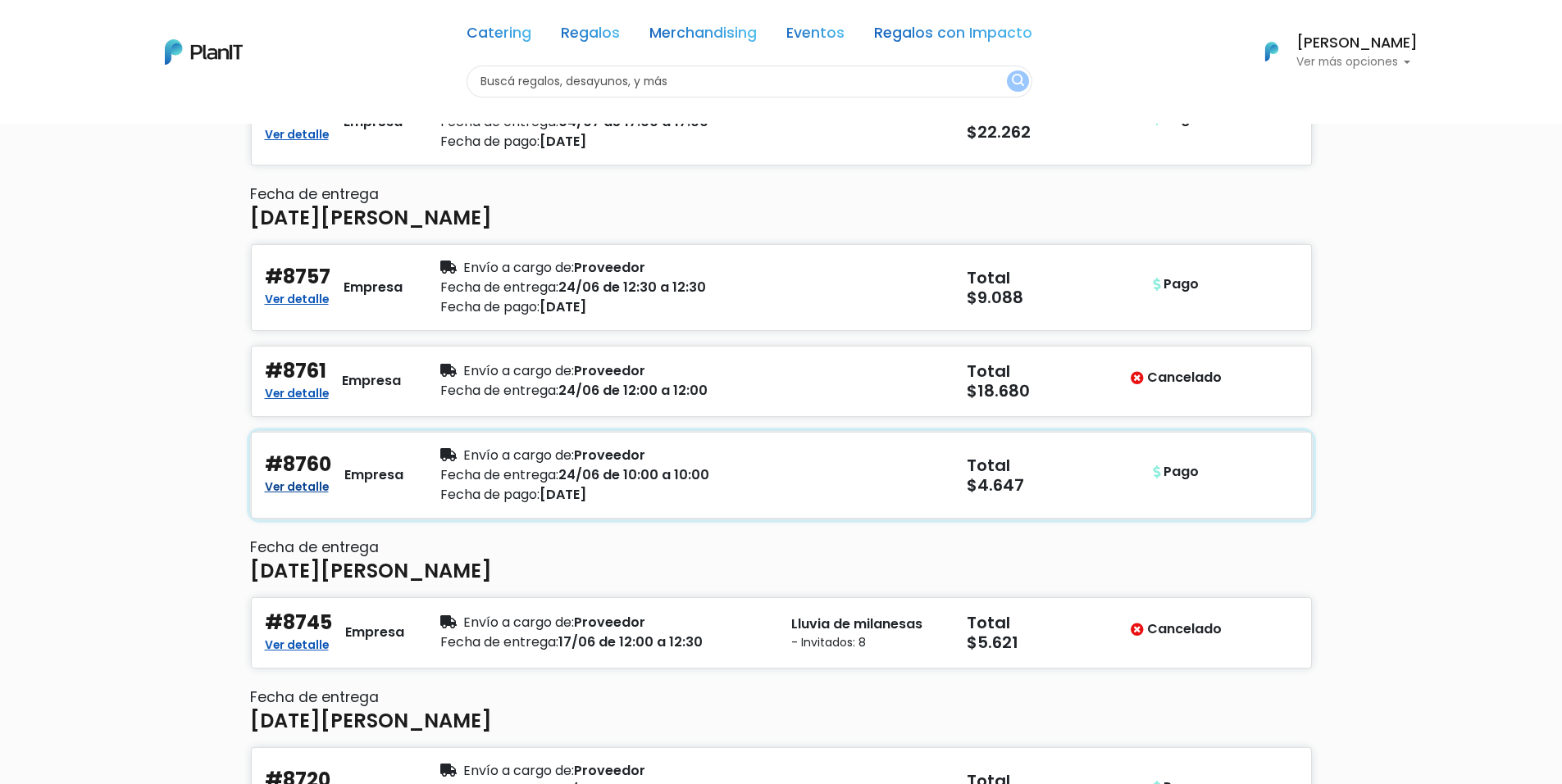
click at [303, 483] on link "Ver detalle" at bounding box center [296, 485] width 64 height 20
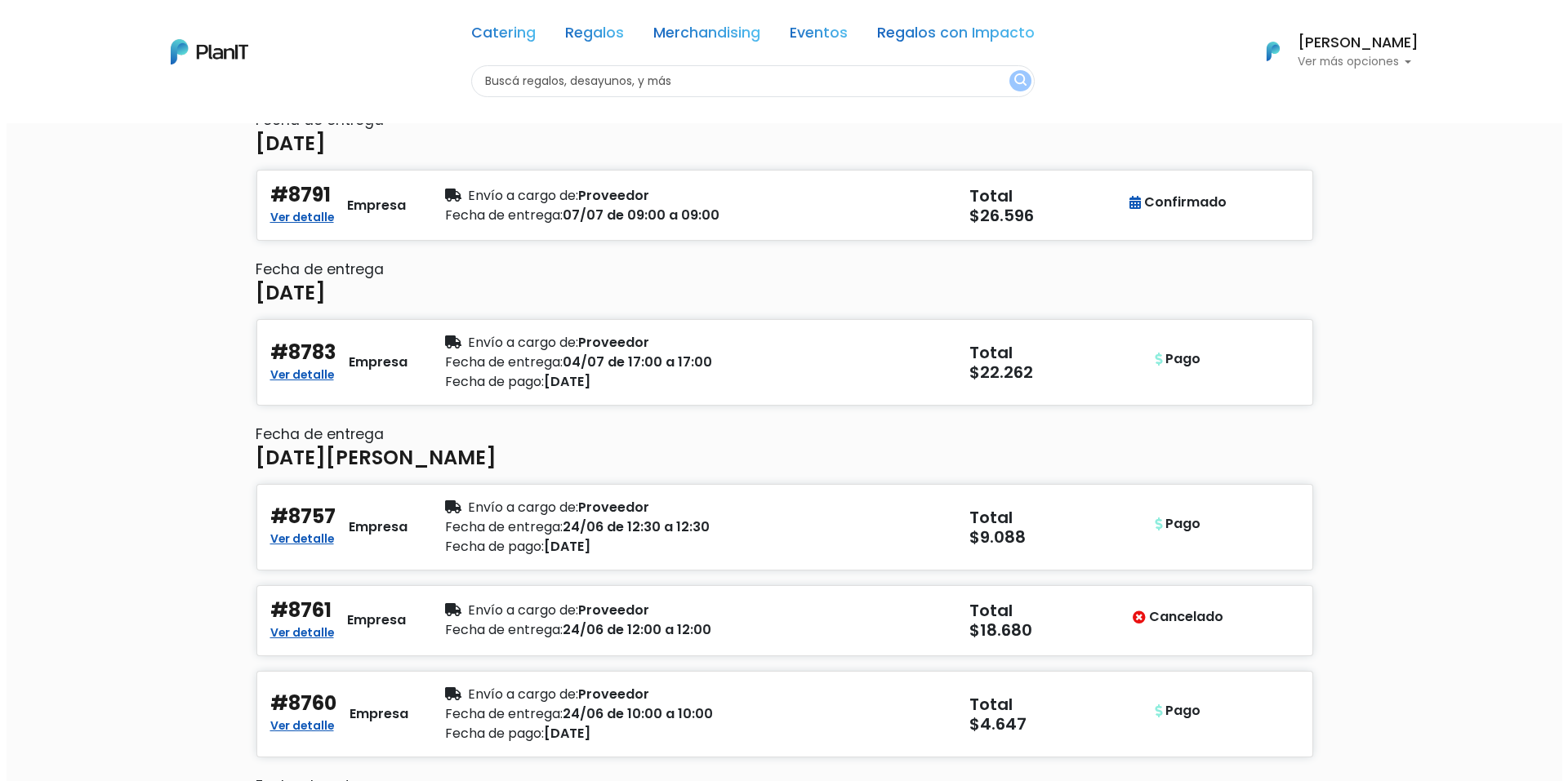
scroll to position [2123, 0]
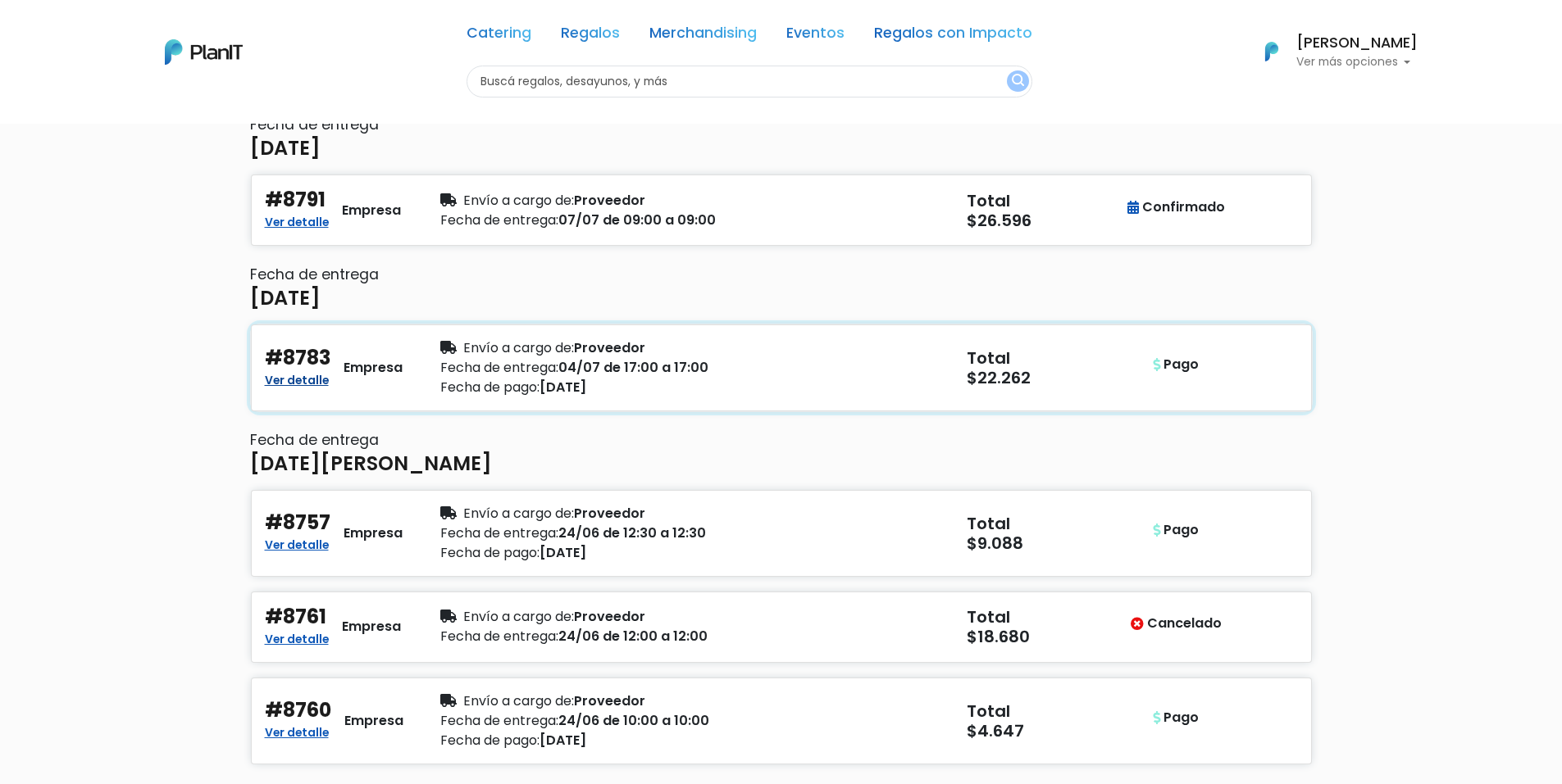
click at [325, 374] on link "Ver detalle" at bounding box center [296, 379] width 64 height 20
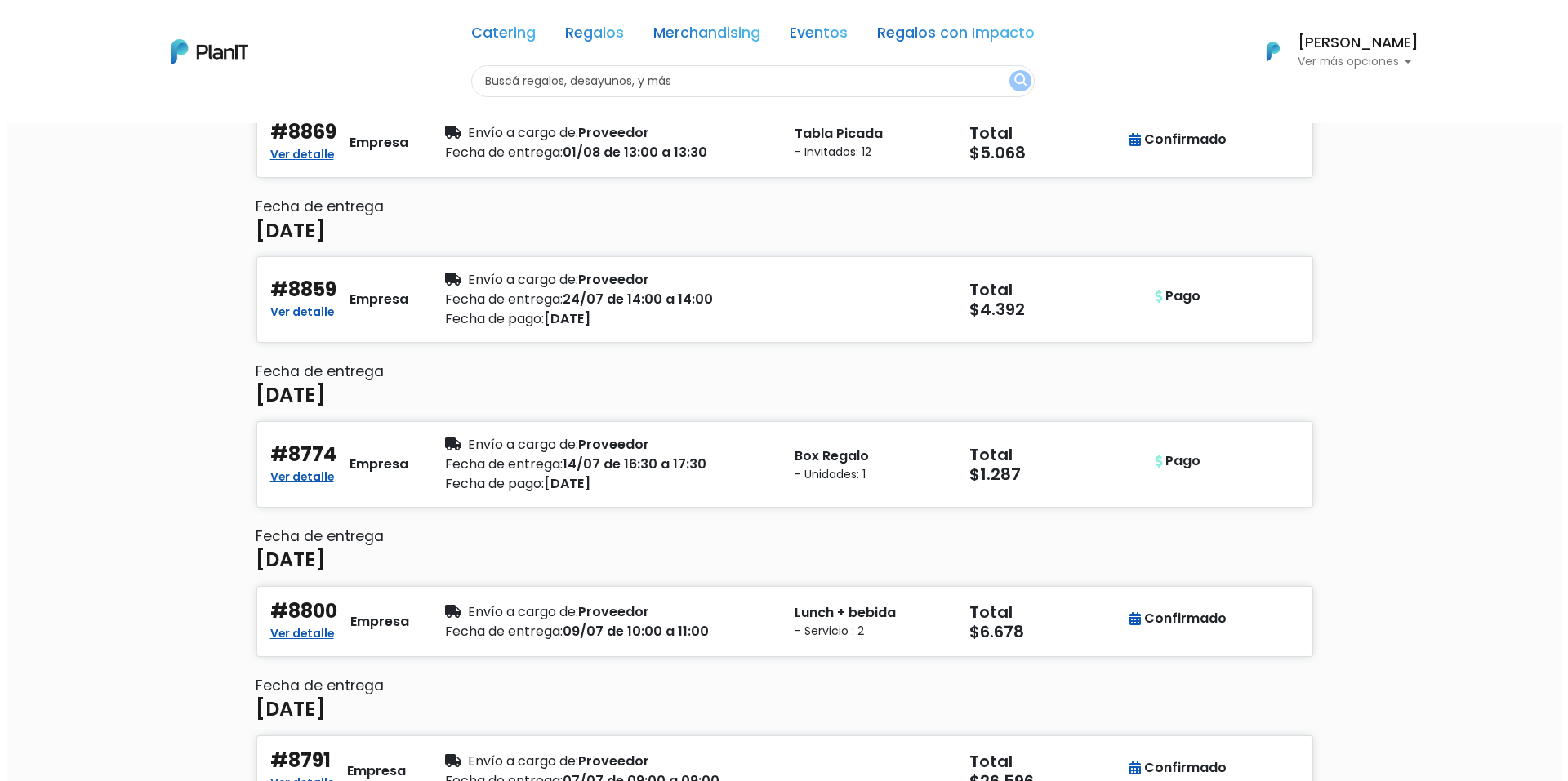
scroll to position [1551, 0]
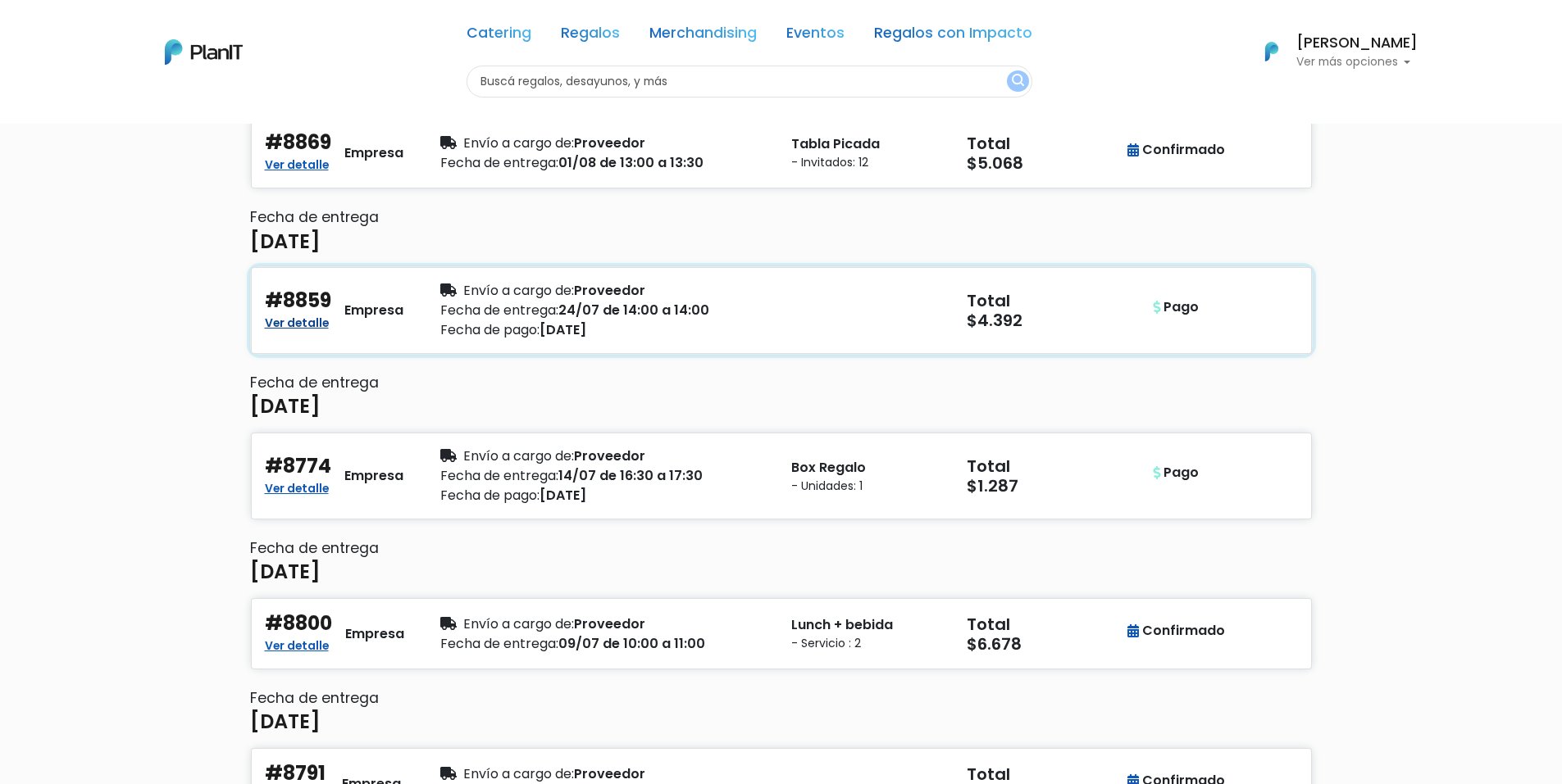
click at [305, 321] on link "Ver detalle" at bounding box center [296, 322] width 64 height 20
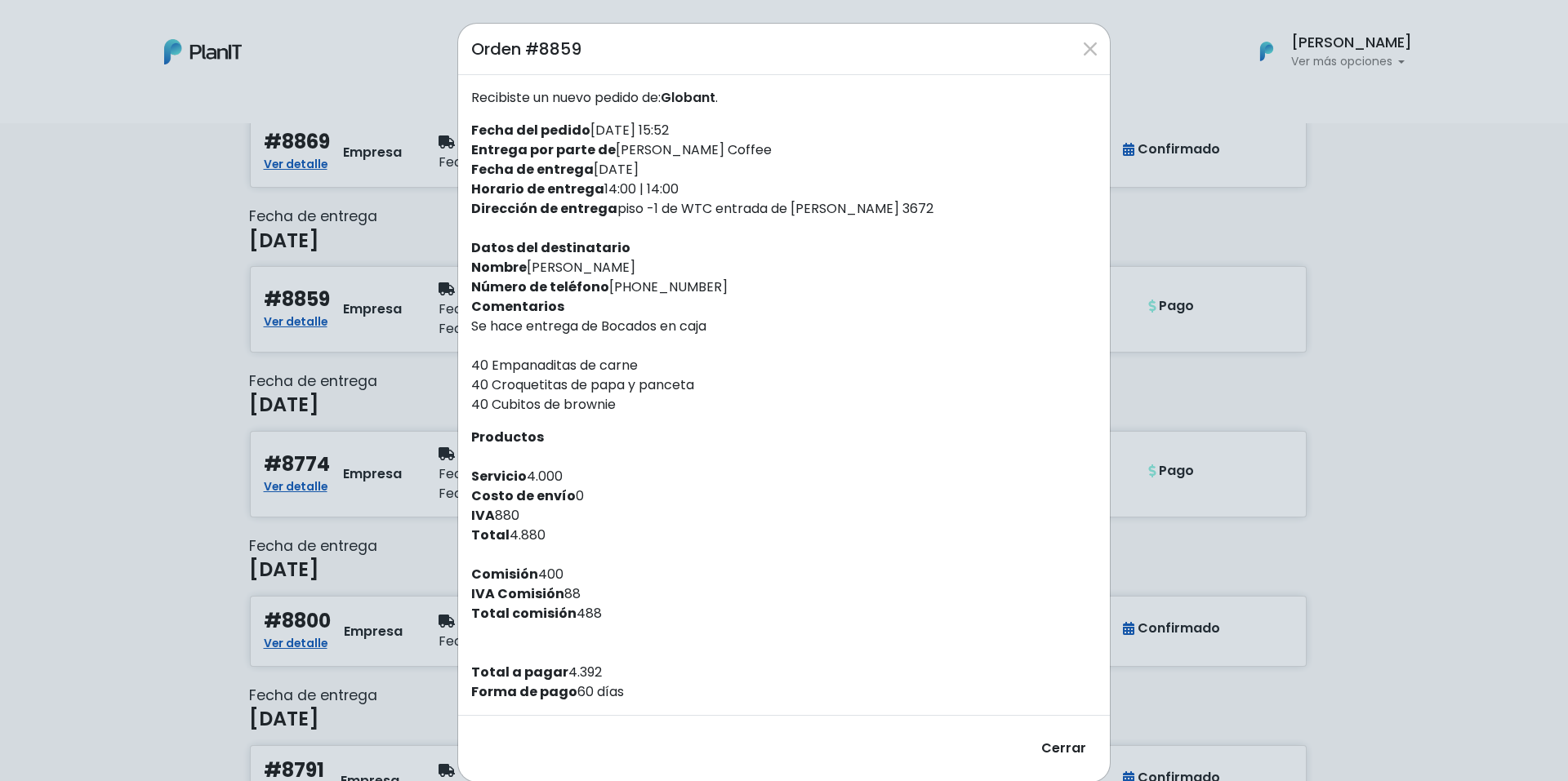
scroll to position [25, 0]
